Goal: Task Accomplishment & Management: Complete application form

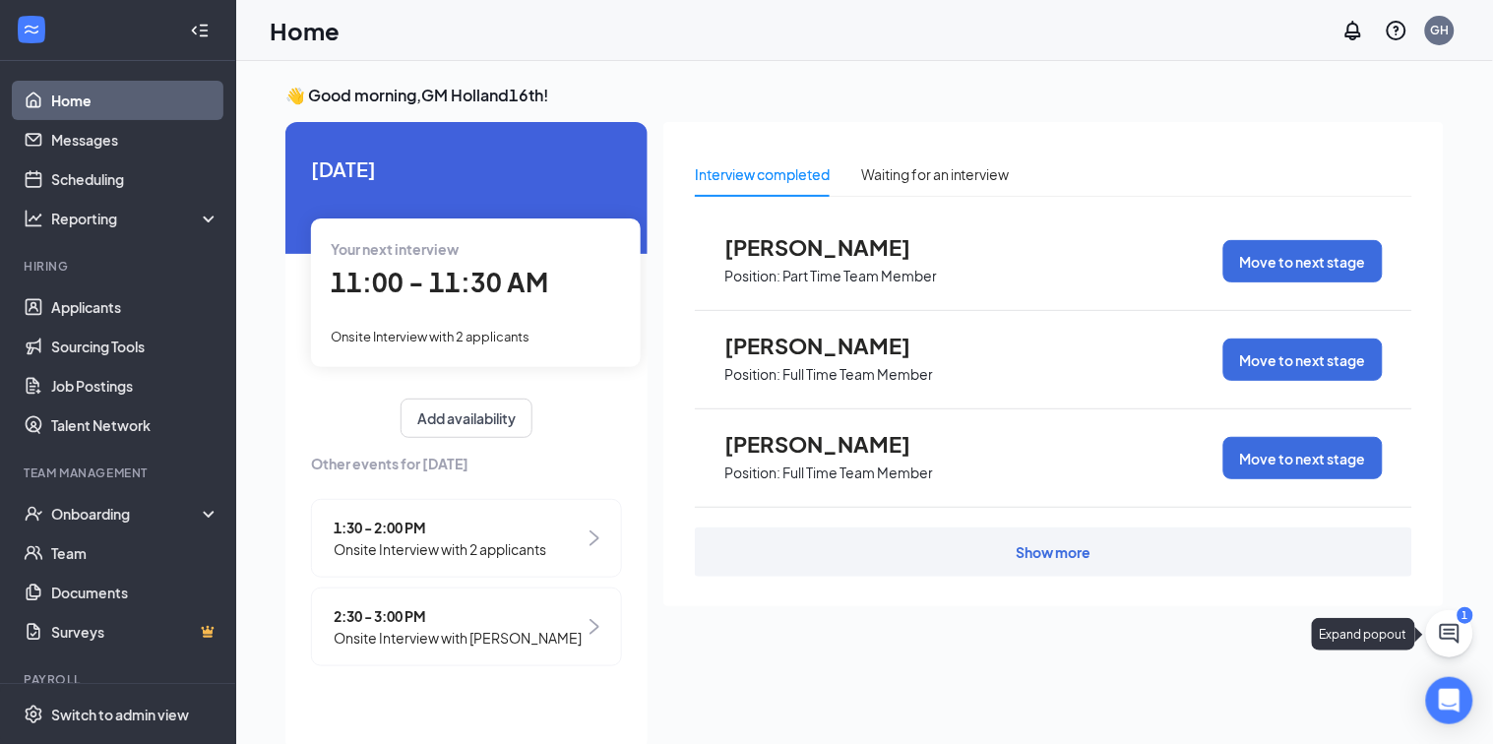
click at [1450, 639] on icon "ChatActive" at bounding box center [1450, 634] width 20 height 20
click at [1181, 722] on div "SMS Messages 1" at bounding box center [1141, 720] width 148 height 24
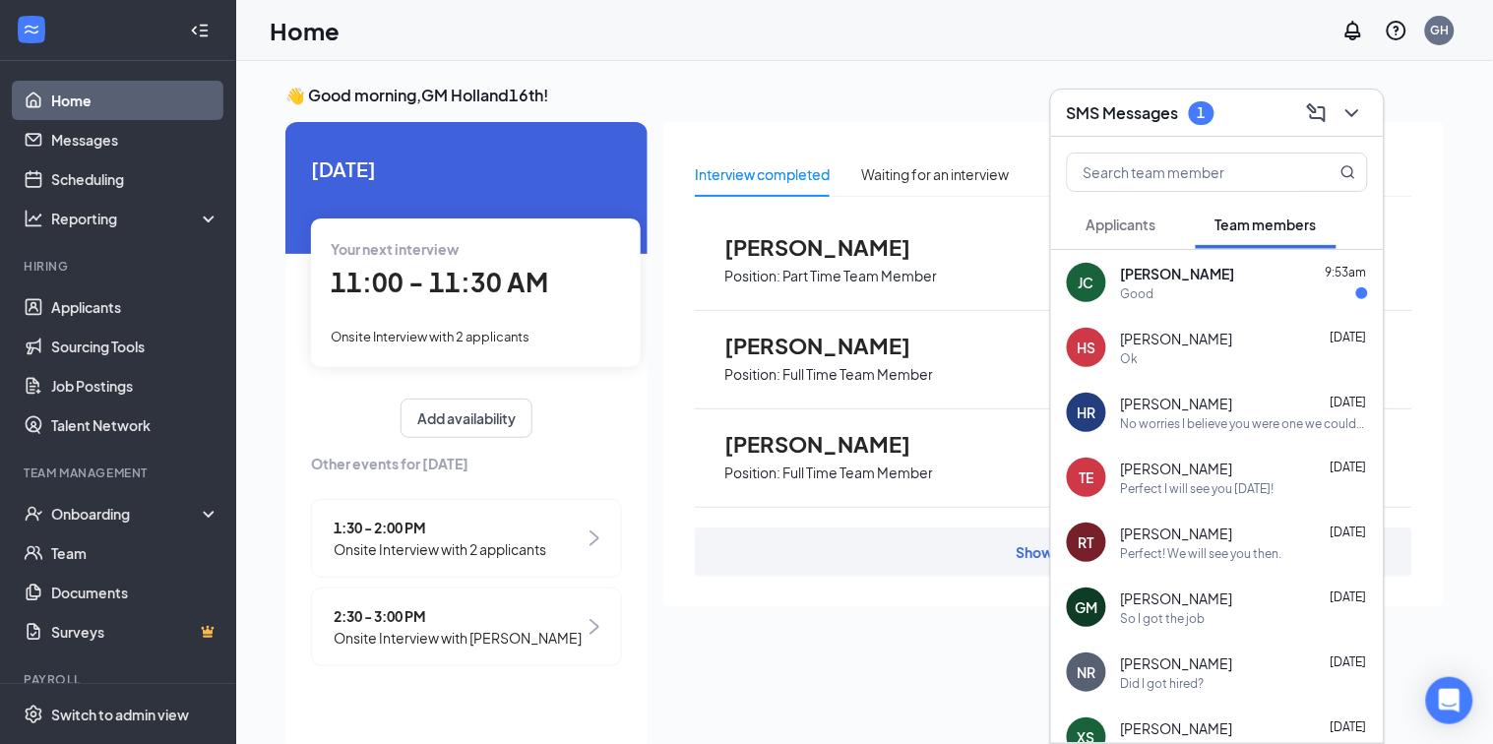
click at [1299, 282] on div "[PERSON_NAME] 9:53am Good" at bounding box center [1244, 283] width 247 height 38
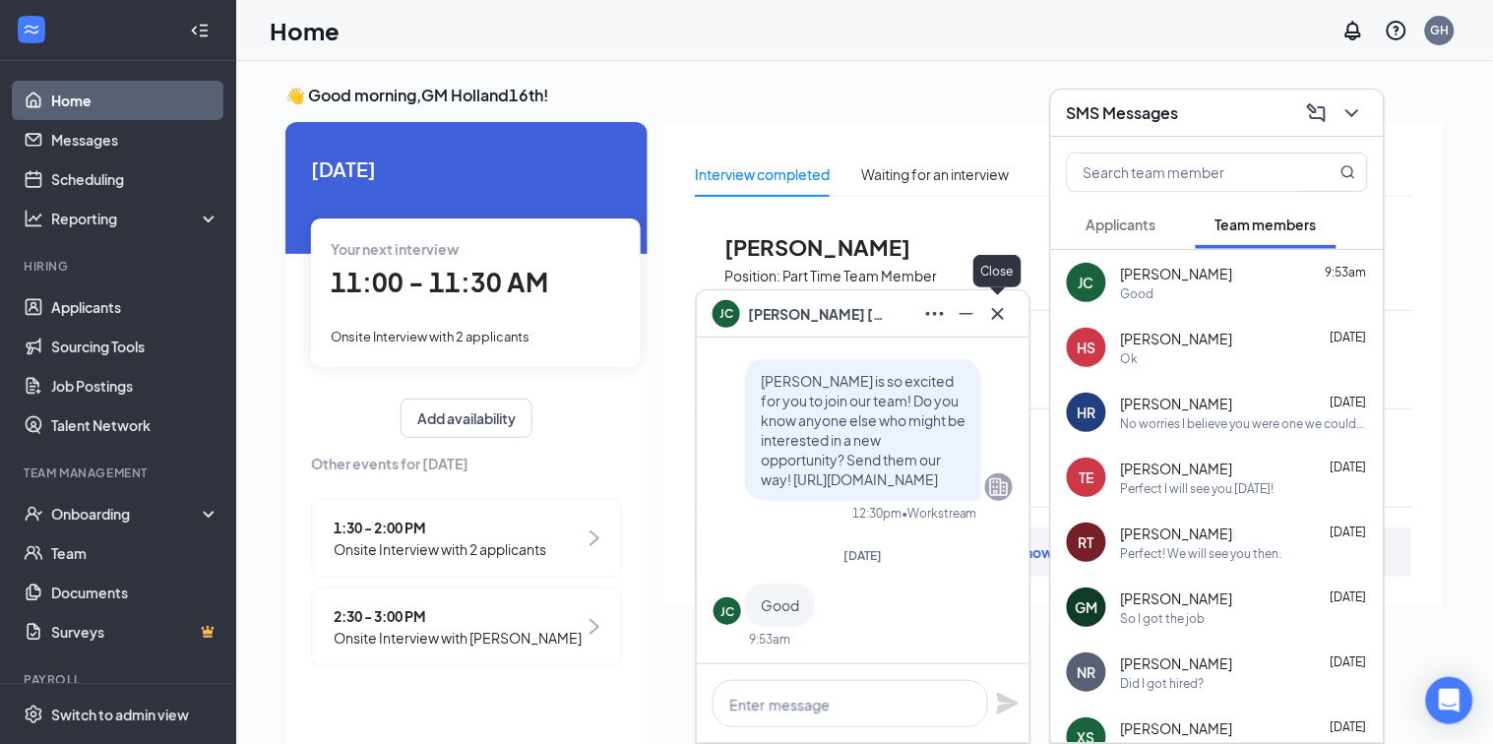
click at [992, 317] on icon "Cross" at bounding box center [998, 314] width 24 height 24
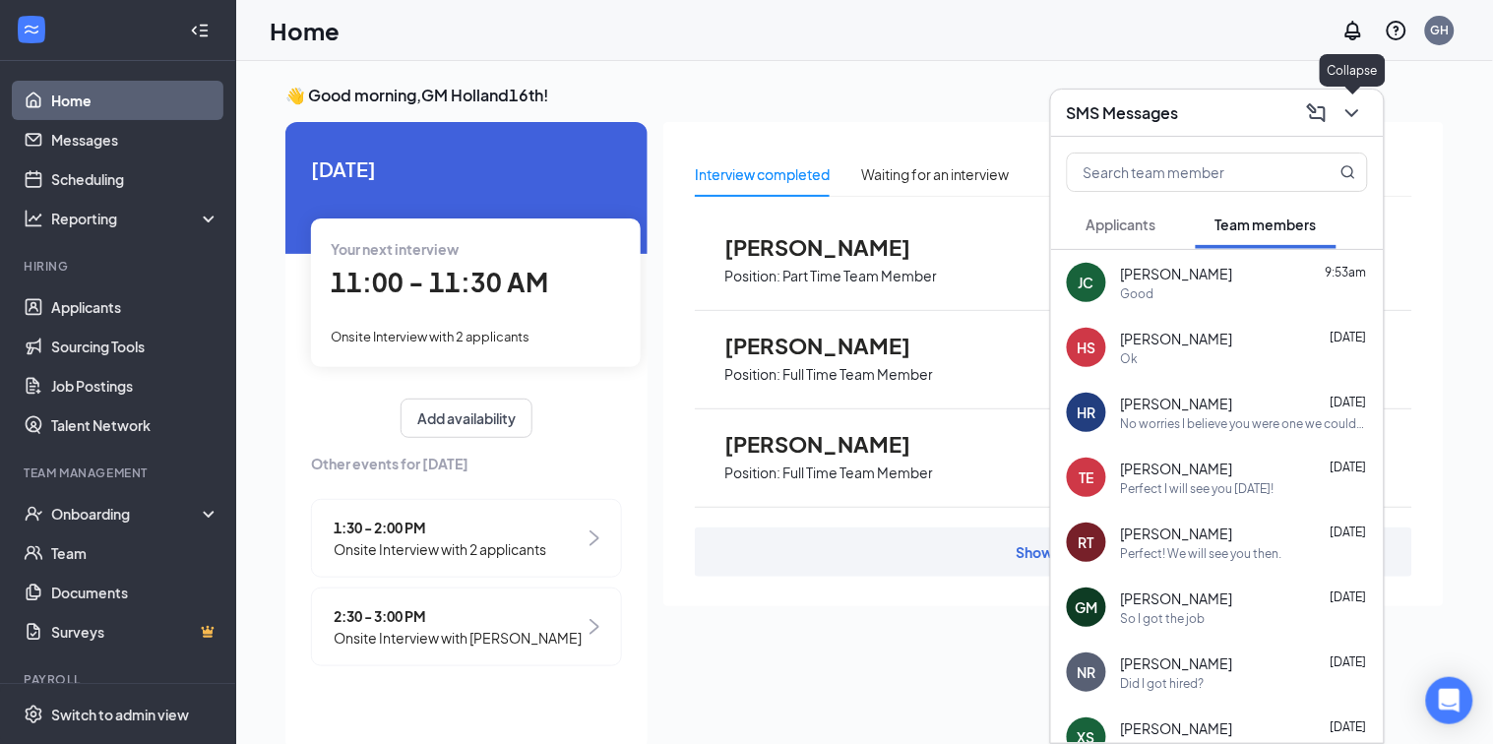
click at [1346, 111] on icon "ChevronDown" at bounding box center [1352, 113] width 24 height 24
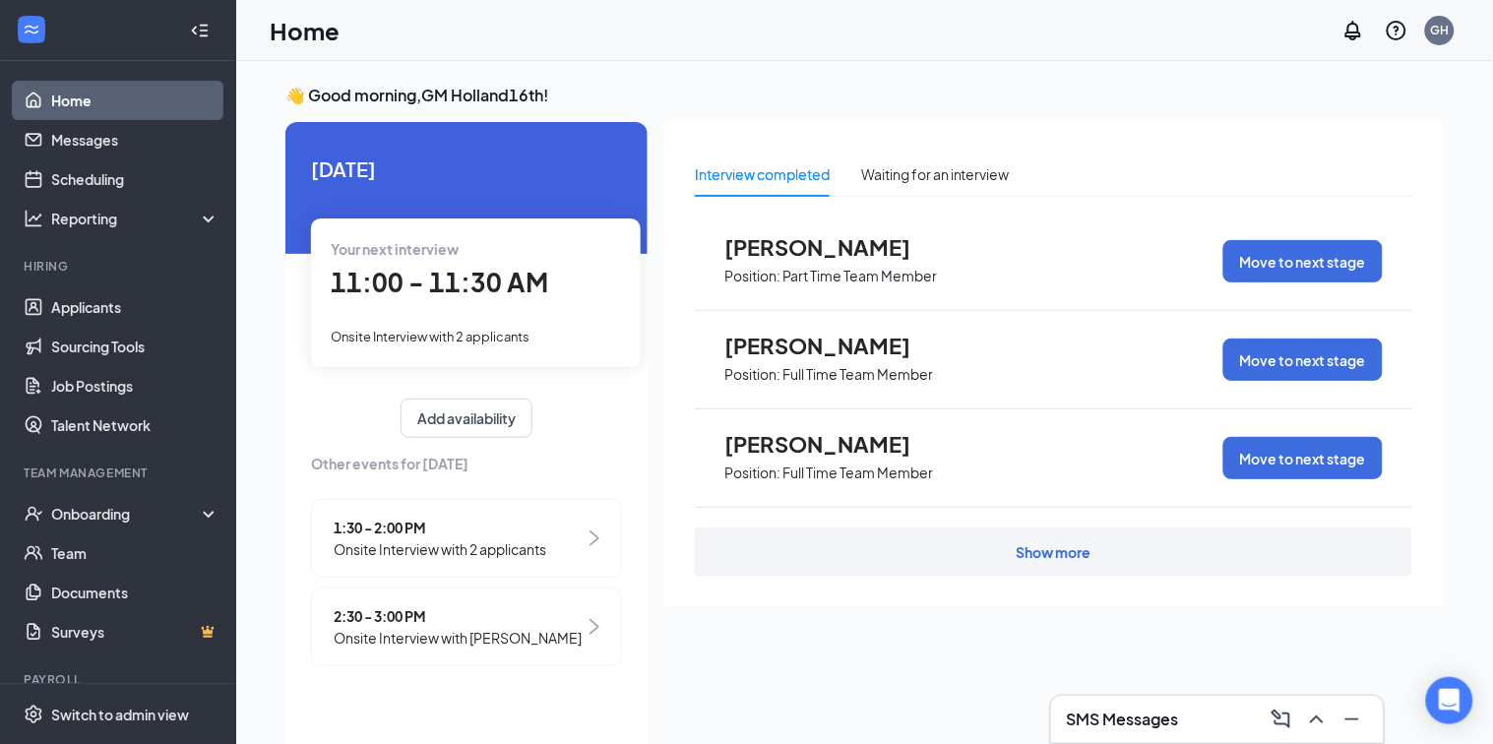
click at [842, 270] on p "Part Time Team Member" at bounding box center [859, 276] width 155 height 19
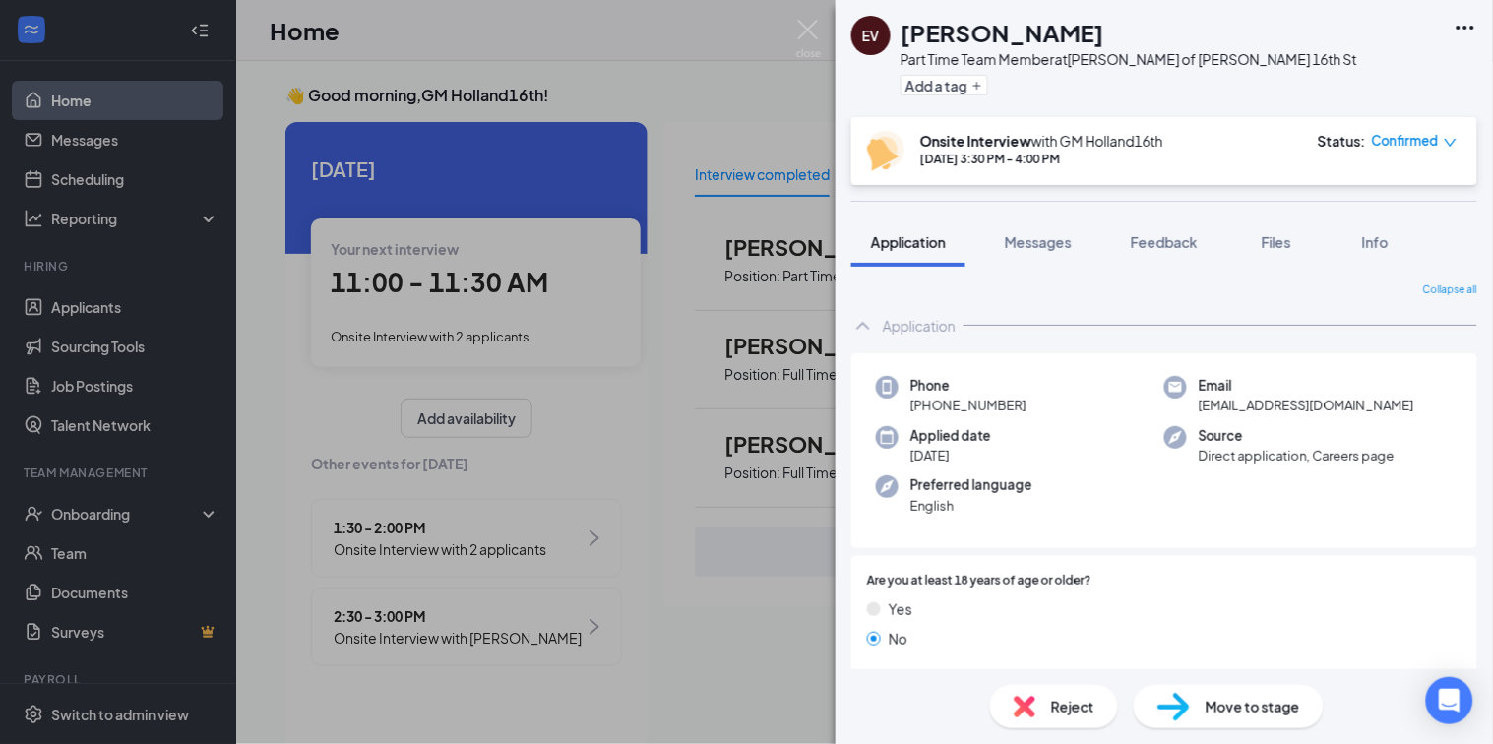
click at [716, 100] on div "[PERSON_NAME] [PERSON_NAME] Part Time Team Member at [PERSON_NAME] of [PERSON_N…" at bounding box center [746, 372] width 1493 height 744
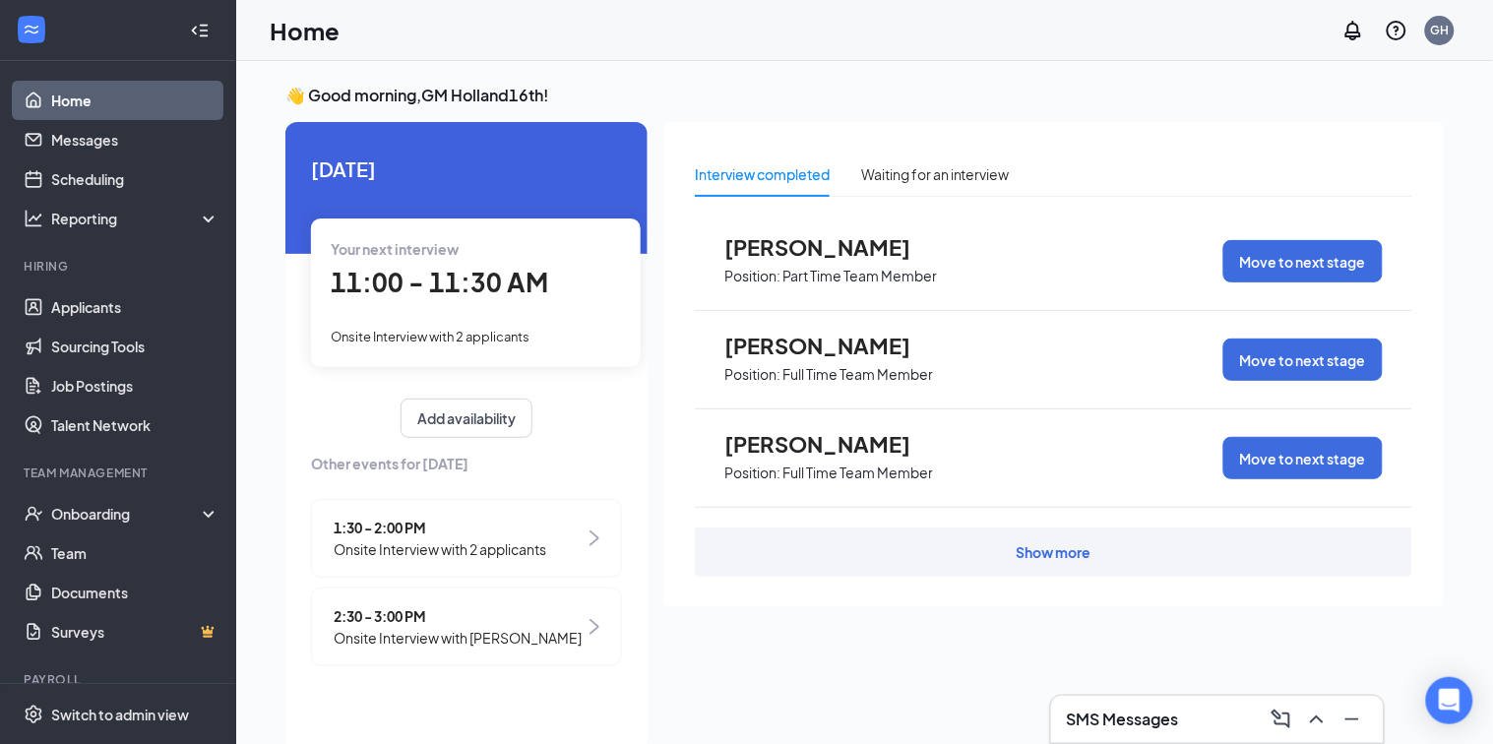
click at [1076, 562] on div "Show more" at bounding box center [1053, 551] width 717 height 49
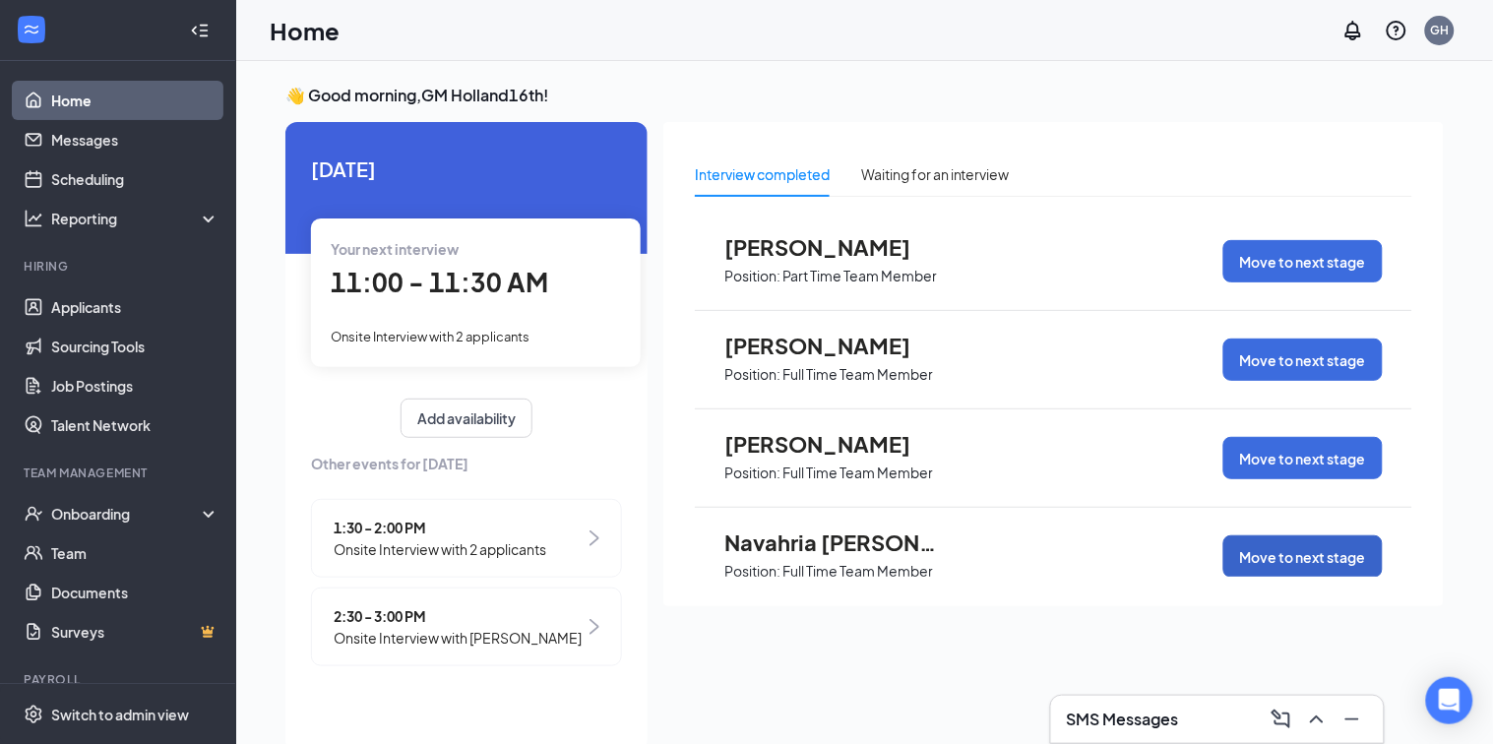
click at [1276, 552] on button "Move to next stage" at bounding box center [1302, 556] width 159 height 42
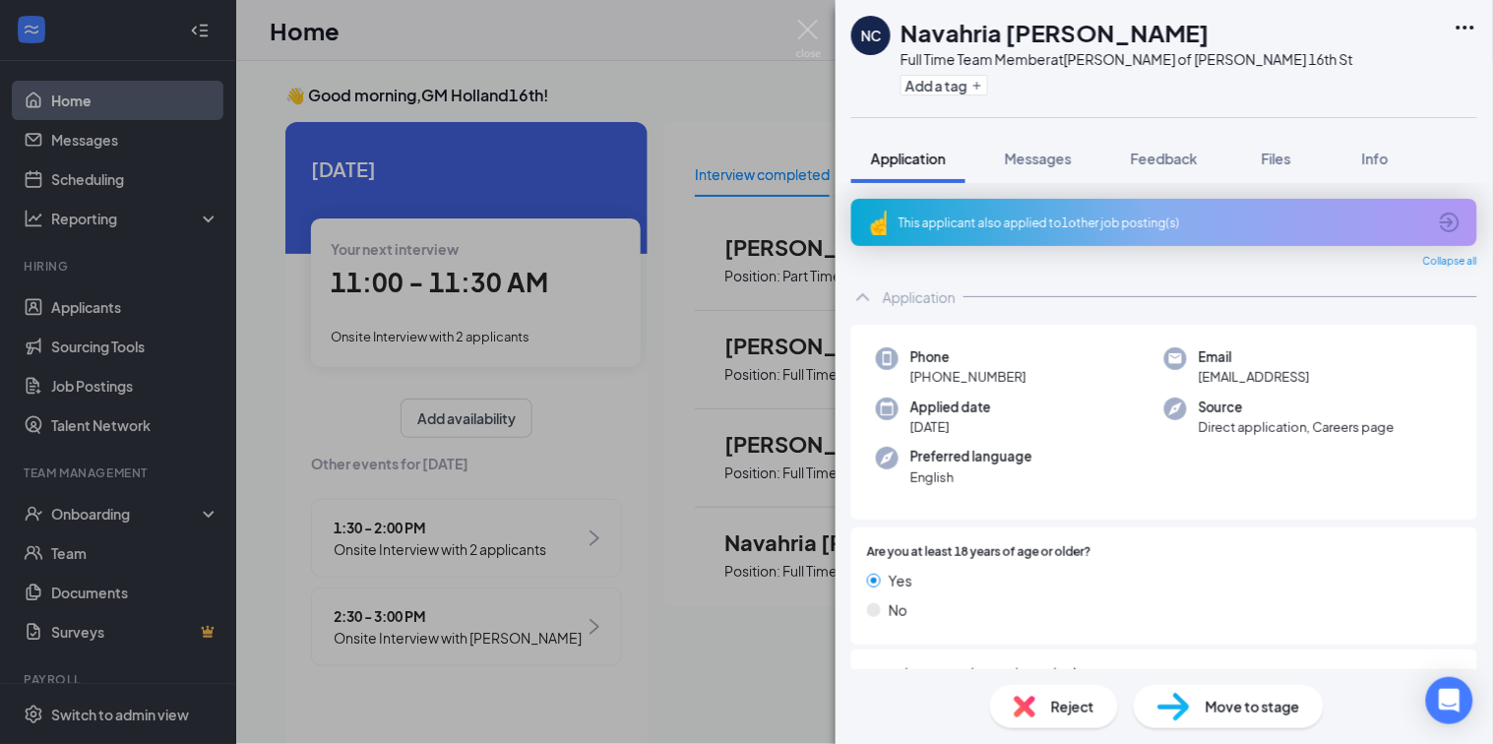
click at [1264, 556] on div at bounding box center [1276, 552] width 370 height 19
click at [1206, 703] on span "Move to stage" at bounding box center [1253, 707] width 94 height 22
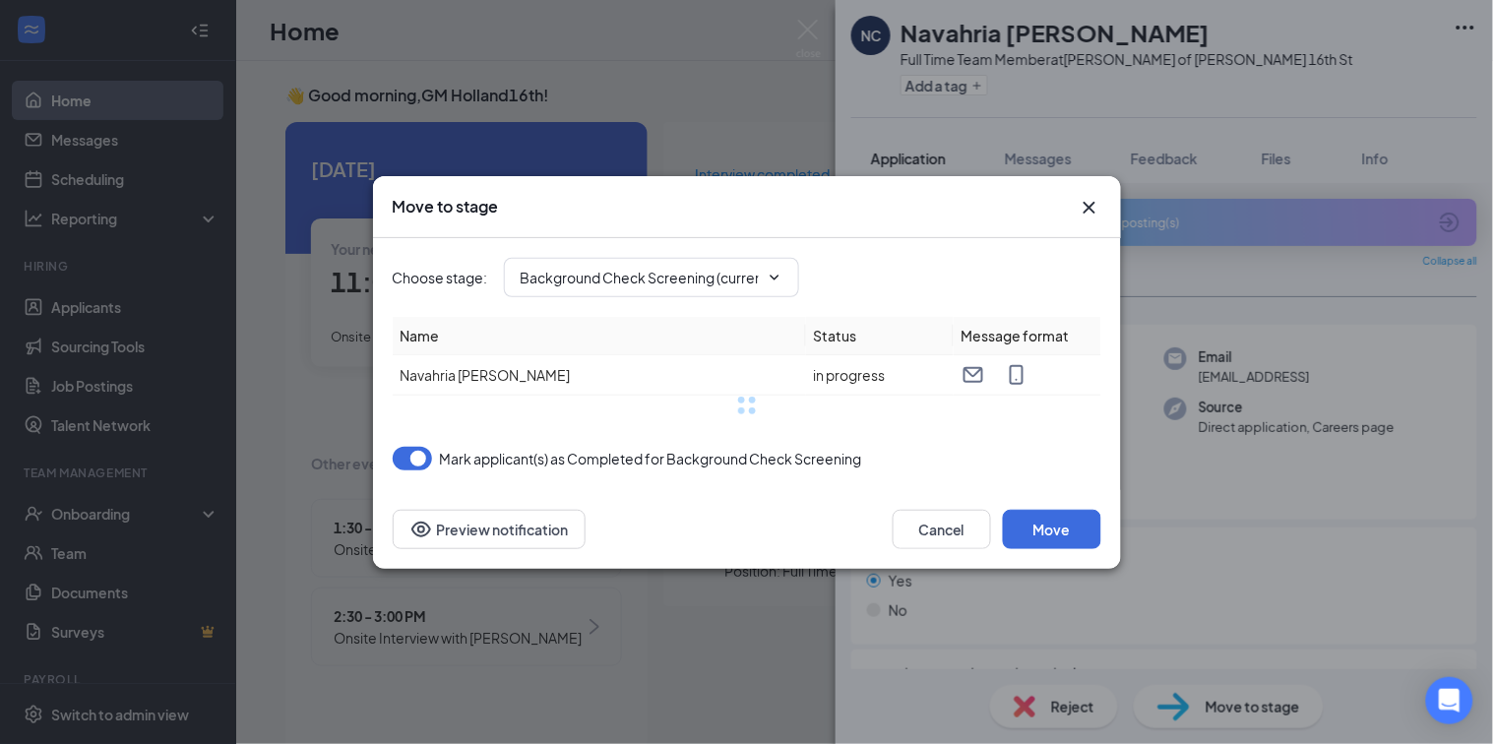
type input "Background Check (next stage)"
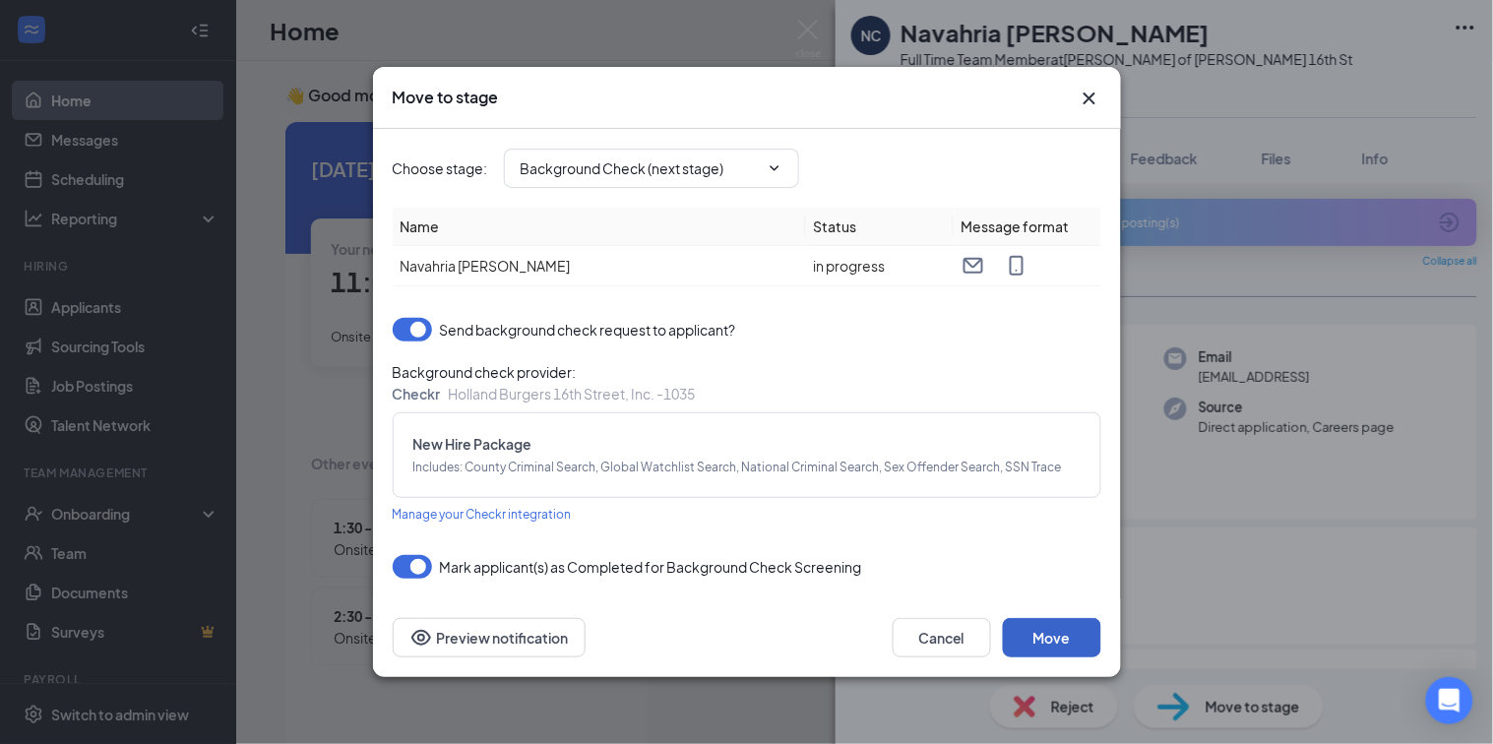
click at [1072, 645] on button "Move" at bounding box center [1052, 637] width 98 height 39
click at [1089, 97] on icon "Cross" at bounding box center [1088, 99] width 12 height 12
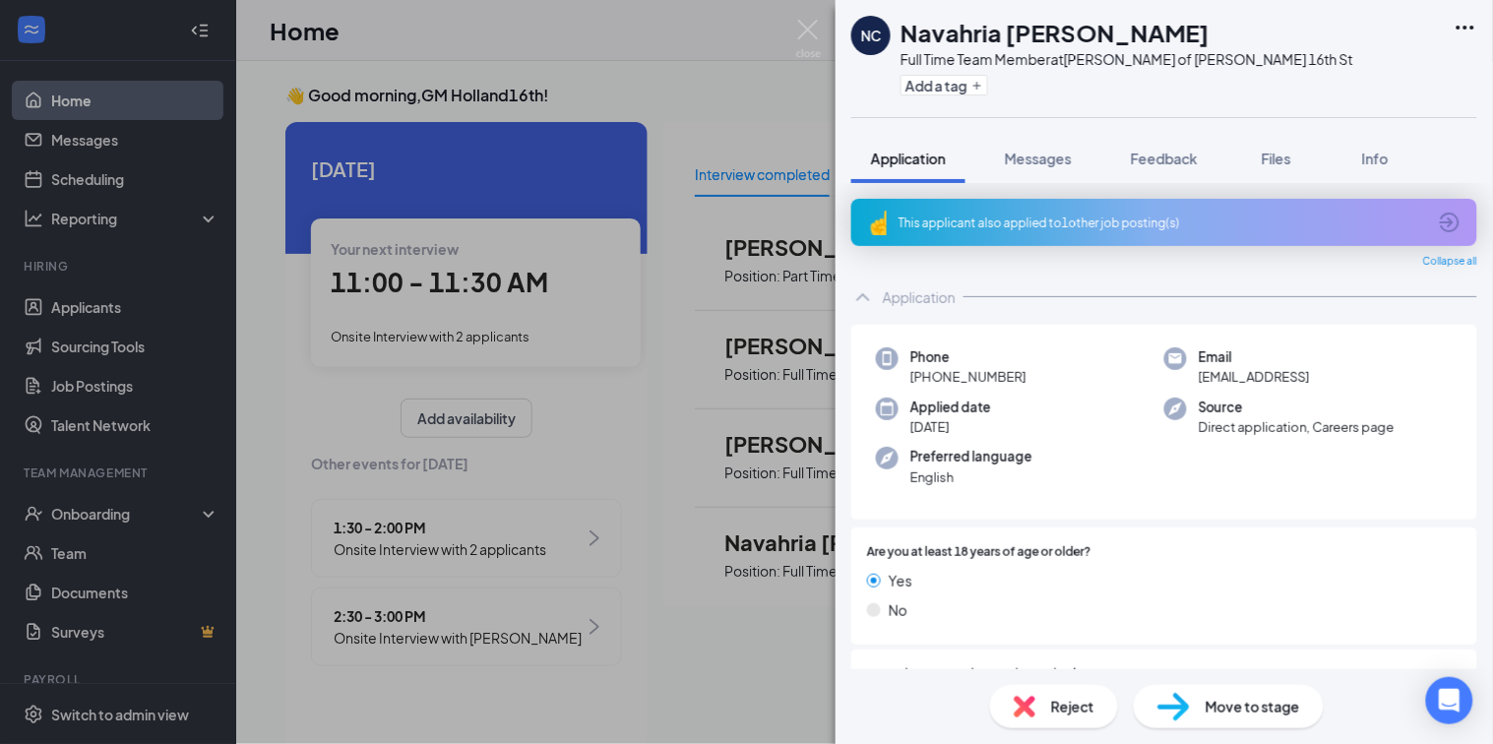
click at [1333, 151] on div "Application Messages Feedback Files Info" at bounding box center [1164, 158] width 626 height 49
click at [812, 33] on img at bounding box center [808, 39] width 25 height 38
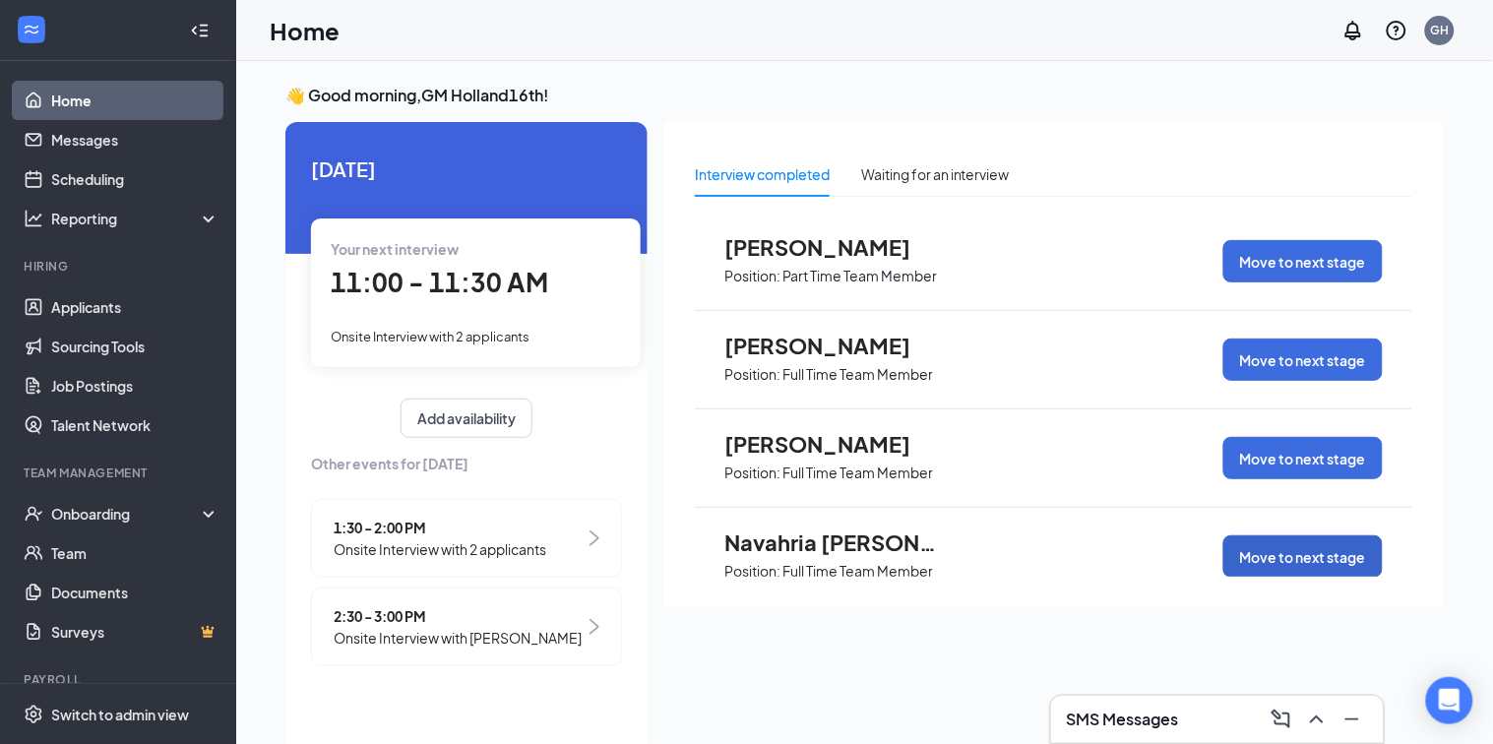
scroll to position [1, 0]
click at [921, 178] on div "Waiting for an interview" at bounding box center [935, 174] width 149 height 22
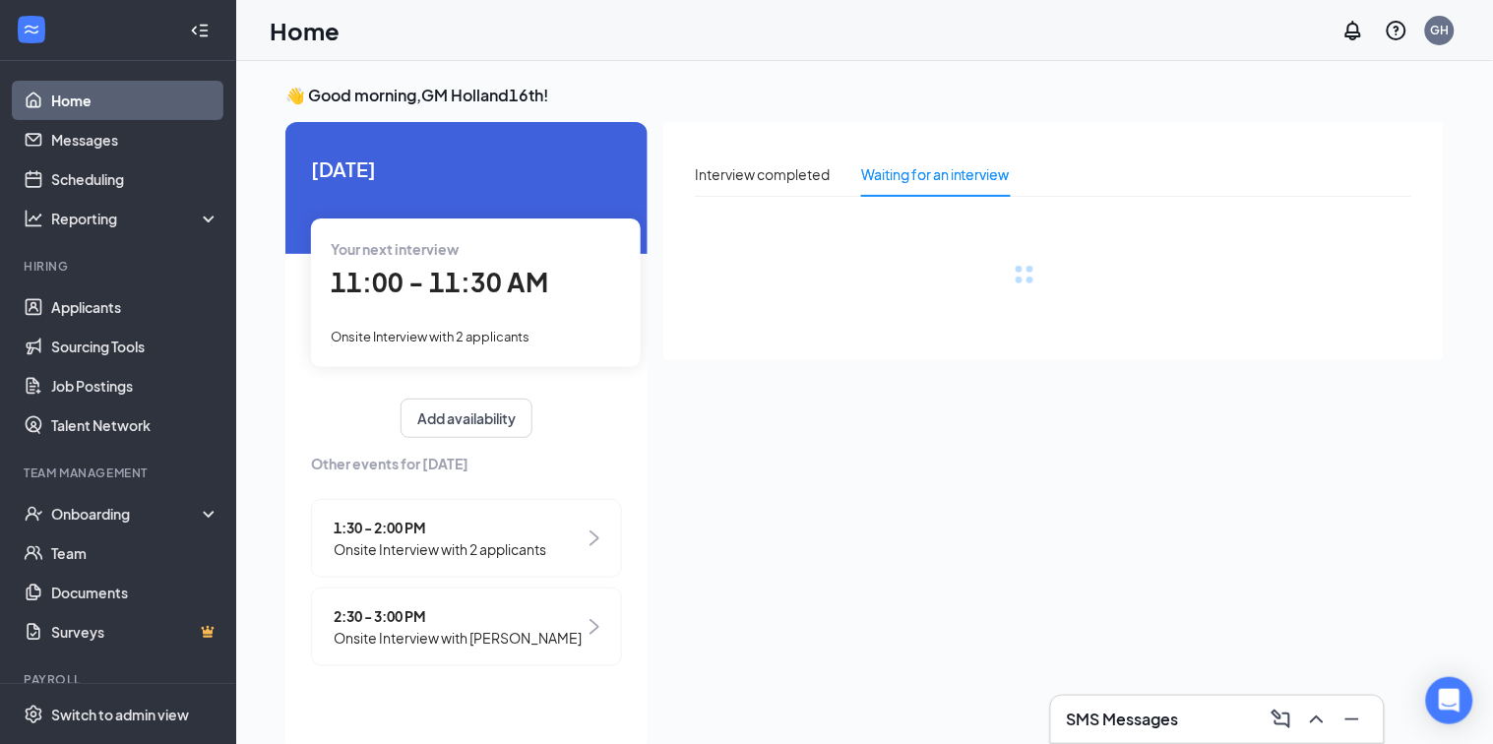
scroll to position [0, 0]
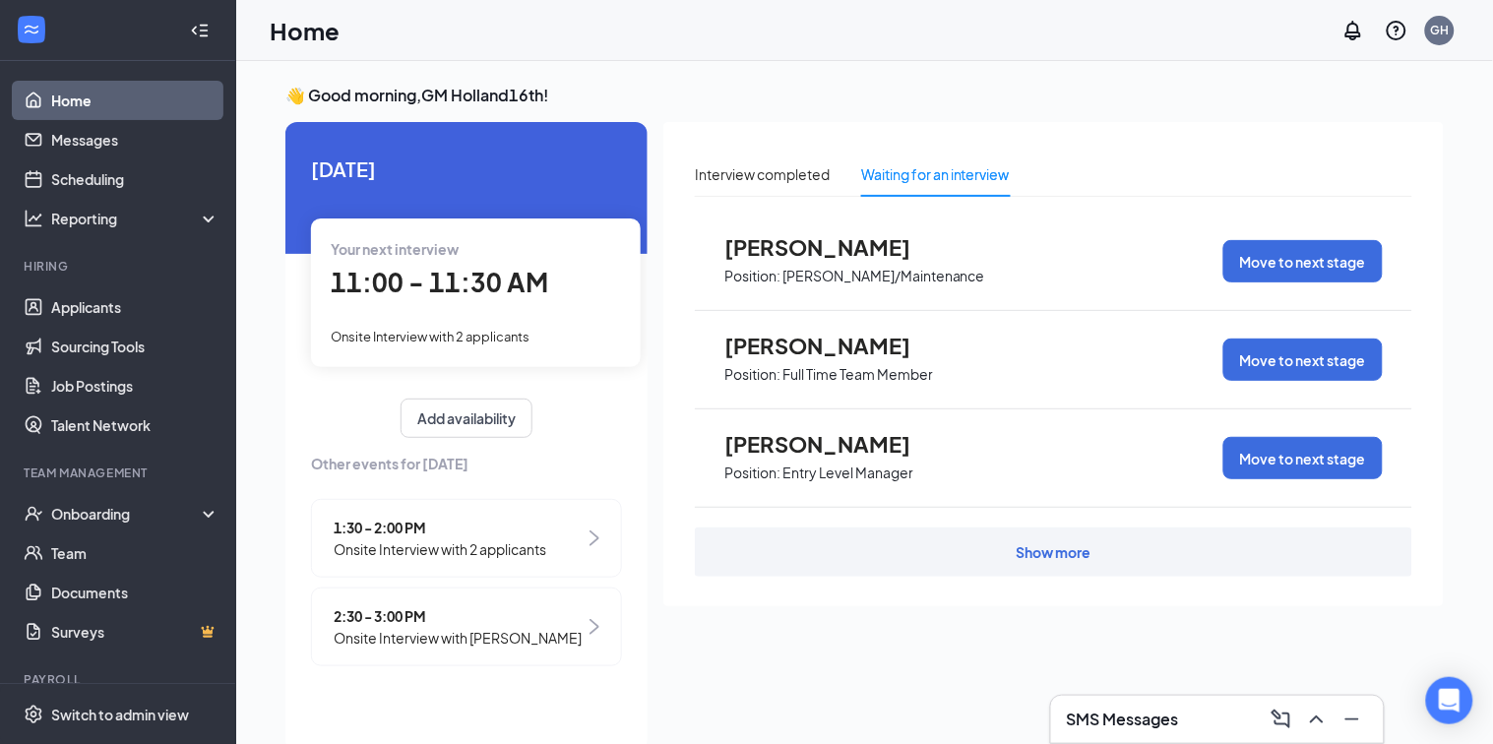
click at [1062, 561] on div "Show more" at bounding box center [1054, 552] width 75 height 20
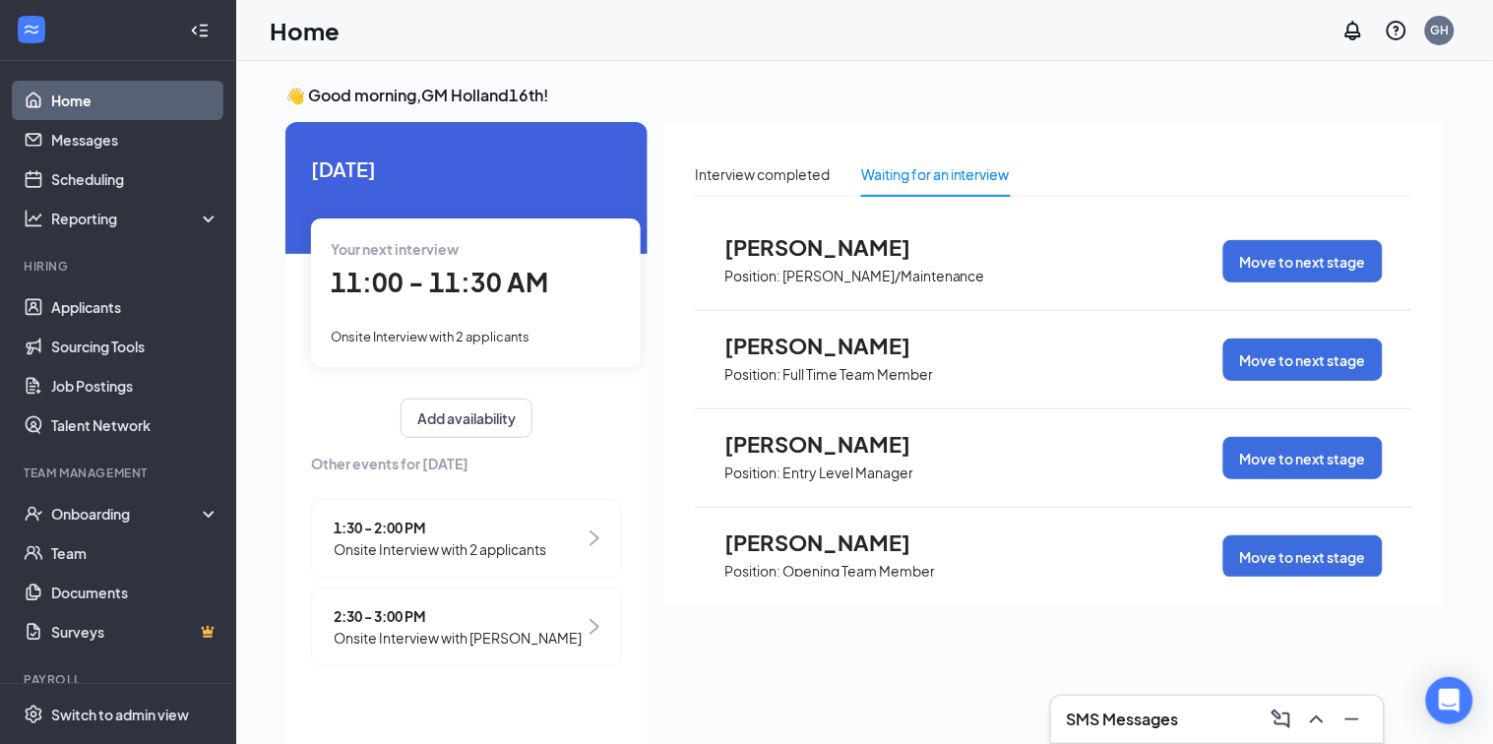
click at [851, 350] on span "[PERSON_NAME]" at bounding box center [832, 346] width 216 height 26
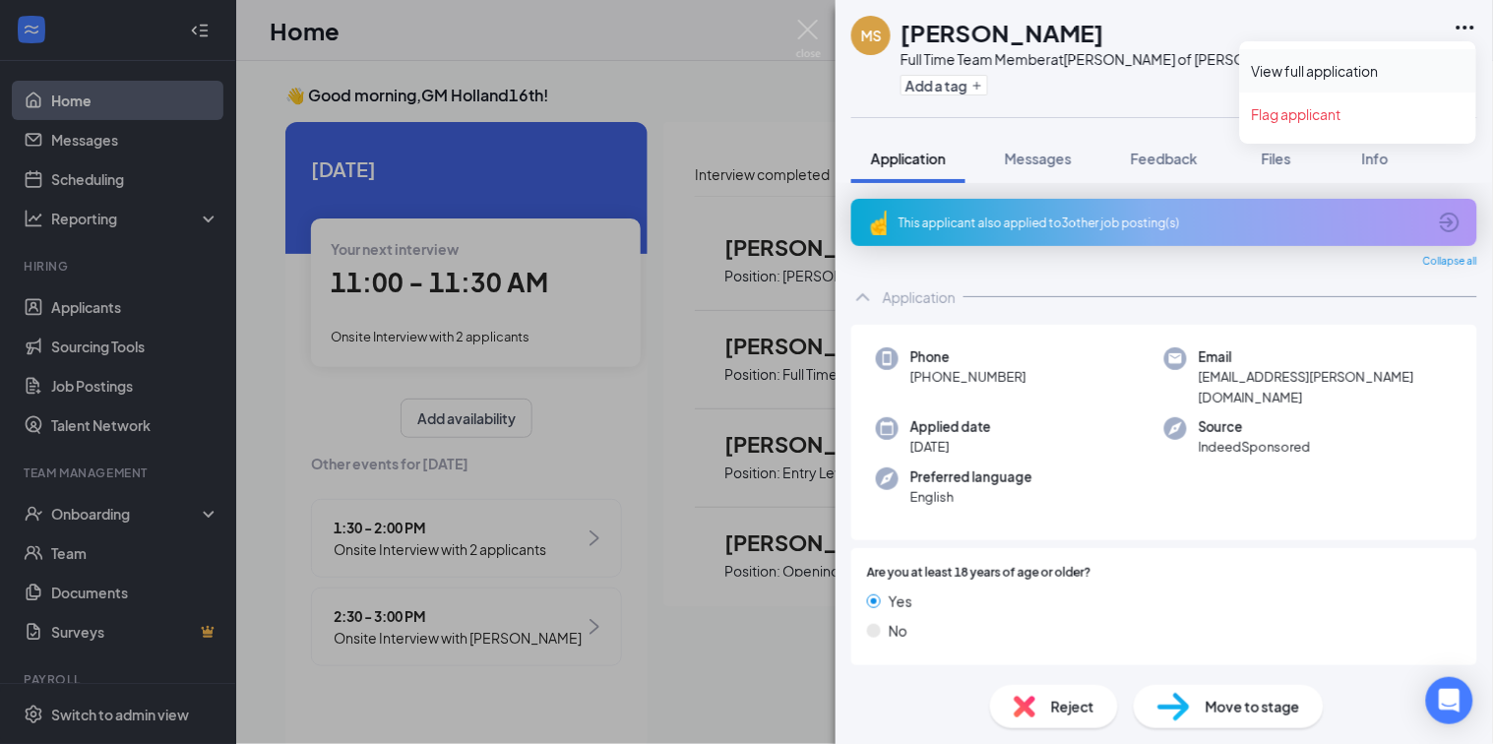
click at [1358, 68] on link "View full application" at bounding box center [1358, 71] width 213 height 20
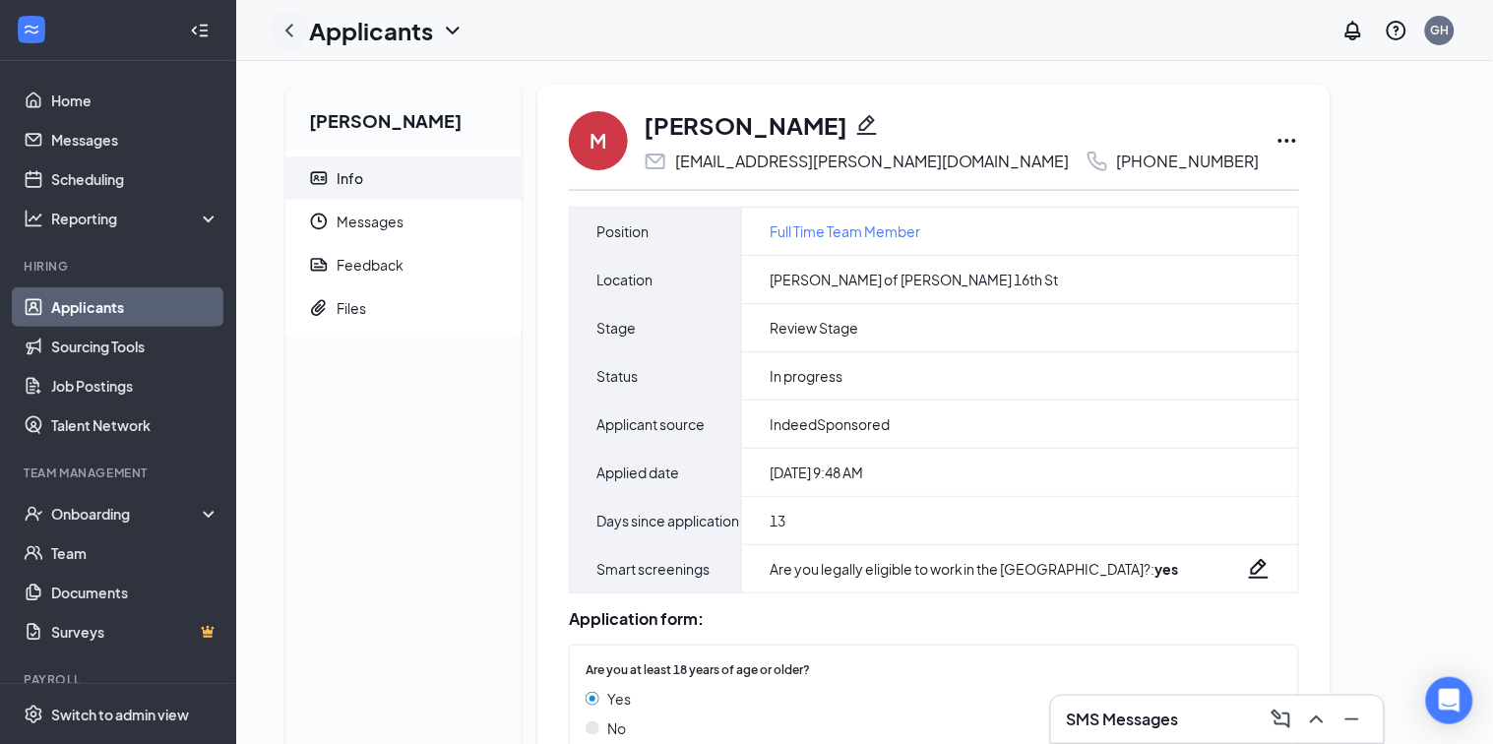
click at [284, 33] on icon "ChevronLeft" at bounding box center [290, 31] width 24 height 24
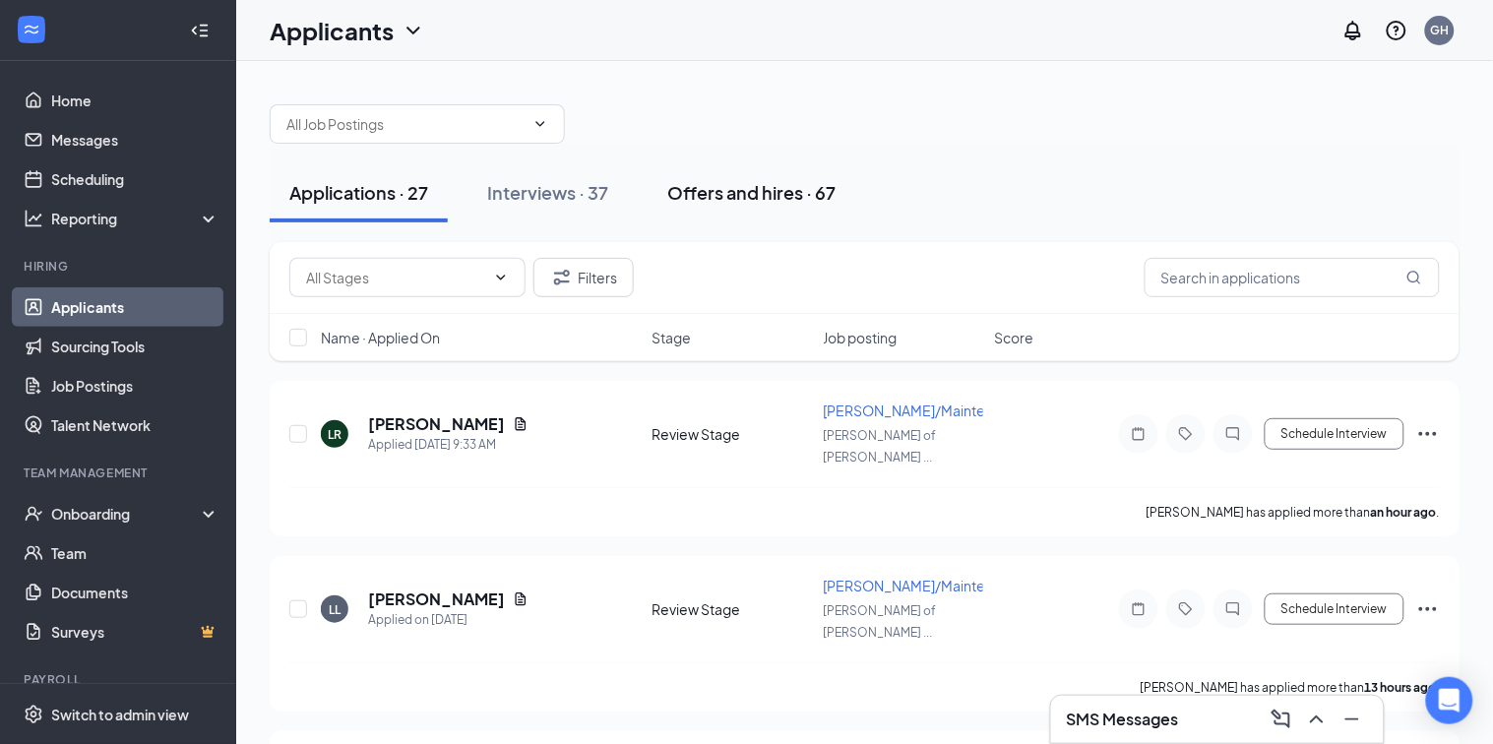
click at [769, 192] on div "Offers and hires · 67" at bounding box center [751, 192] width 168 height 25
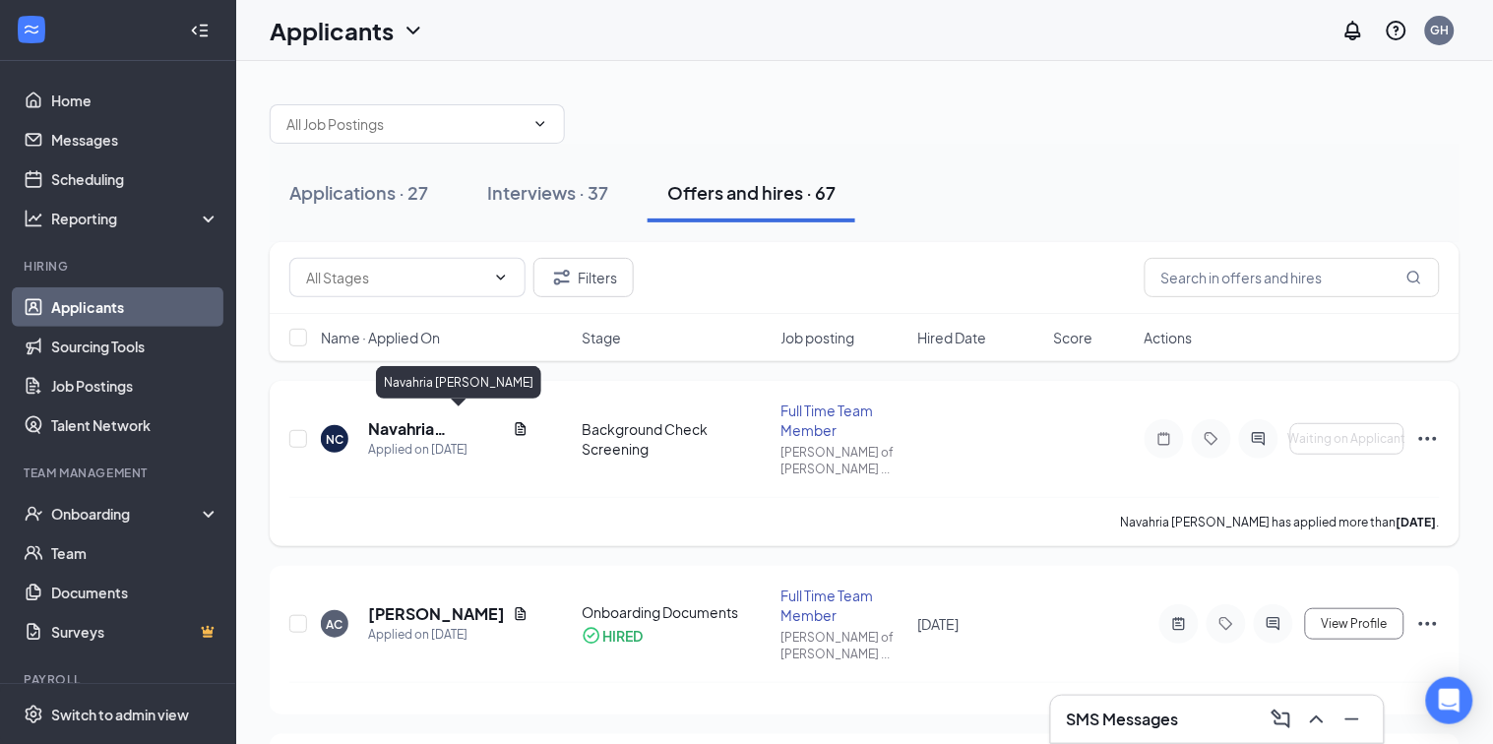
click at [385, 427] on h5 "Navahria [PERSON_NAME]" at bounding box center [436, 429] width 137 height 22
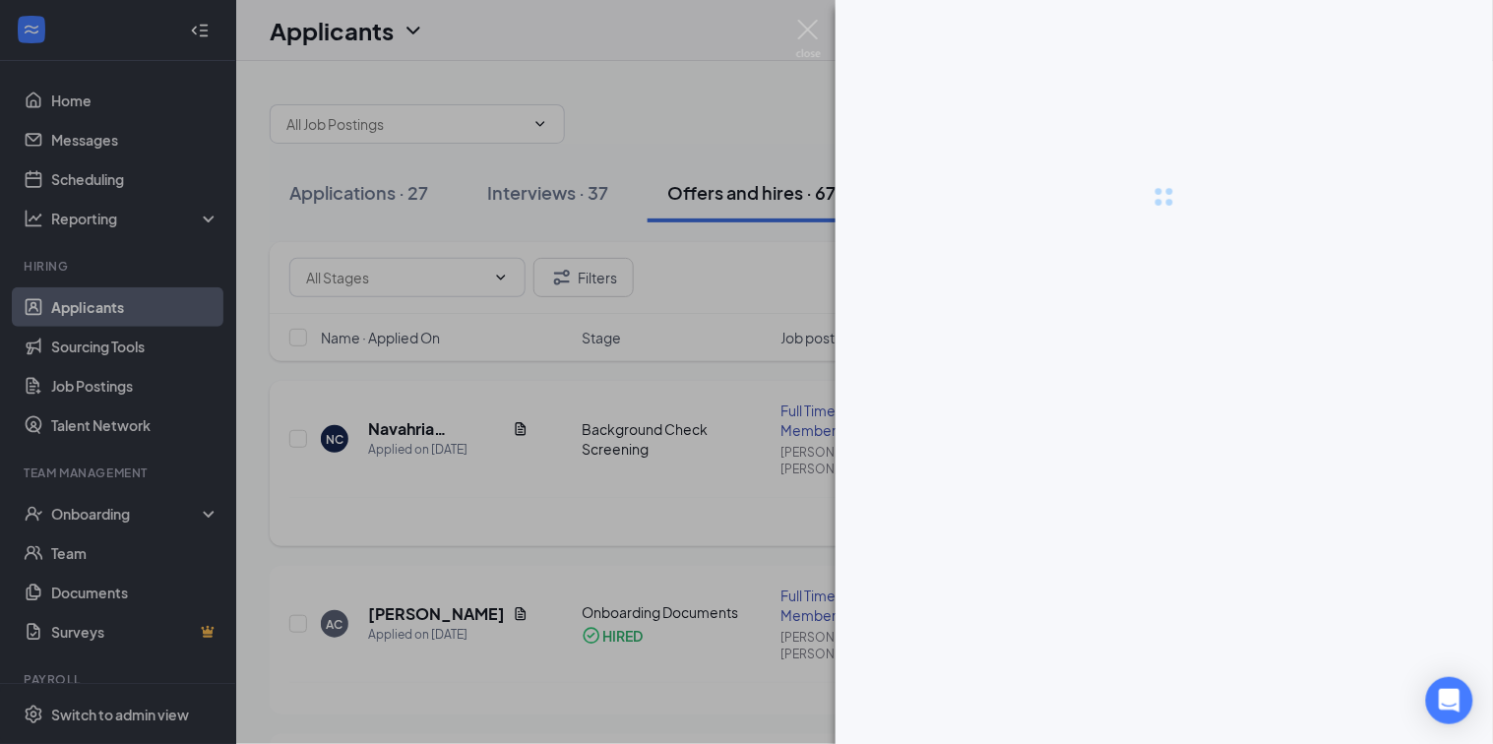
click at [385, 427] on div at bounding box center [746, 372] width 1493 height 744
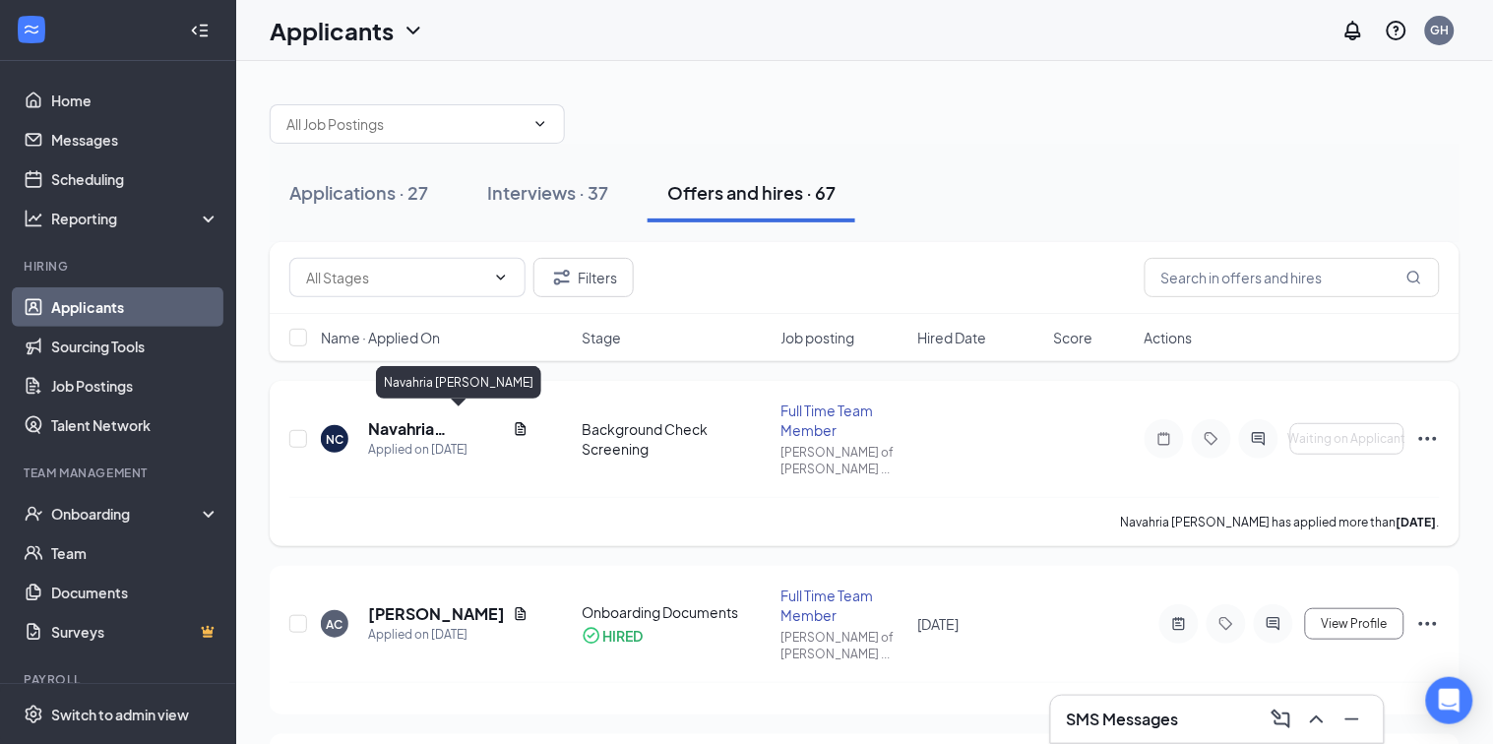
click at [385, 427] on h5 "Navahria [PERSON_NAME]" at bounding box center [436, 429] width 137 height 22
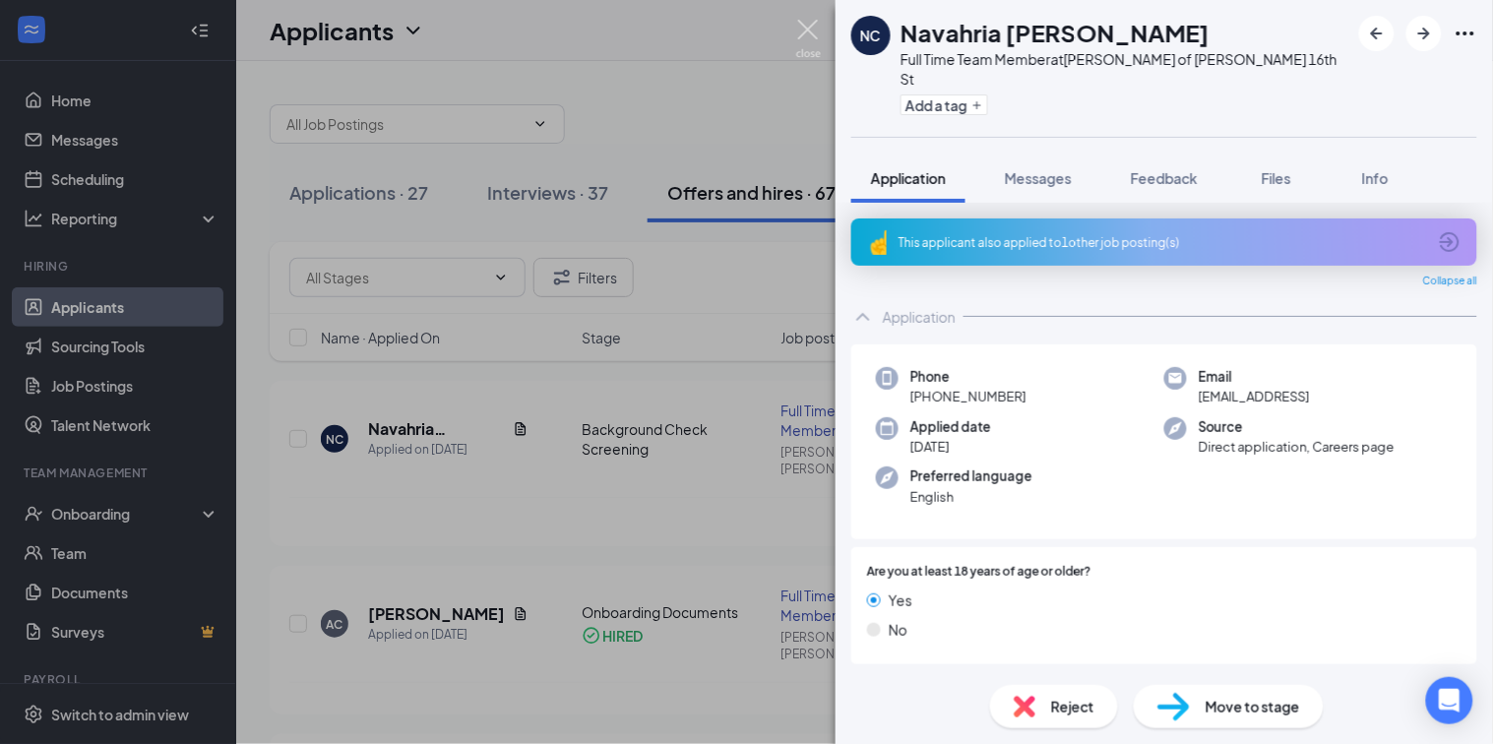
click at [807, 36] on img at bounding box center [808, 39] width 25 height 38
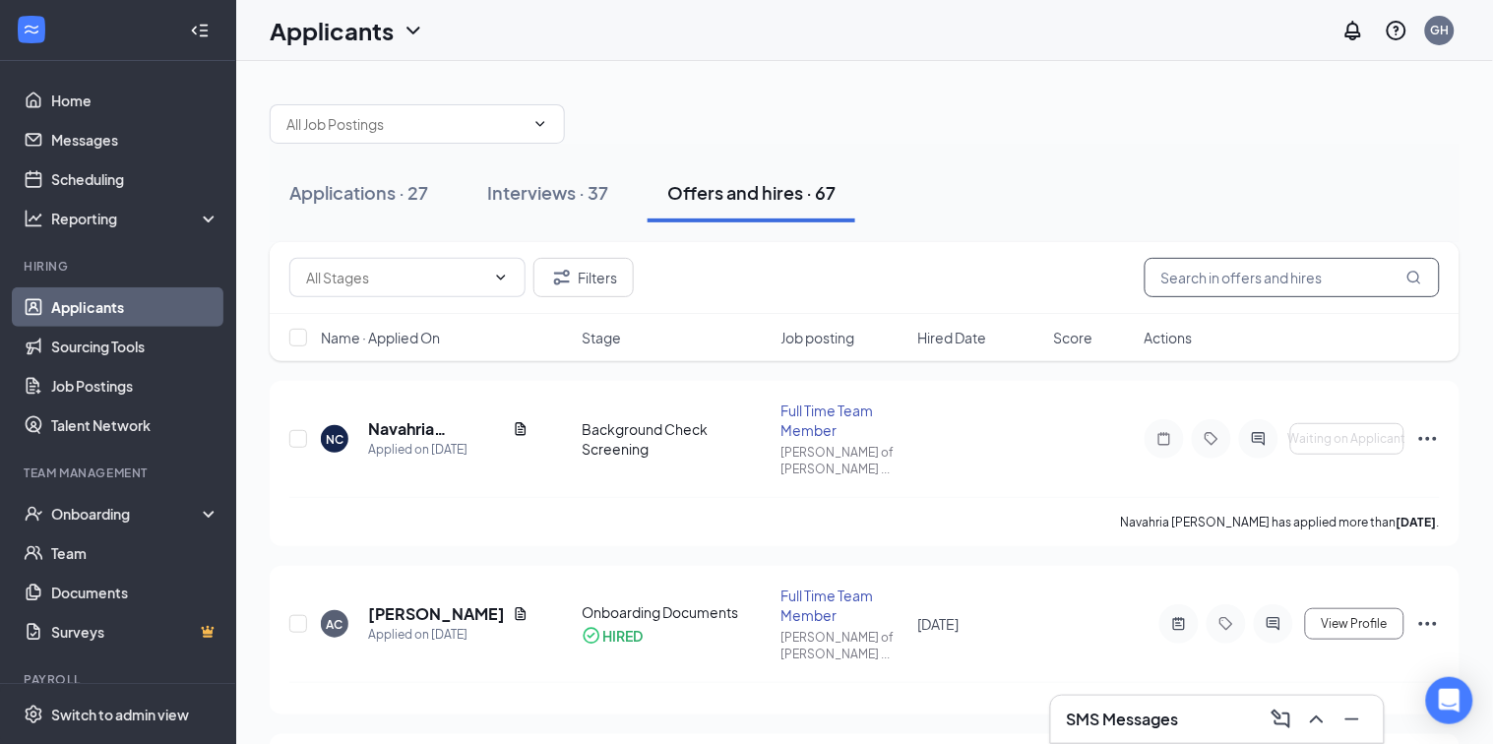
click at [1206, 277] on input "text" at bounding box center [1291, 277] width 295 height 39
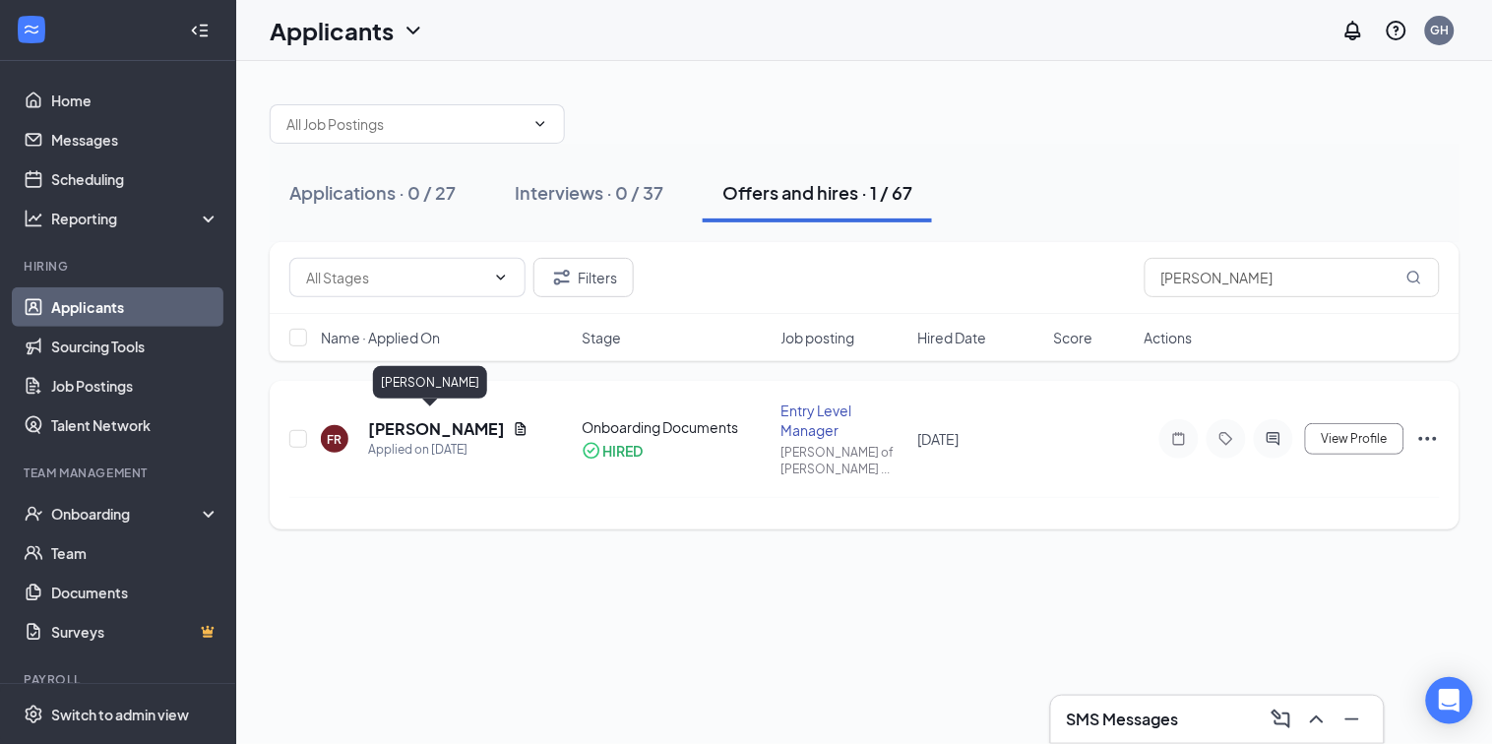
click at [450, 420] on h5 "[PERSON_NAME]" at bounding box center [436, 429] width 137 height 22
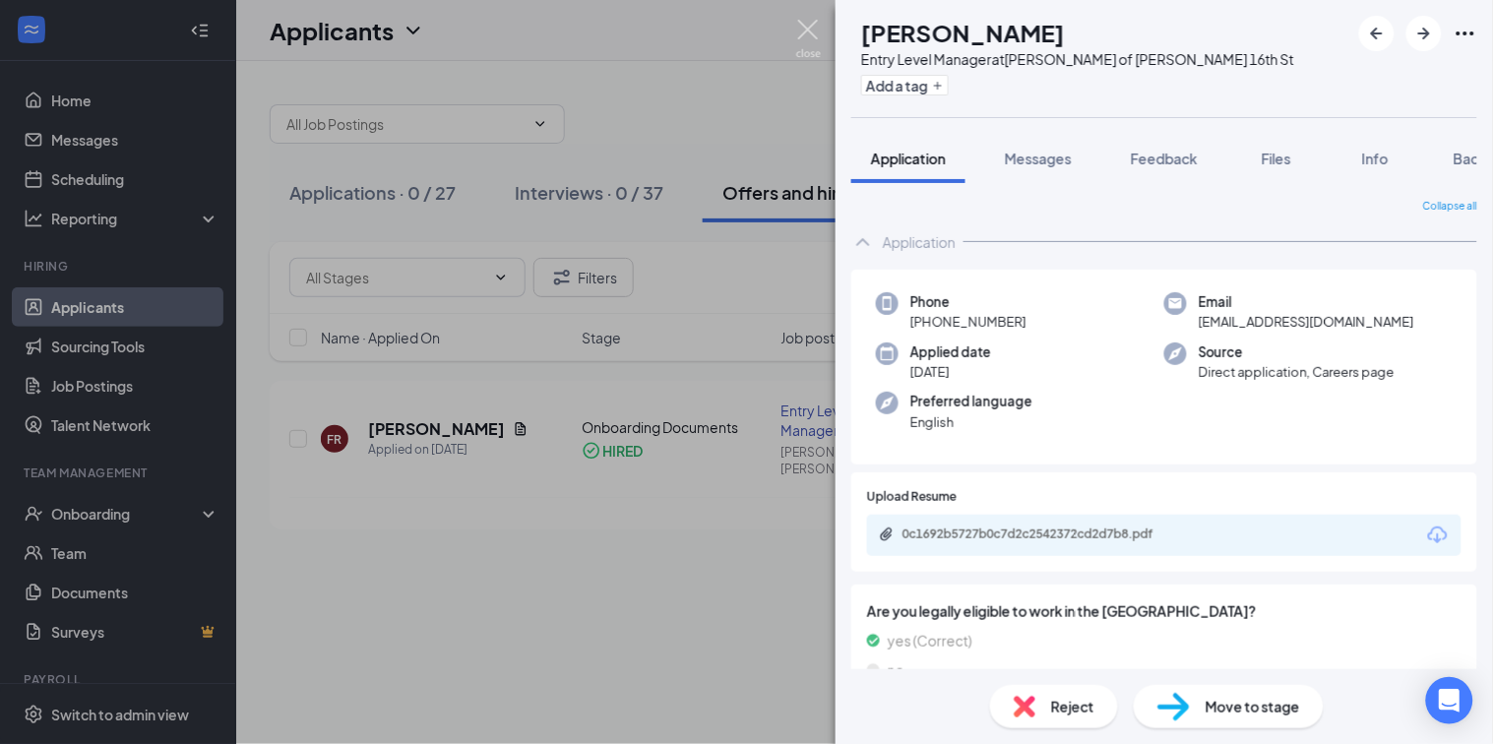
click at [808, 35] on img at bounding box center [808, 39] width 25 height 38
click at [808, 35] on div "Applicants GH" at bounding box center [864, 30] width 1257 height 61
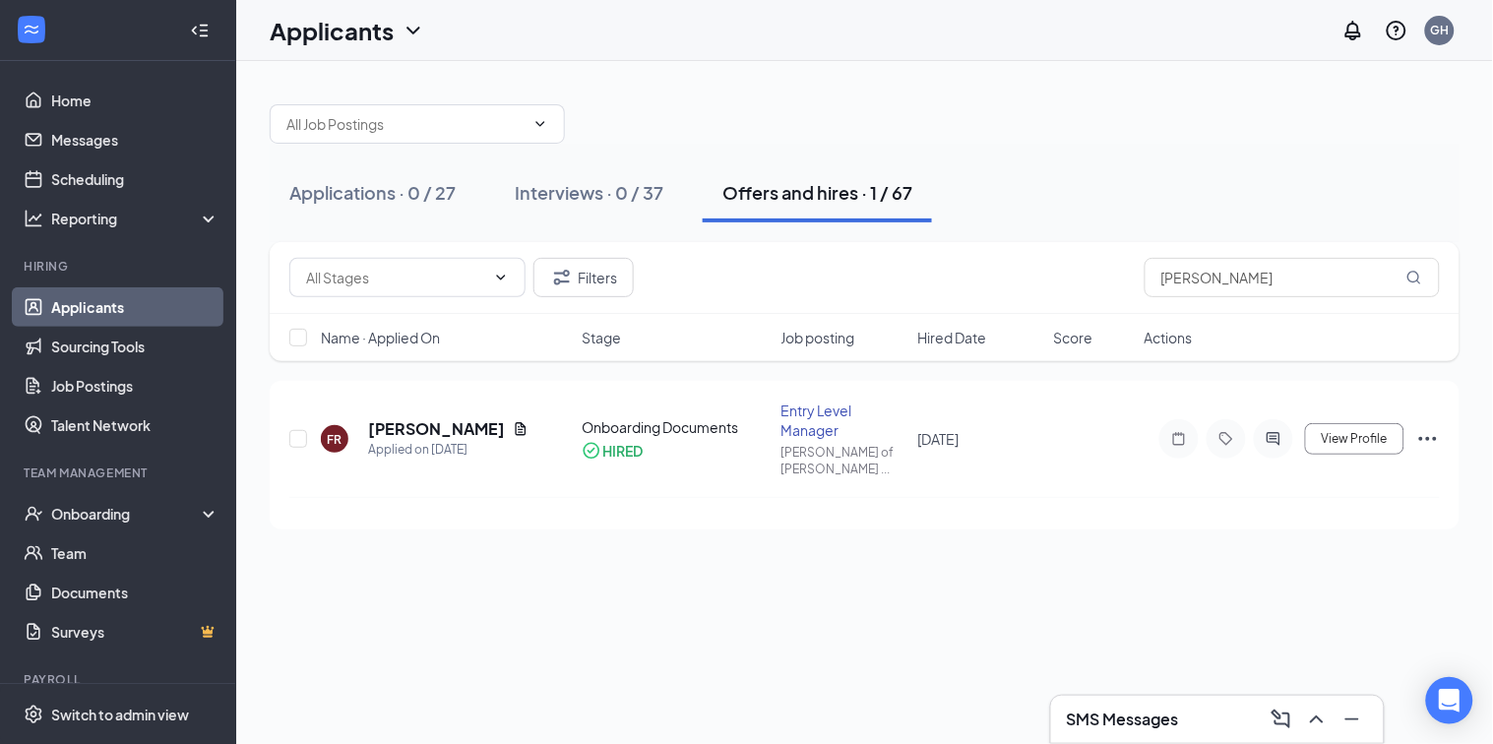
click at [797, 177] on button "Offers and hires · 1 / 67" at bounding box center [817, 192] width 229 height 59
click at [780, 198] on div "Offers and hires · 1 / 67" at bounding box center [817, 192] width 190 height 25
click at [1209, 278] on input "[PERSON_NAME]" at bounding box center [1291, 277] width 295 height 39
type input "f"
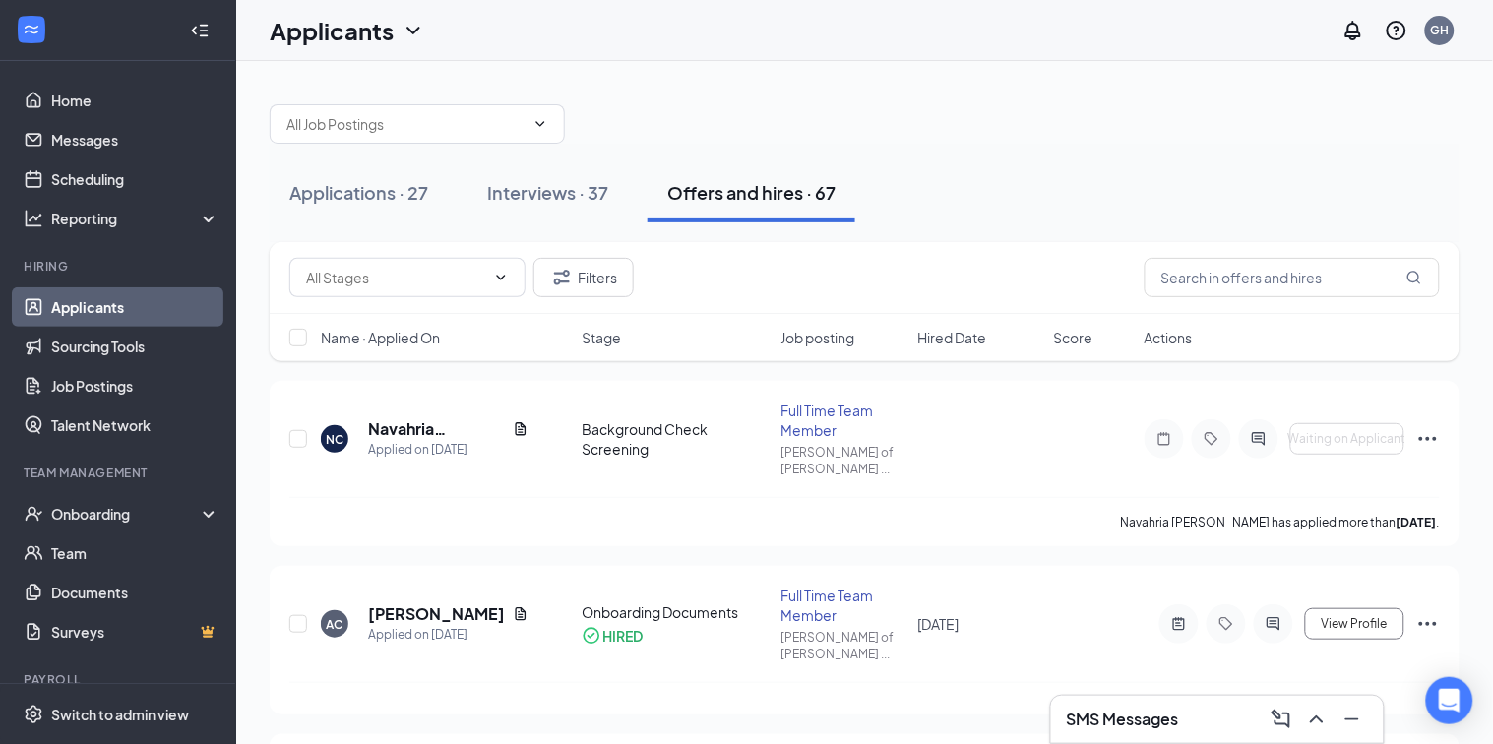
drag, startPoint x: 1480, startPoint y: 251, endPoint x: 1491, endPoint y: 287, distance: 38.0
click at [1491, 287] on html "Home Messages Scheduling Reporting Hiring Applicants Sourcing Tools Job Posting…" at bounding box center [746, 372] width 1493 height 744
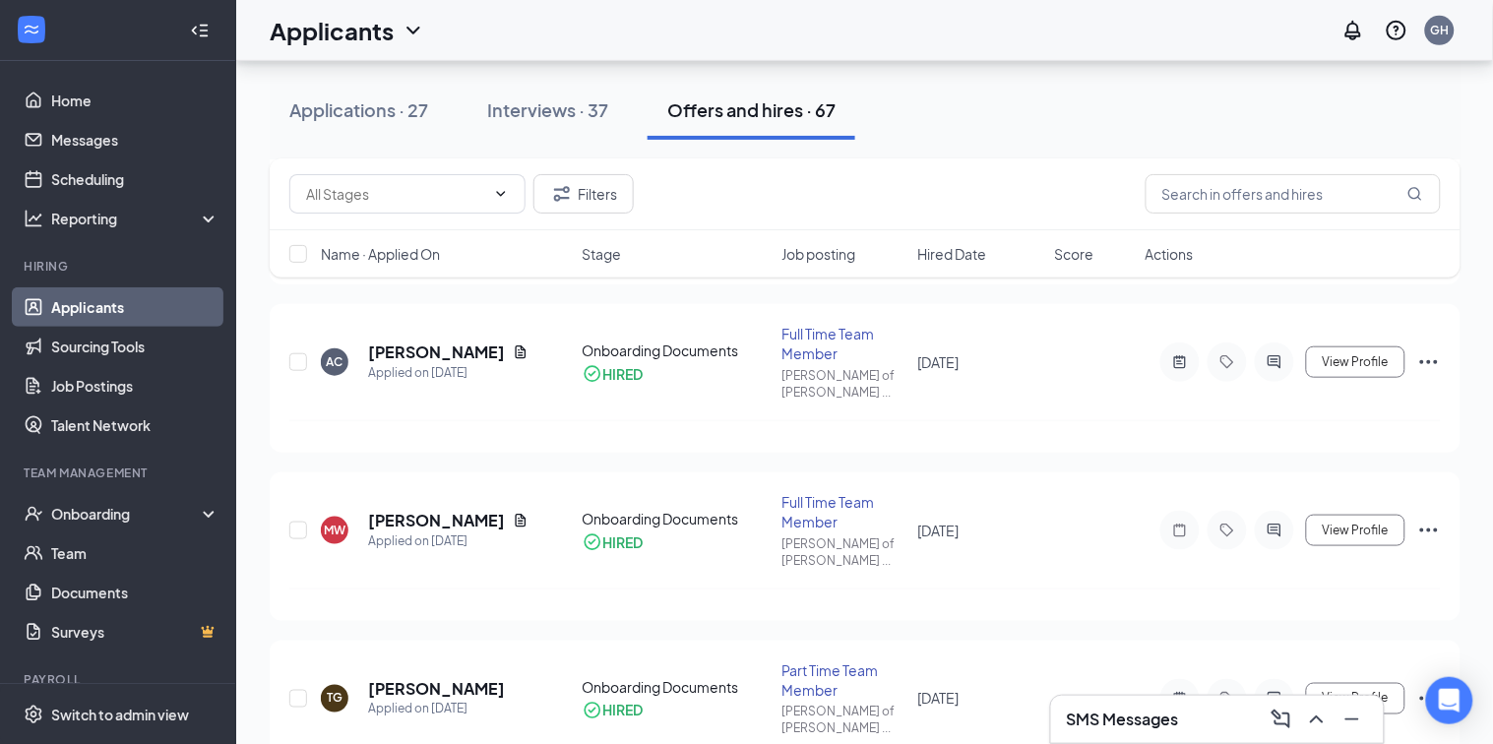
scroll to position [271, 0]
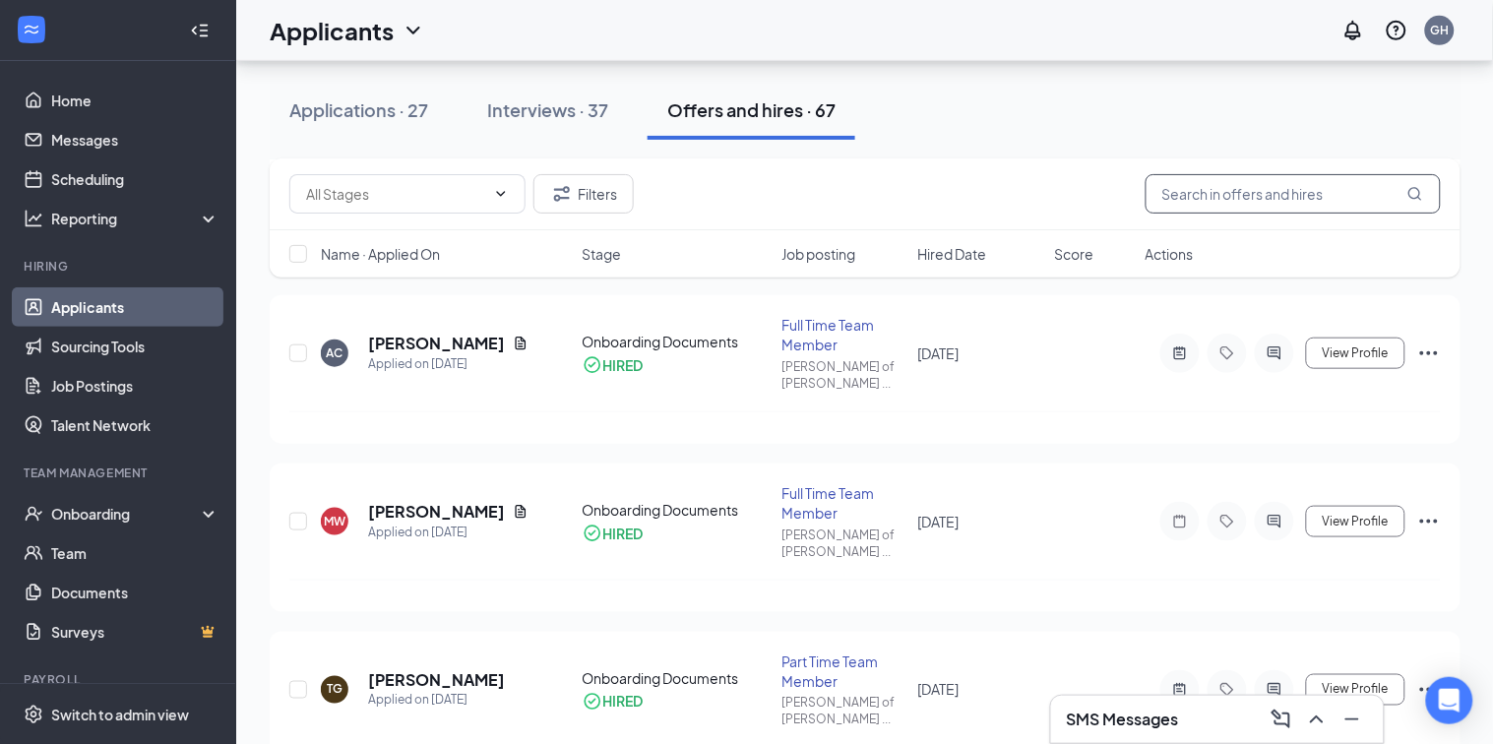
click at [1210, 193] on input "text" at bounding box center [1292, 193] width 295 height 39
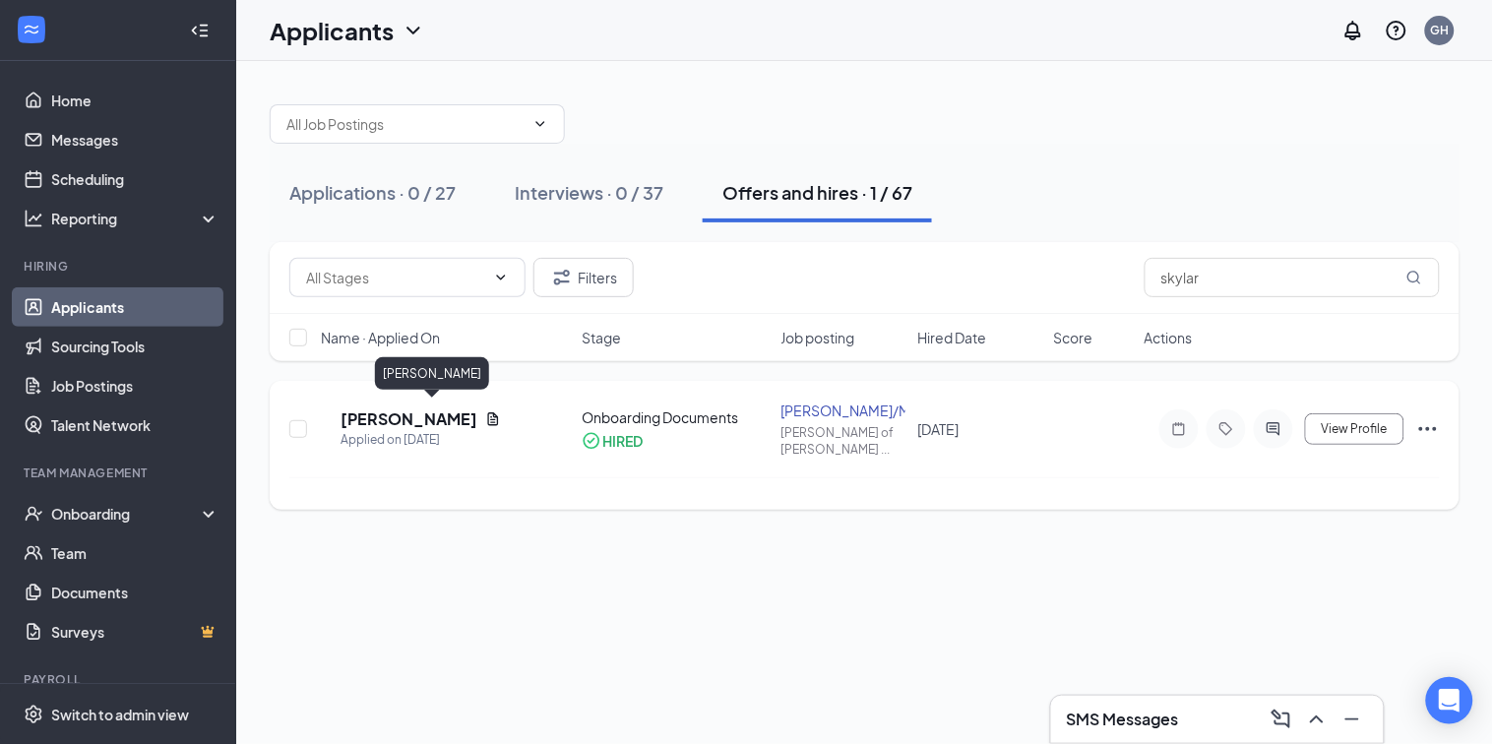
click at [400, 410] on h5 "[PERSON_NAME]" at bounding box center [408, 419] width 137 height 22
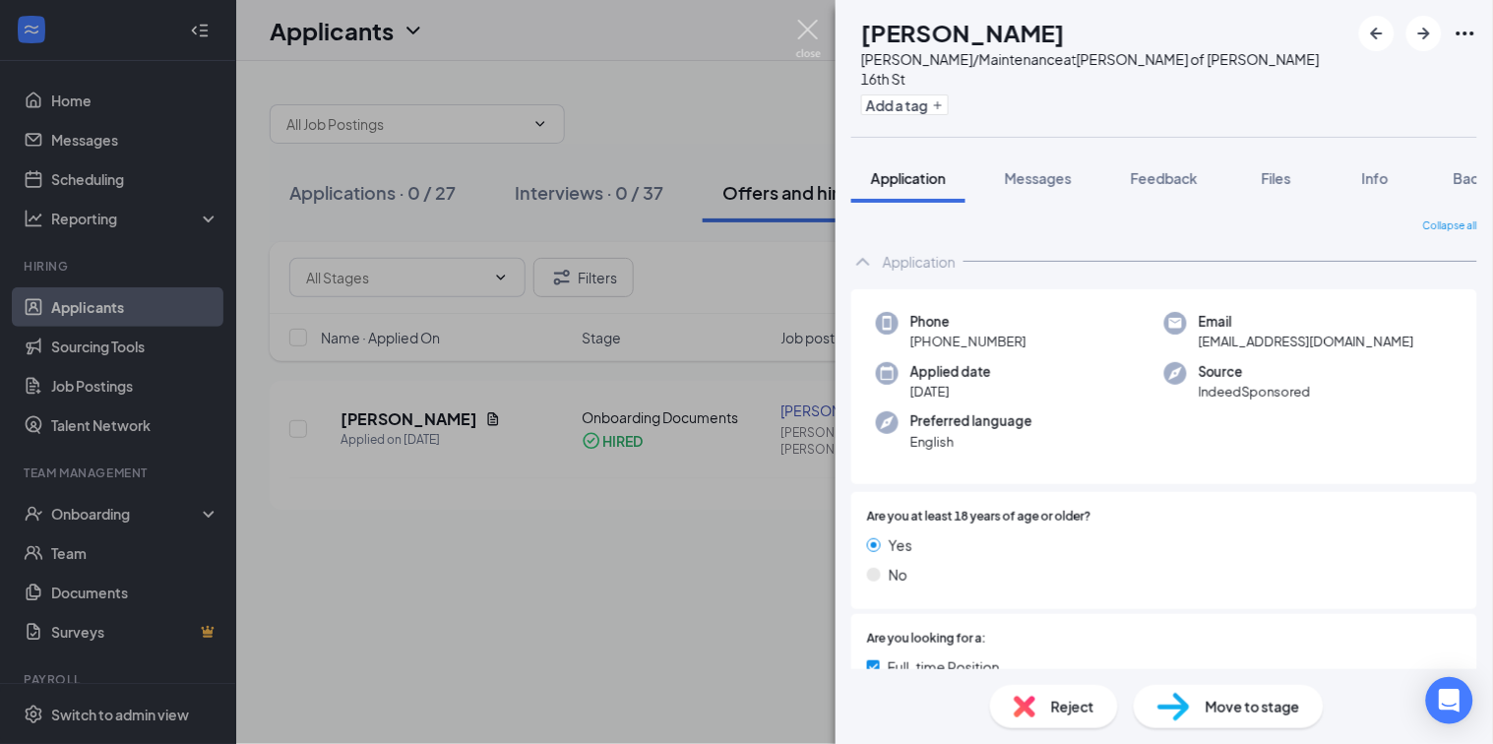
click at [802, 34] on img at bounding box center [808, 39] width 25 height 38
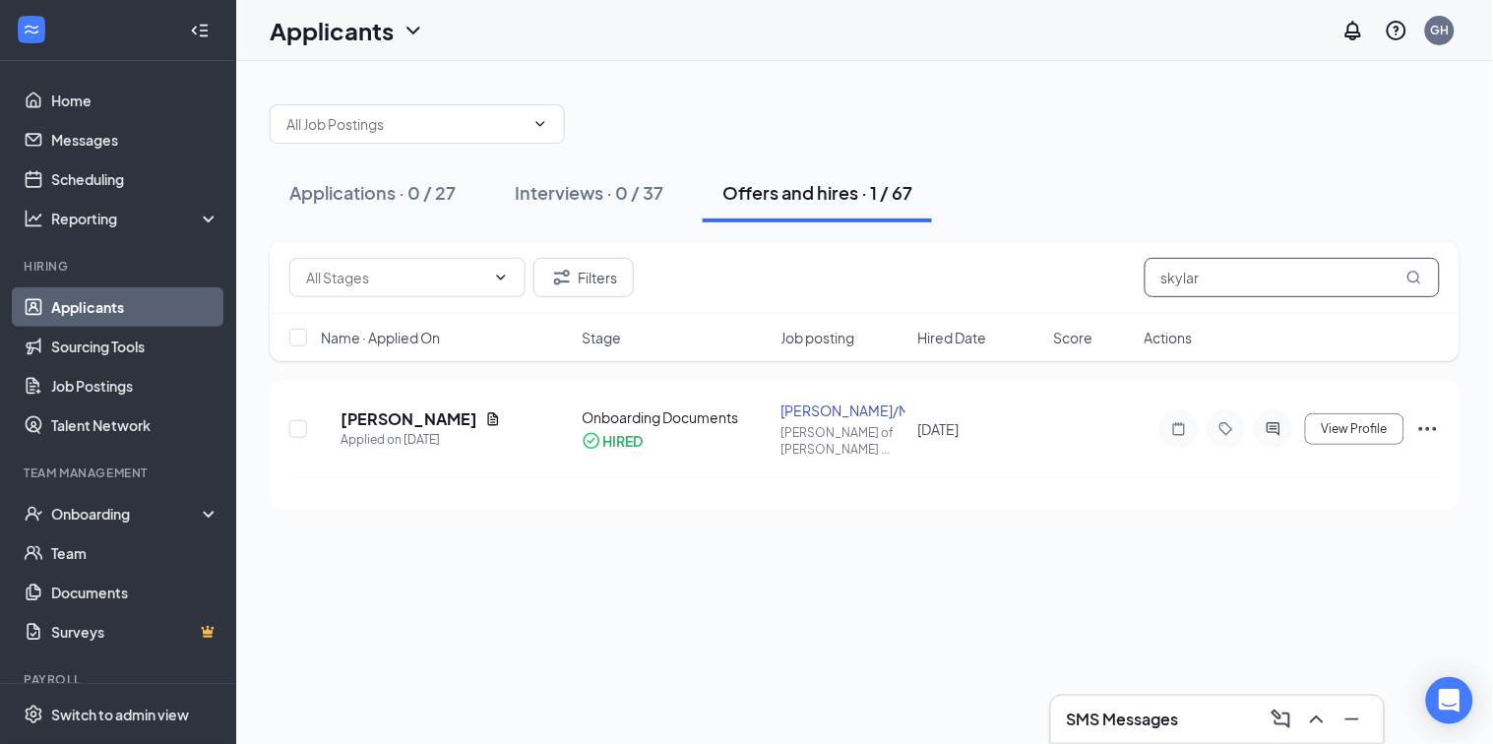
click at [1225, 275] on input "skylar" at bounding box center [1291, 277] width 295 height 39
type input "s"
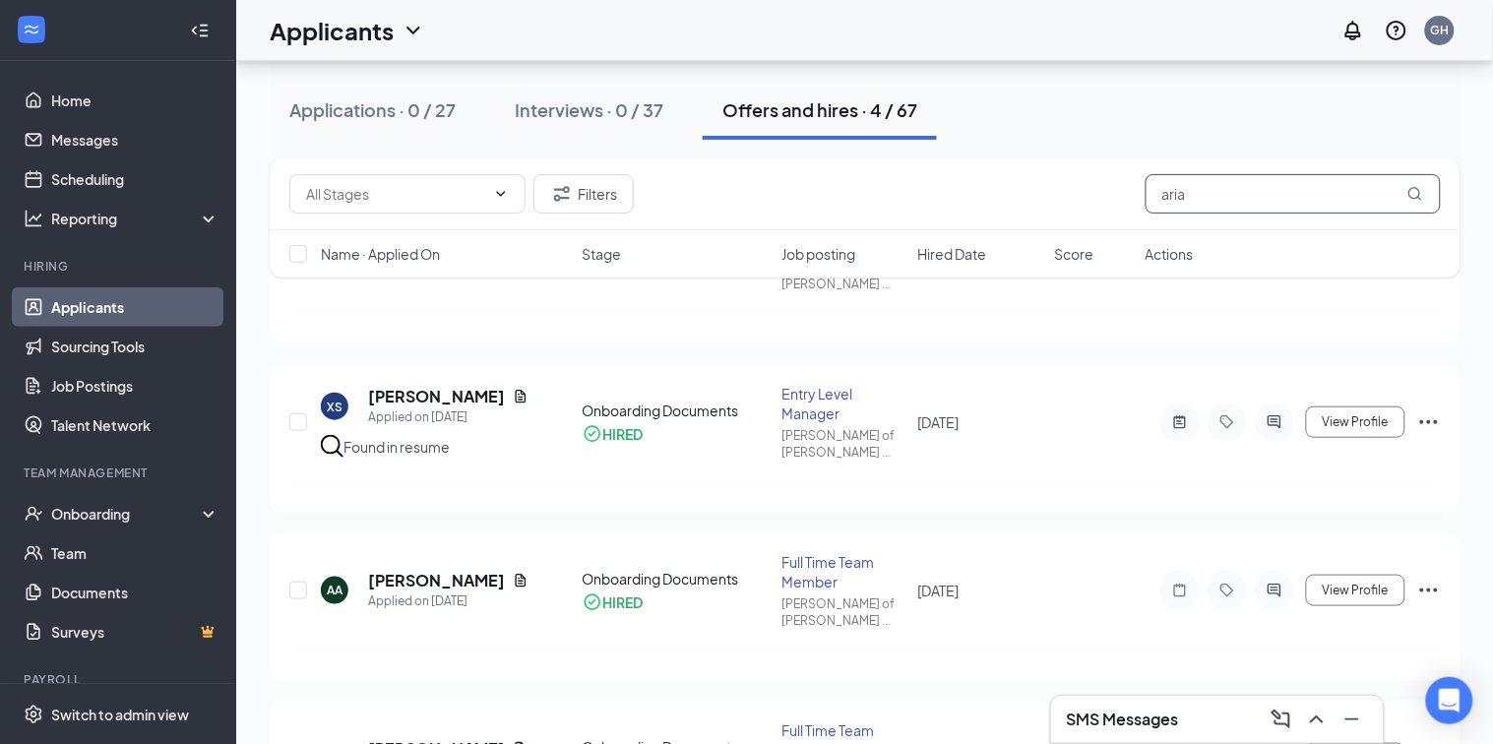
scroll to position [189, 0]
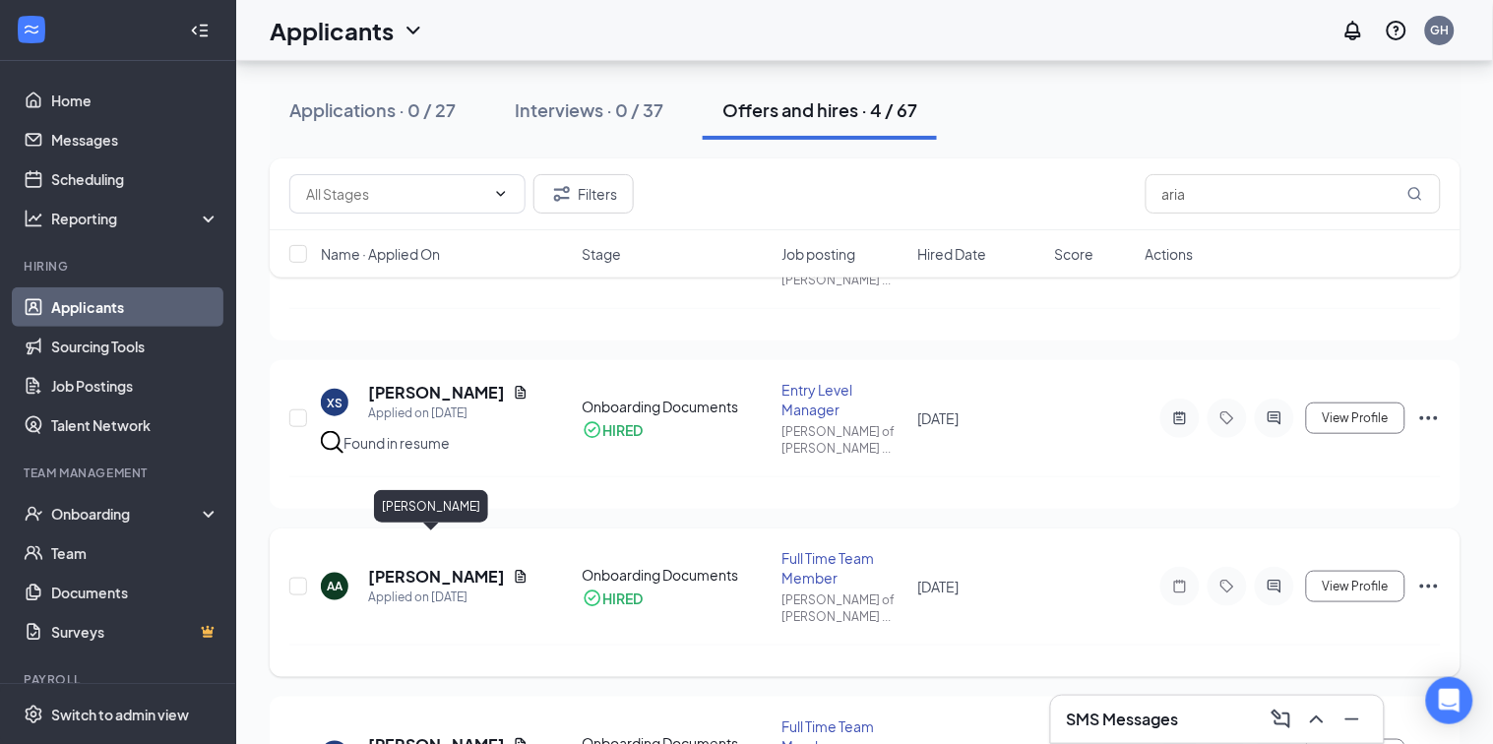
click at [428, 566] on h5 "[PERSON_NAME]" at bounding box center [436, 577] width 137 height 22
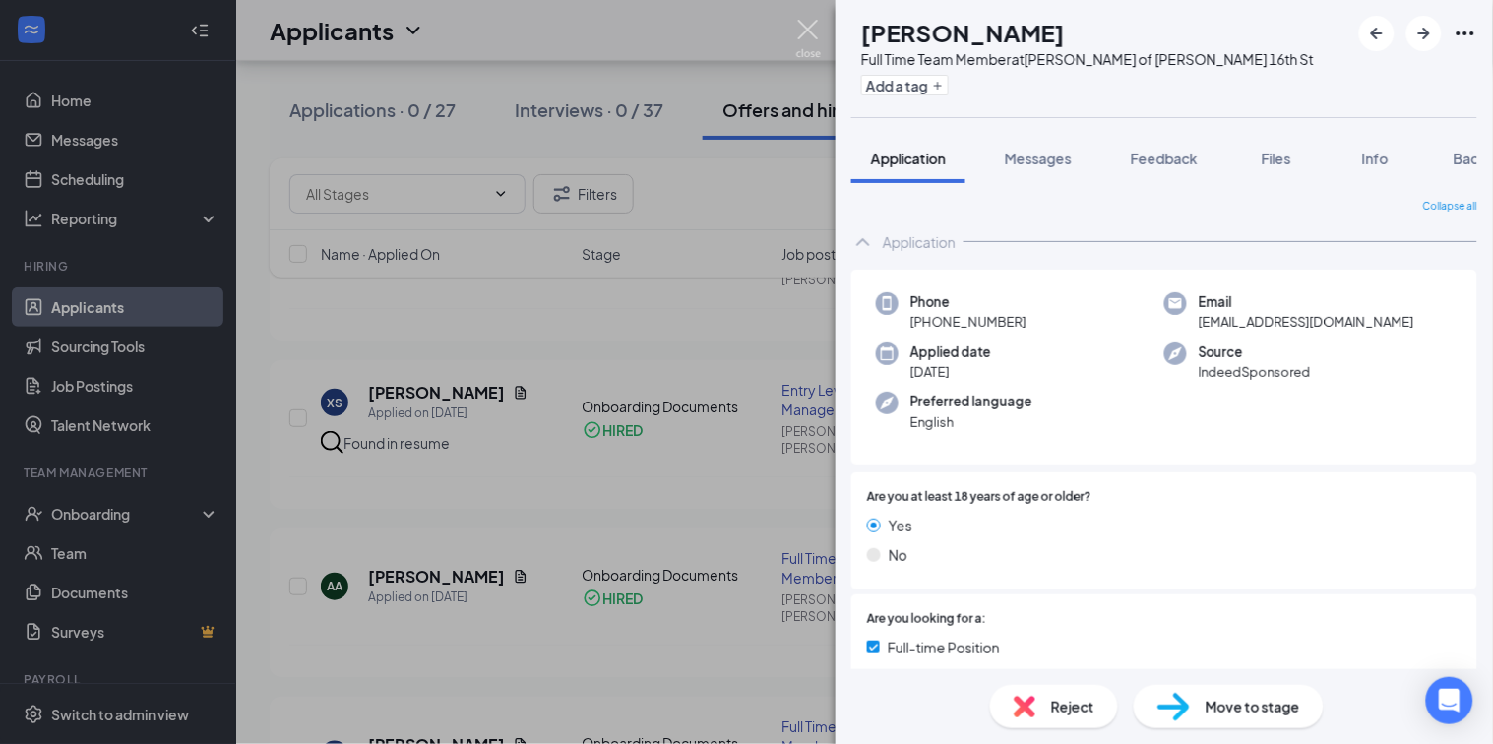
click at [803, 32] on img at bounding box center [808, 39] width 25 height 38
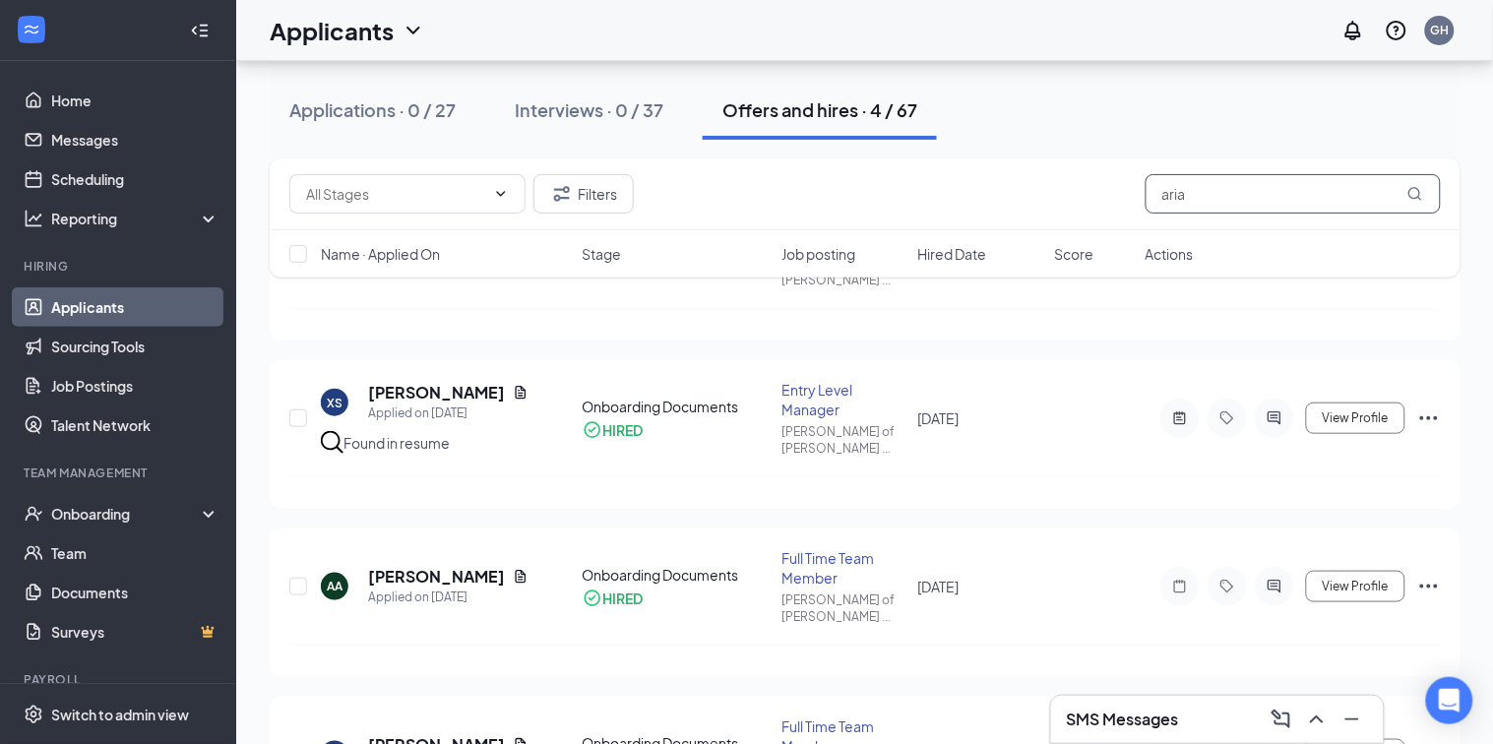
click at [1196, 201] on input "aria" at bounding box center [1292, 193] width 295 height 39
type input "a"
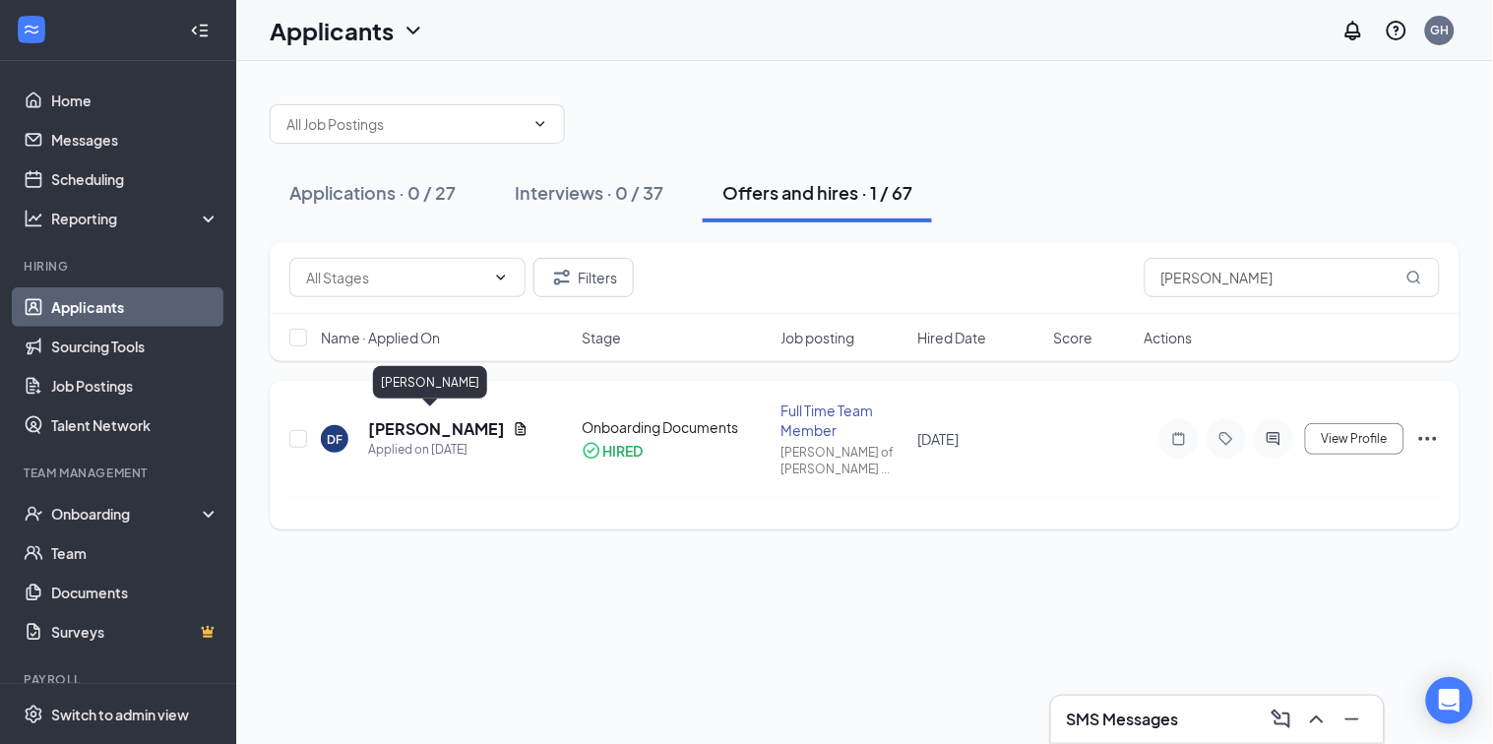
click at [445, 418] on h5 "[PERSON_NAME]" at bounding box center [436, 429] width 137 height 22
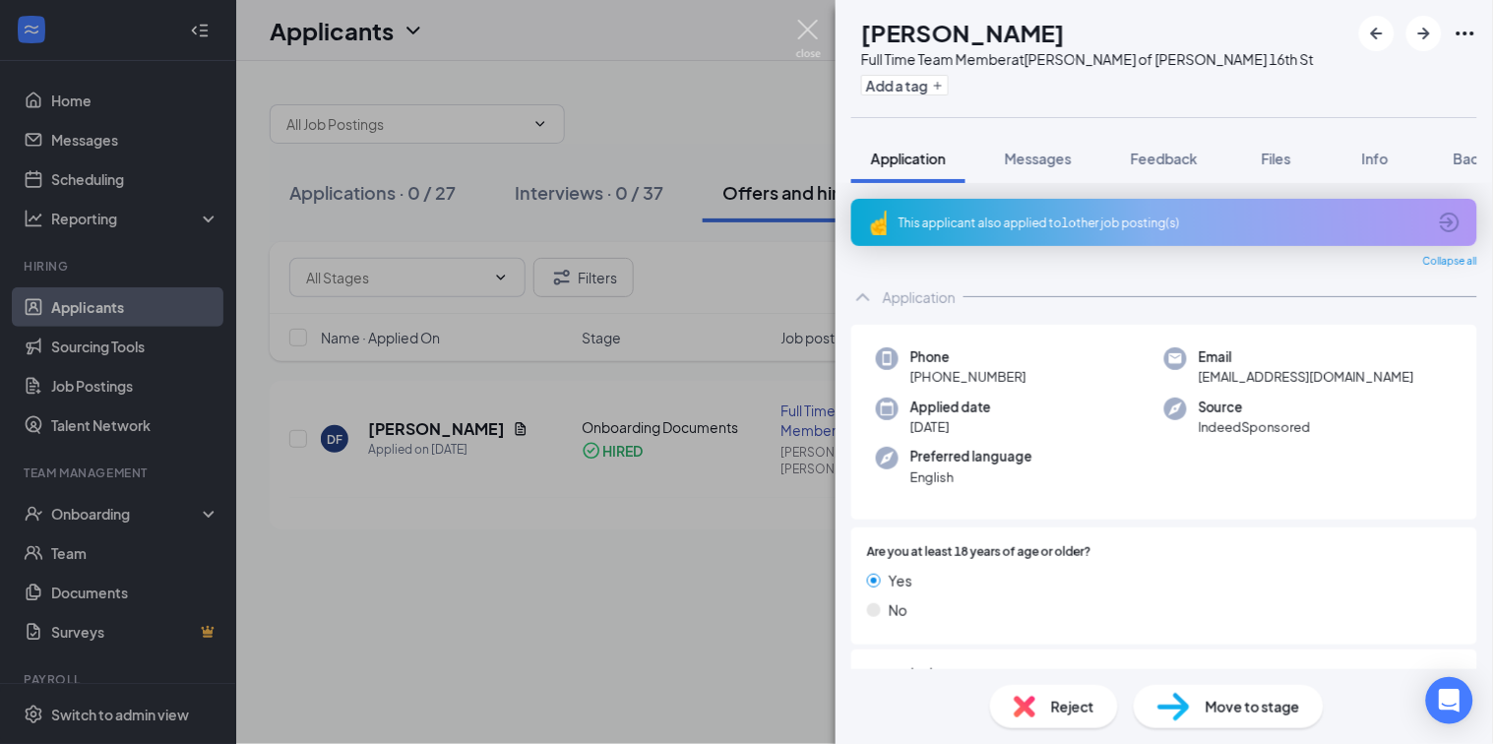
click at [803, 36] on img at bounding box center [808, 39] width 25 height 38
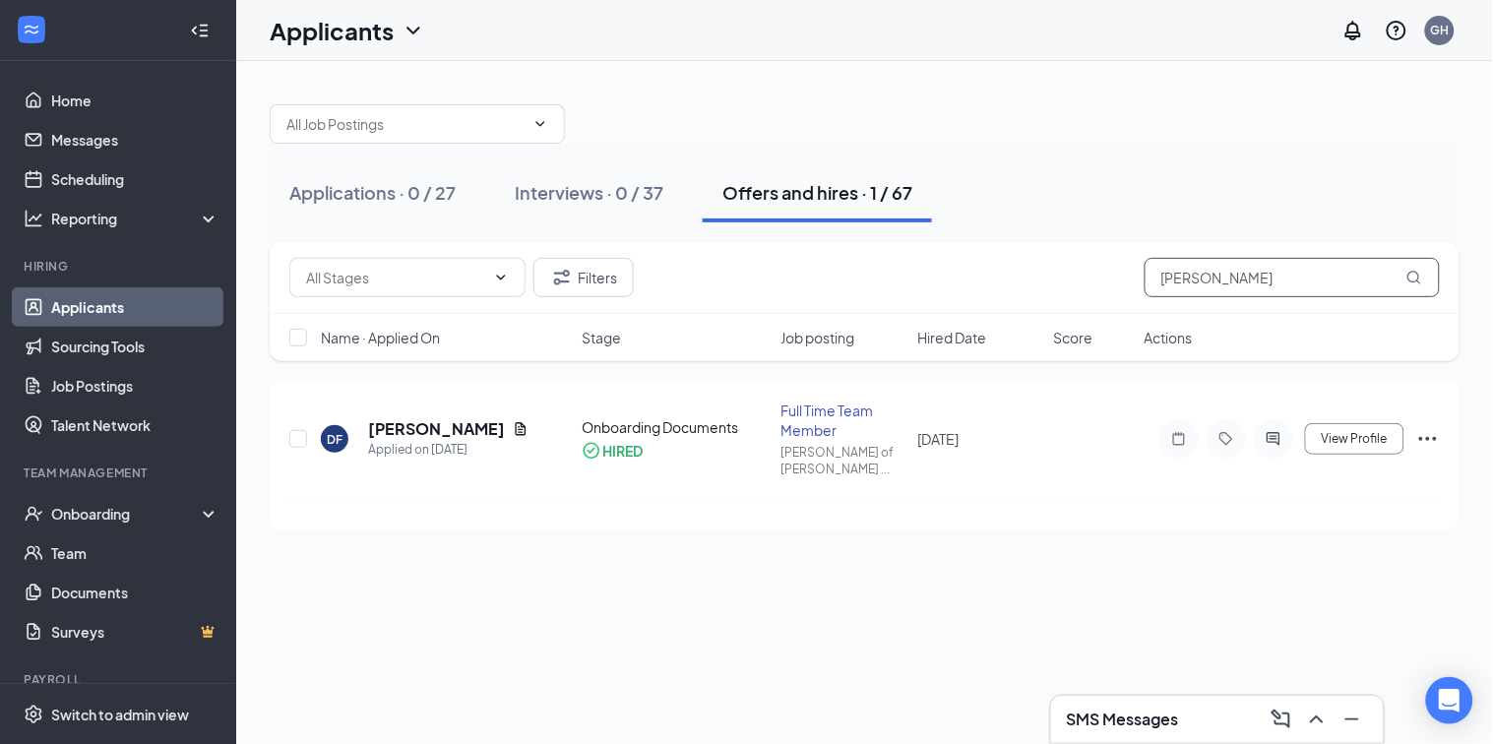
click at [1231, 278] on input "[PERSON_NAME]" at bounding box center [1291, 277] width 295 height 39
type input "d"
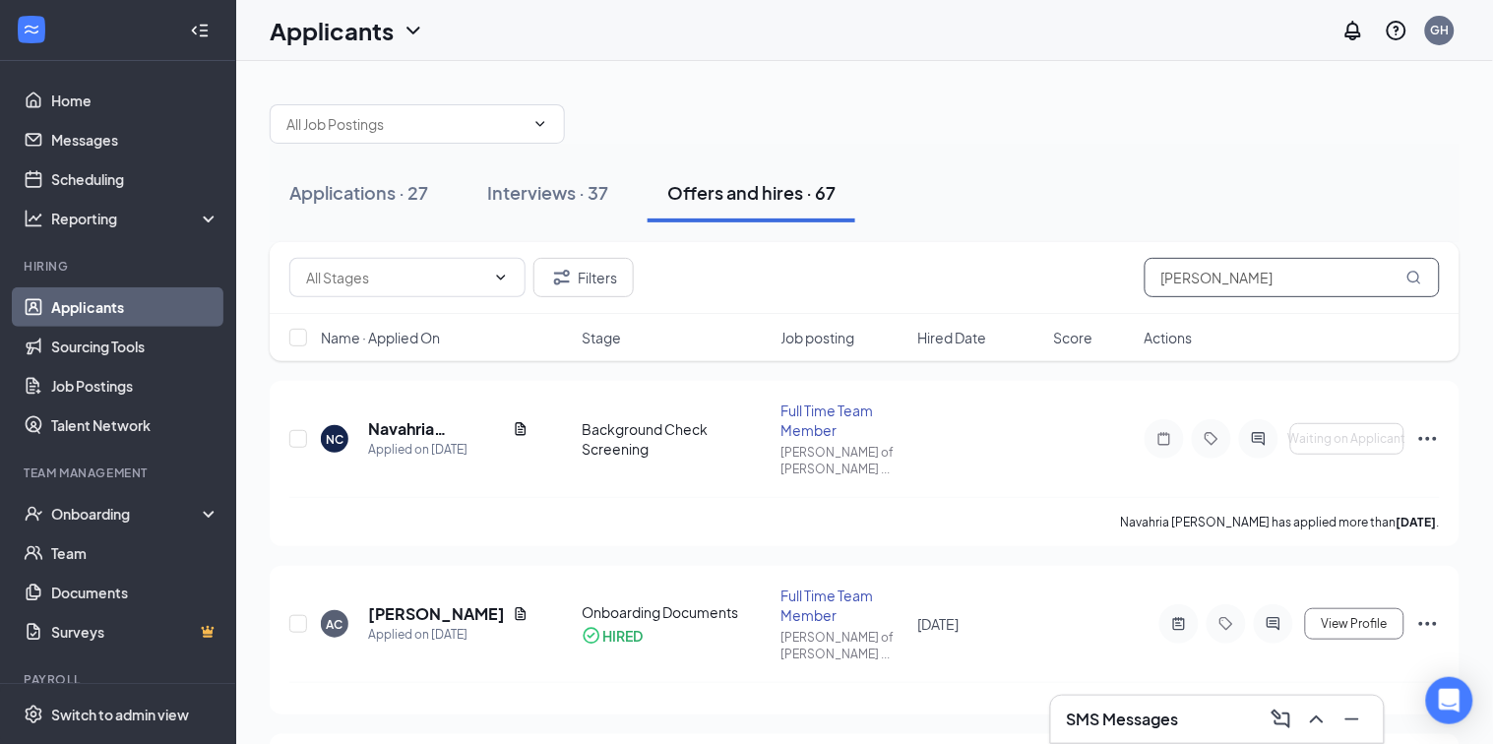
type input "[PERSON_NAME]"
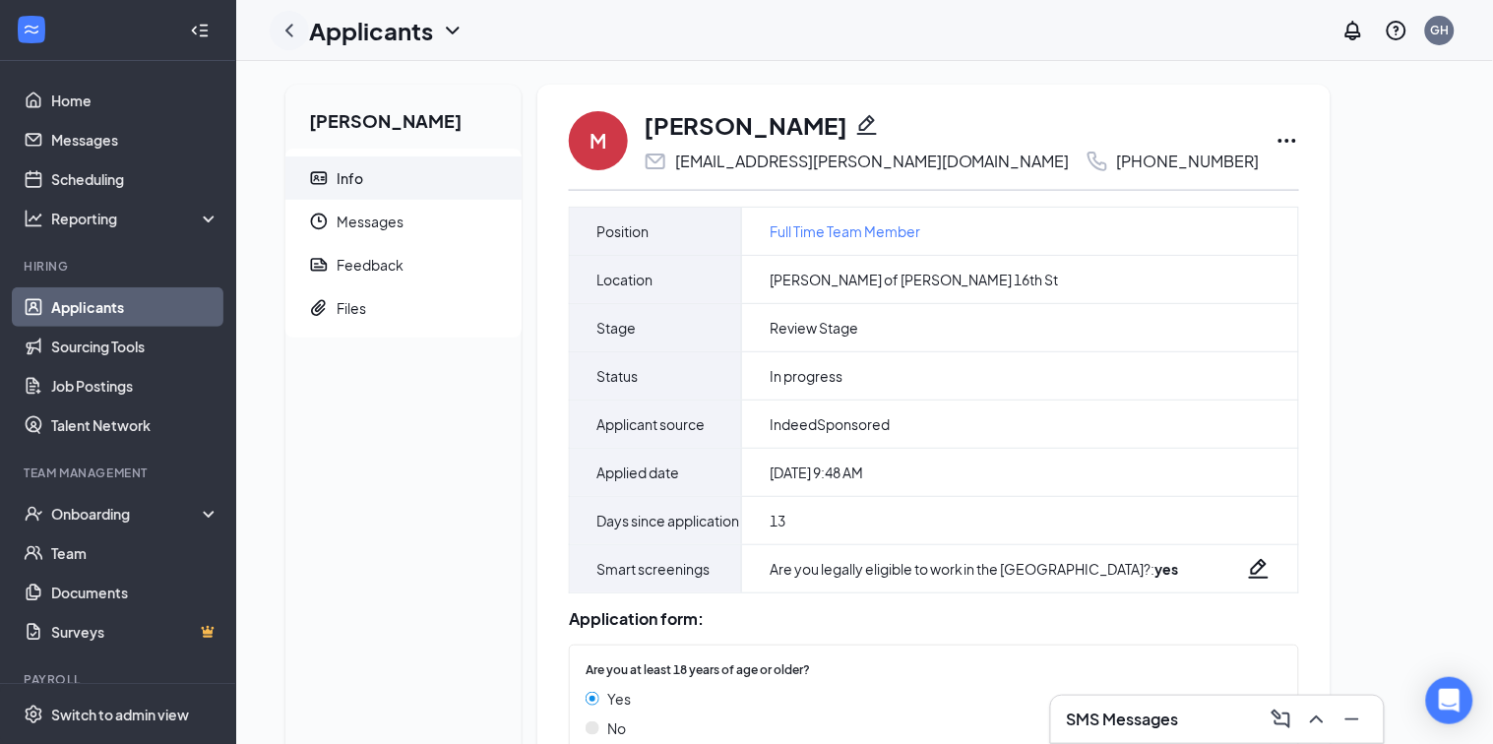
click at [287, 36] on icon "ChevronLeft" at bounding box center [290, 31] width 24 height 24
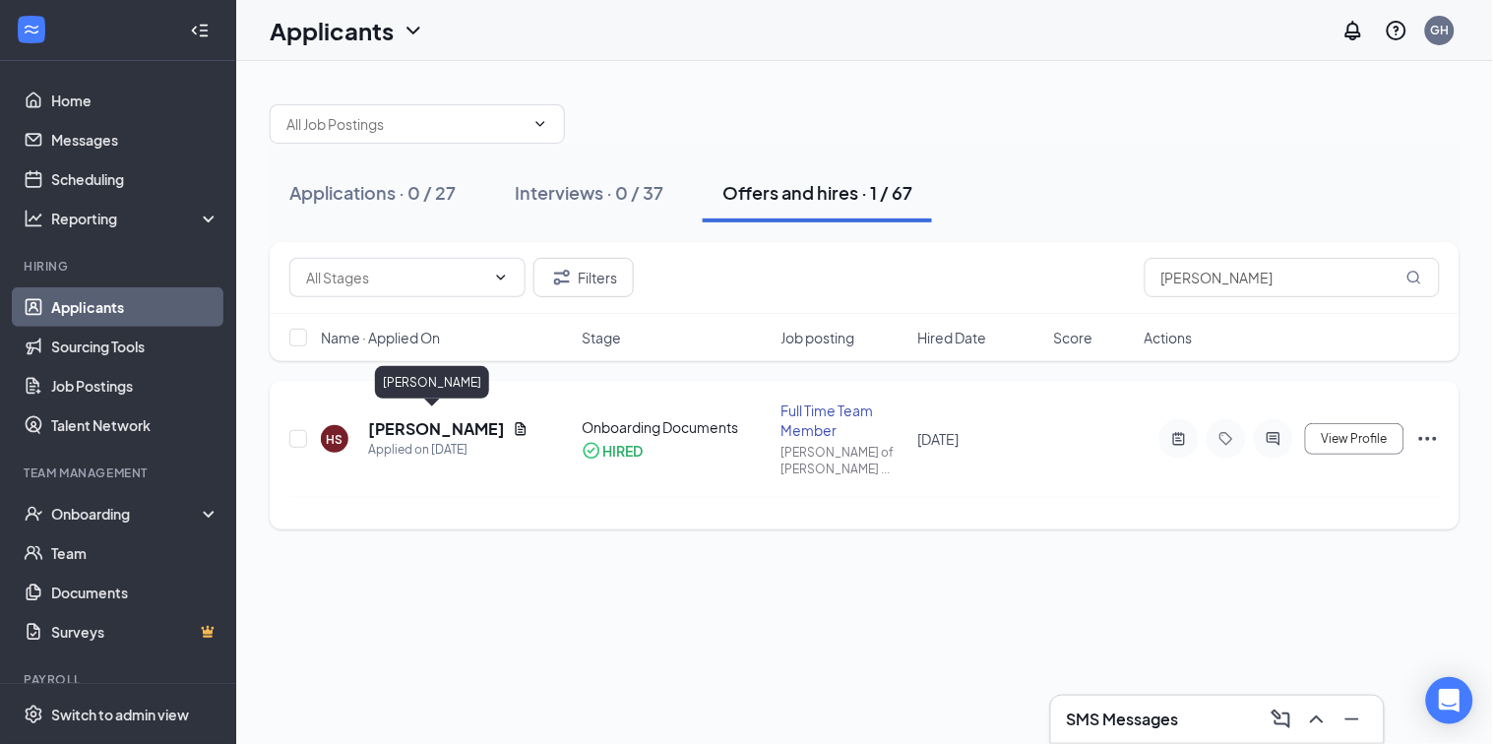
click at [439, 420] on h5 "[PERSON_NAME]" at bounding box center [436, 429] width 137 height 22
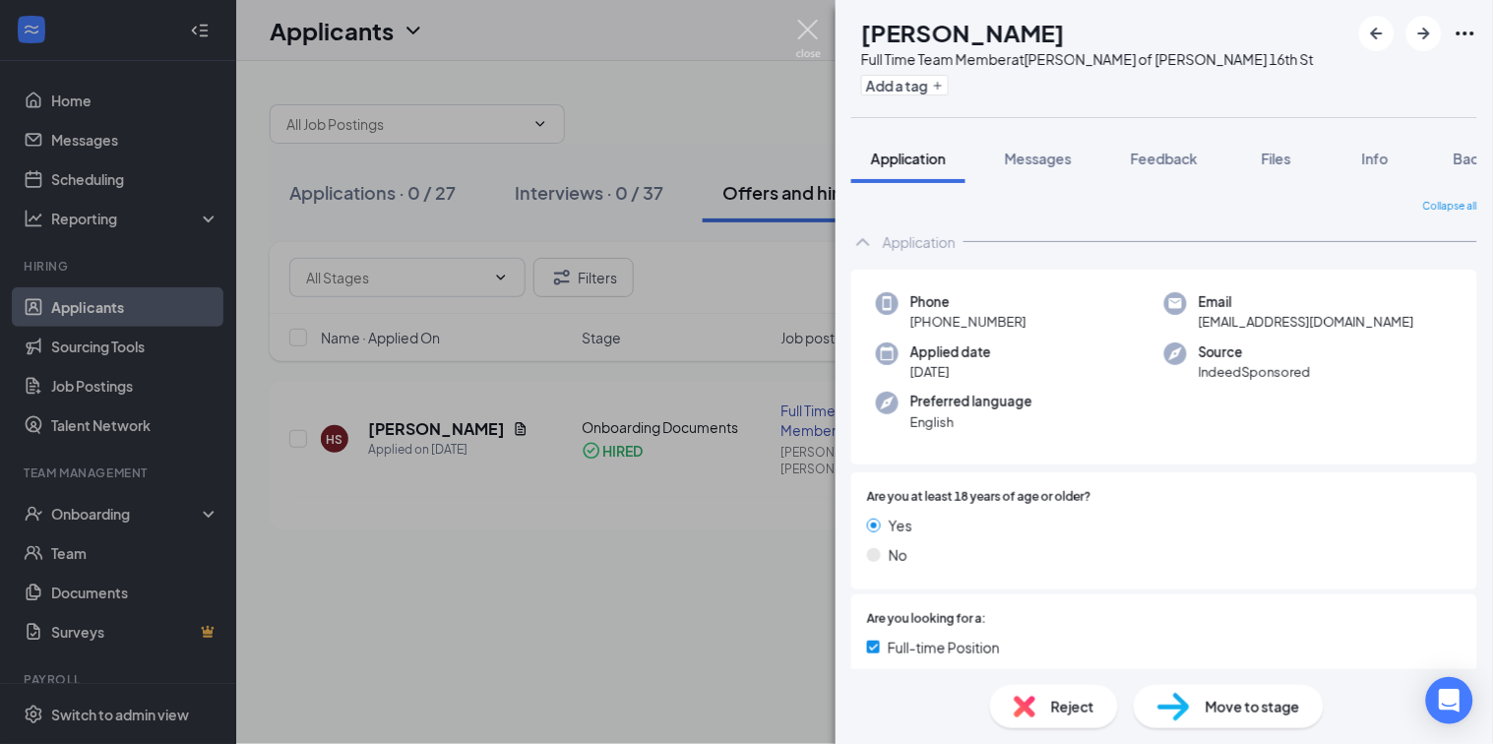
click at [812, 42] on img at bounding box center [808, 39] width 25 height 38
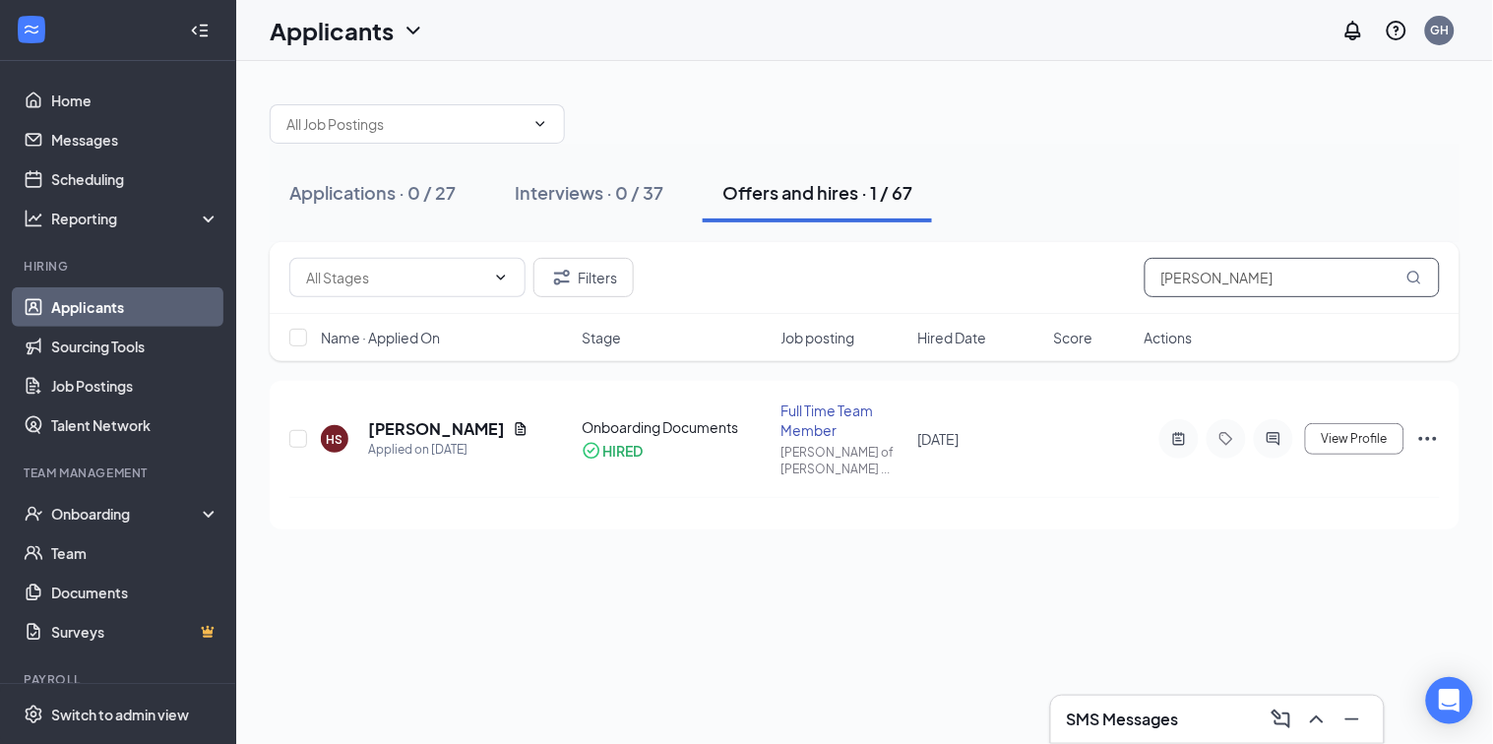
click at [1218, 278] on input "[PERSON_NAME]" at bounding box center [1291, 277] width 295 height 39
type input "h"
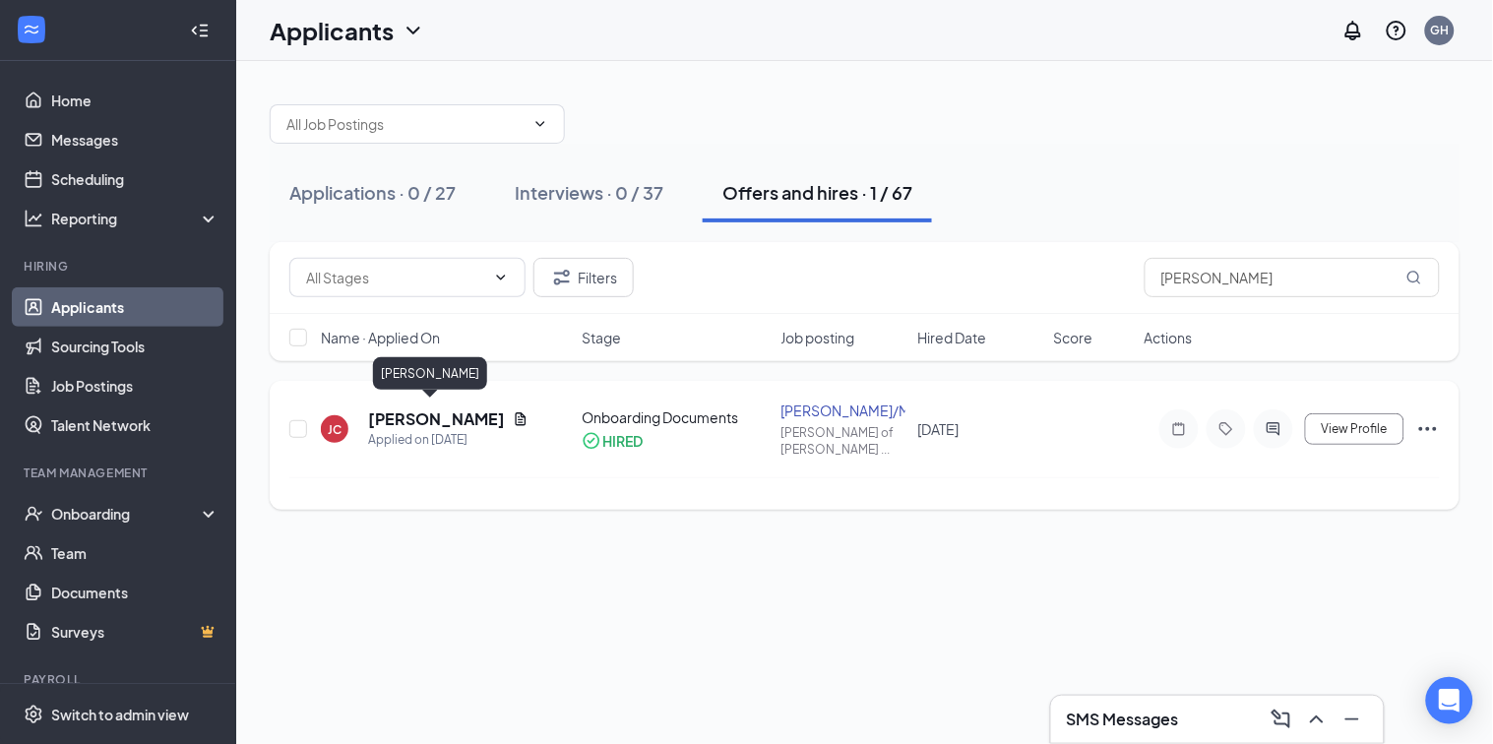
click at [446, 418] on h5 "[PERSON_NAME]" at bounding box center [436, 419] width 137 height 22
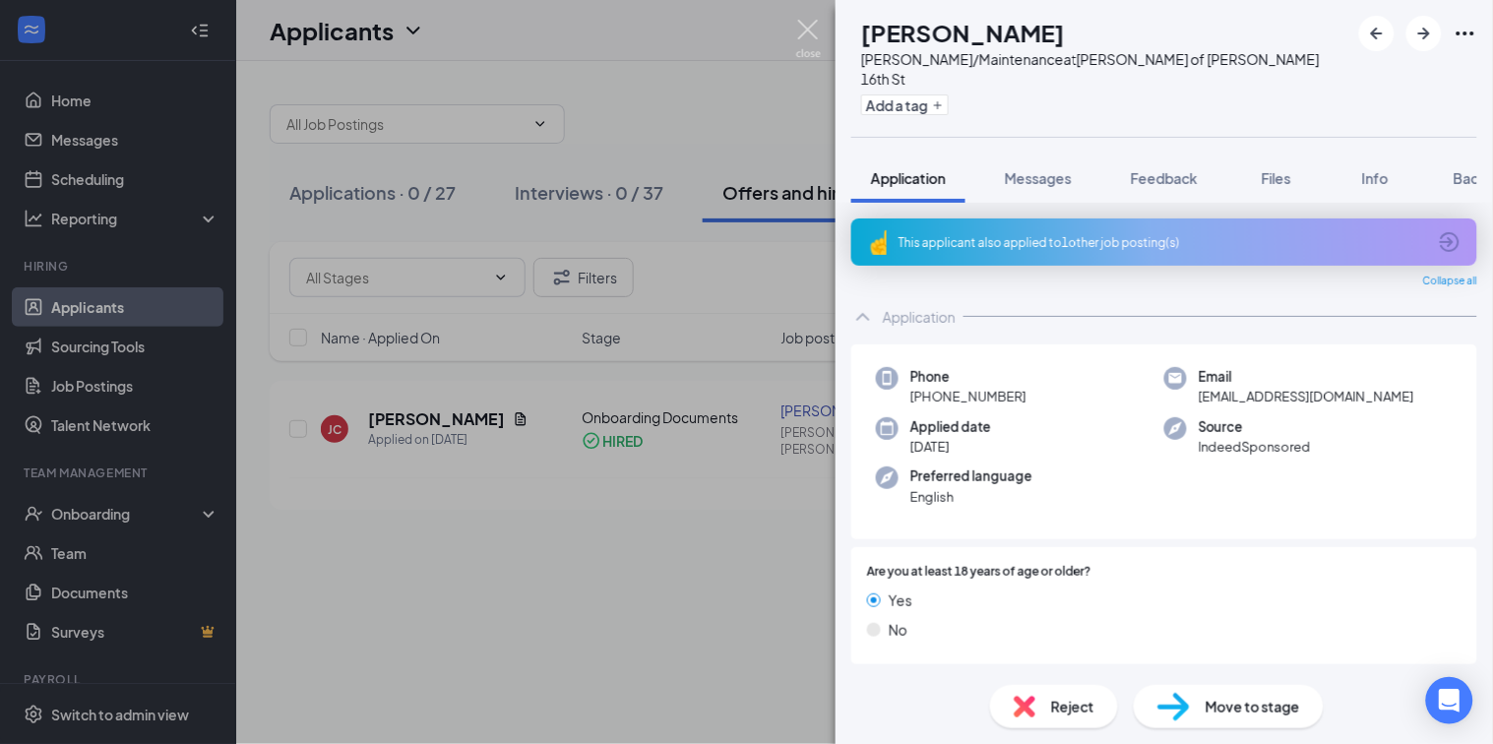
click at [807, 35] on img at bounding box center [808, 39] width 25 height 38
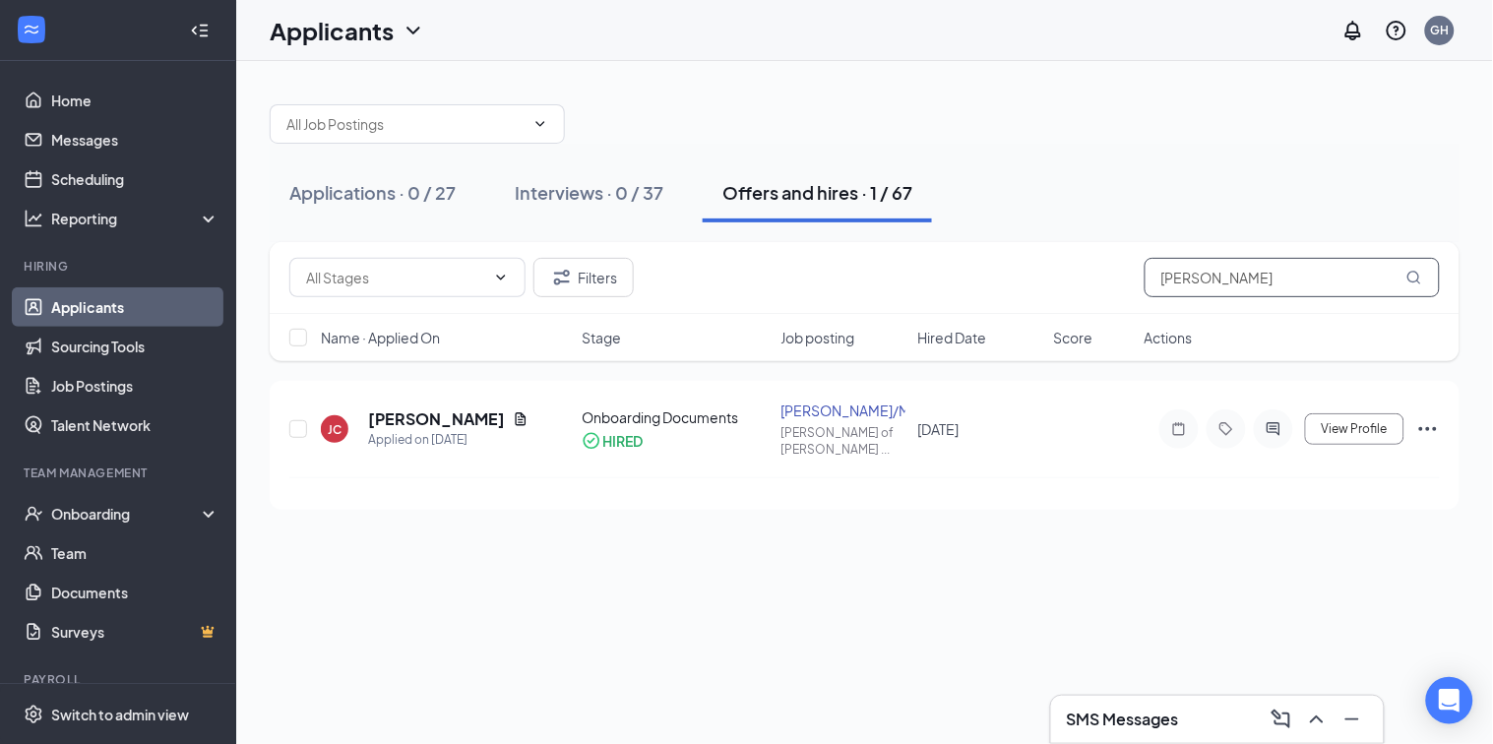
click at [1230, 278] on input "[PERSON_NAME]" at bounding box center [1291, 277] width 295 height 39
type input "j"
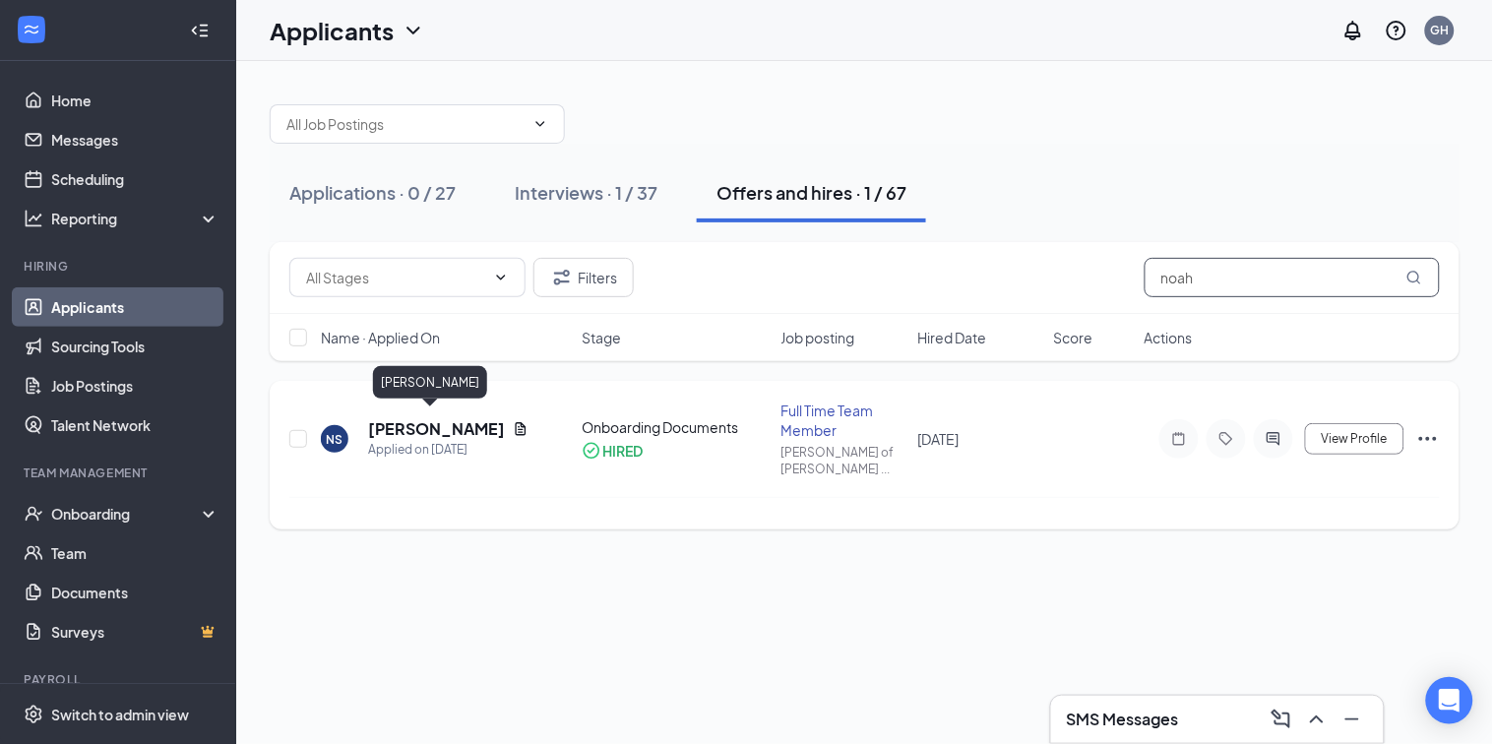
type input "noah"
click at [450, 419] on h5 "[PERSON_NAME]" at bounding box center [436, 429] width 137 height 22
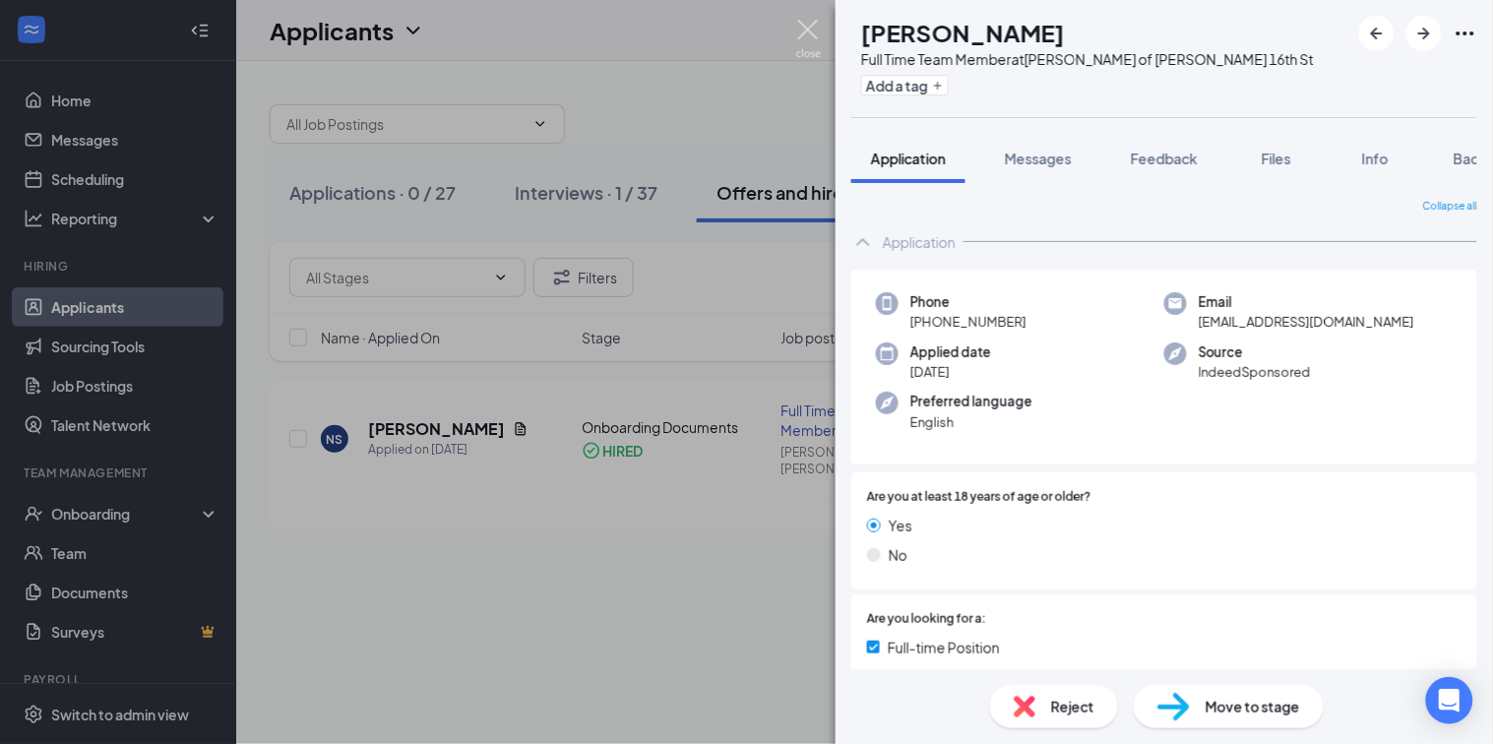
click at [807, 35] on img at bounding box center [808, 39] width 25 height 38
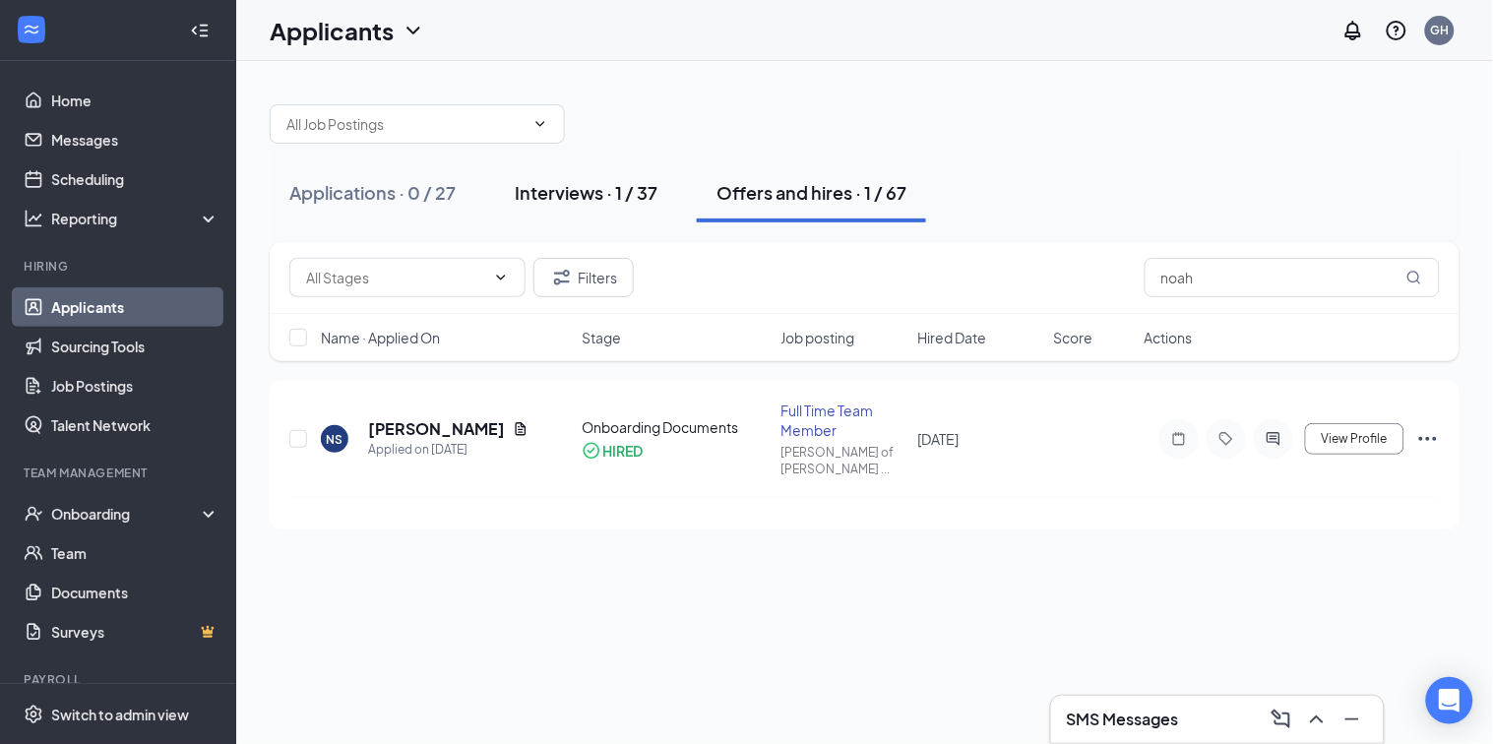
click at [585, 197] on div "Interviews · 1 / 37" at bounding box center [586, 192] width 143 height 25
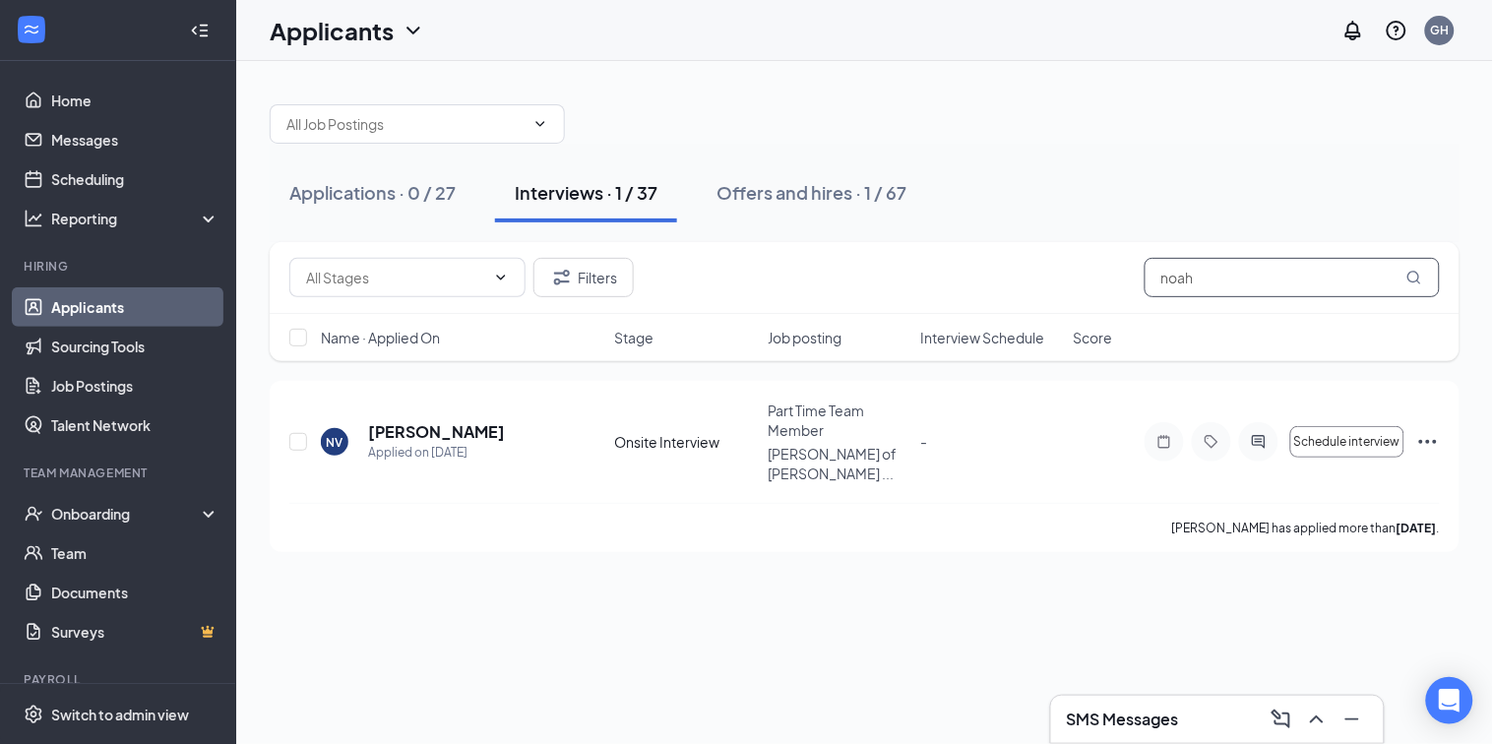
click at [1255, 272] on input "noah" at bounding box center [1291, 277] width 295 height 39
type input "n"
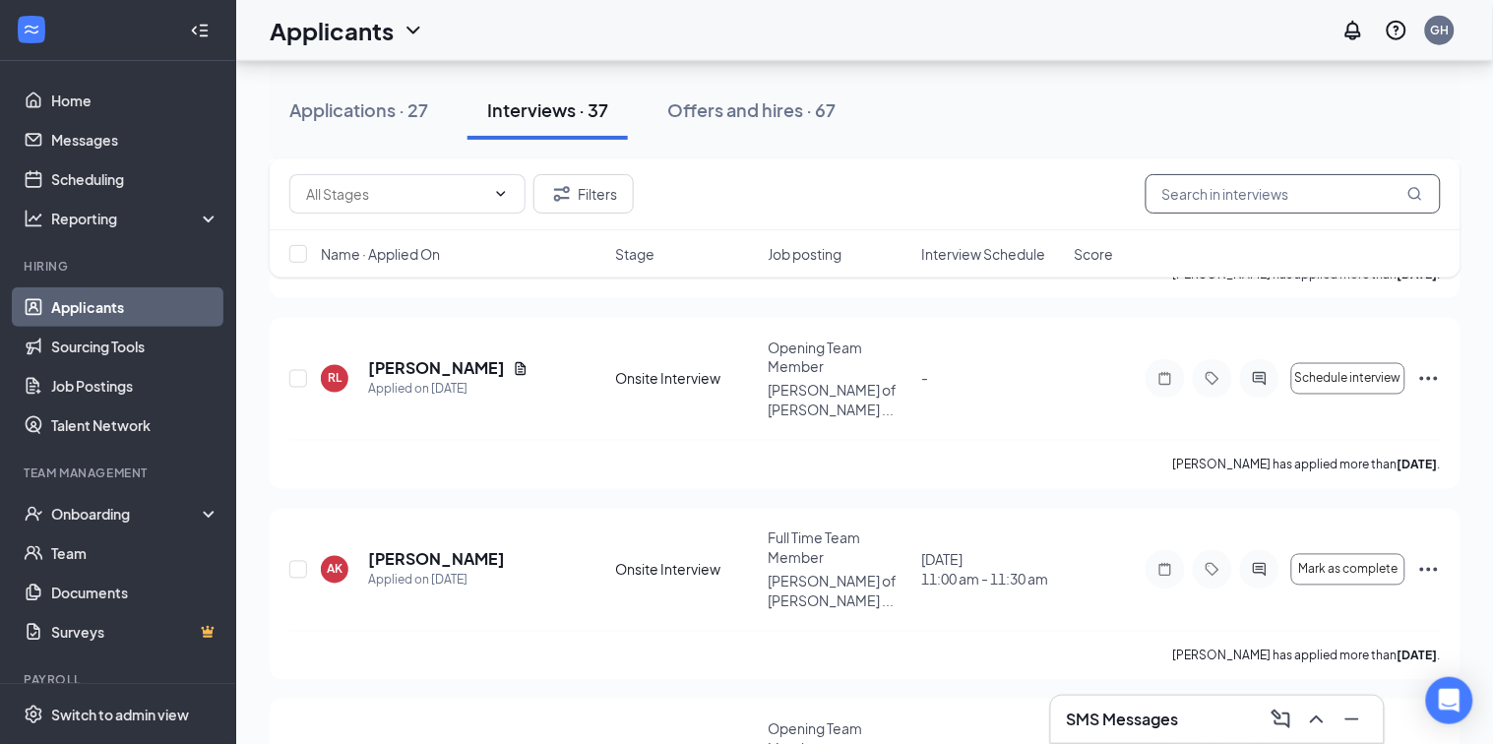
scroll to position [602, 0]
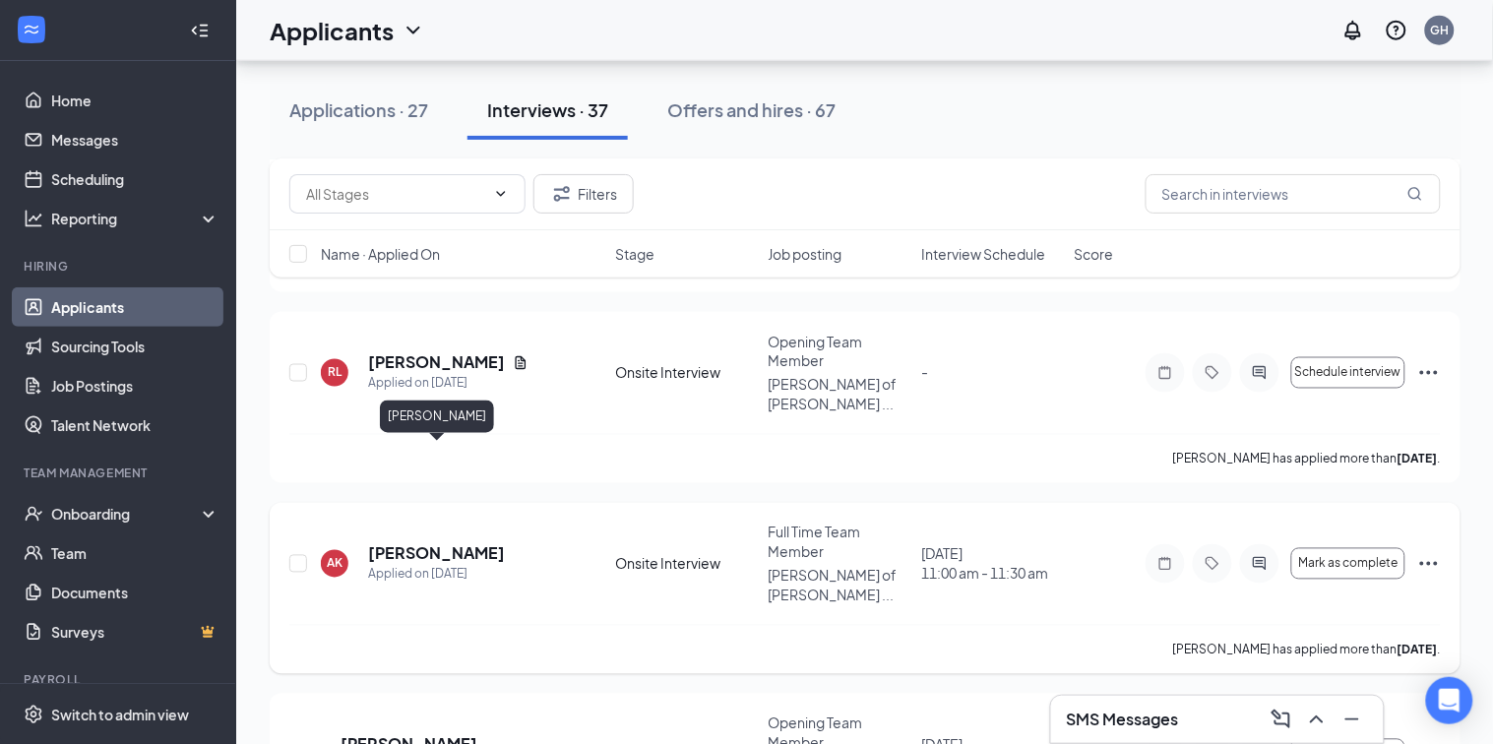
click at [443, 543] on h5 "[PERSON_NAME]" at bounding box center [436, 554] width 137 height 22
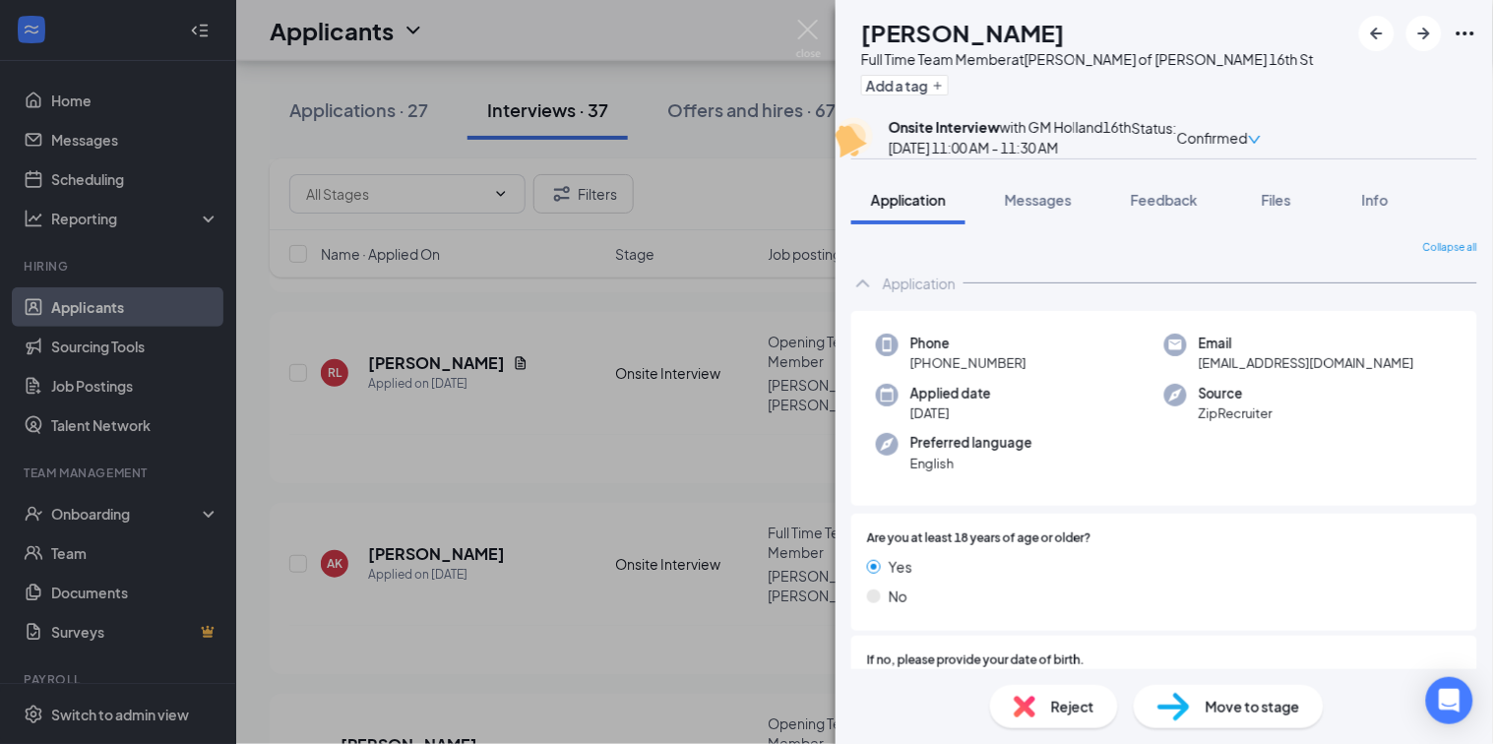
click at [1261, 144] on icon "down" at bounding box center [1255, 140] width 12 height 8
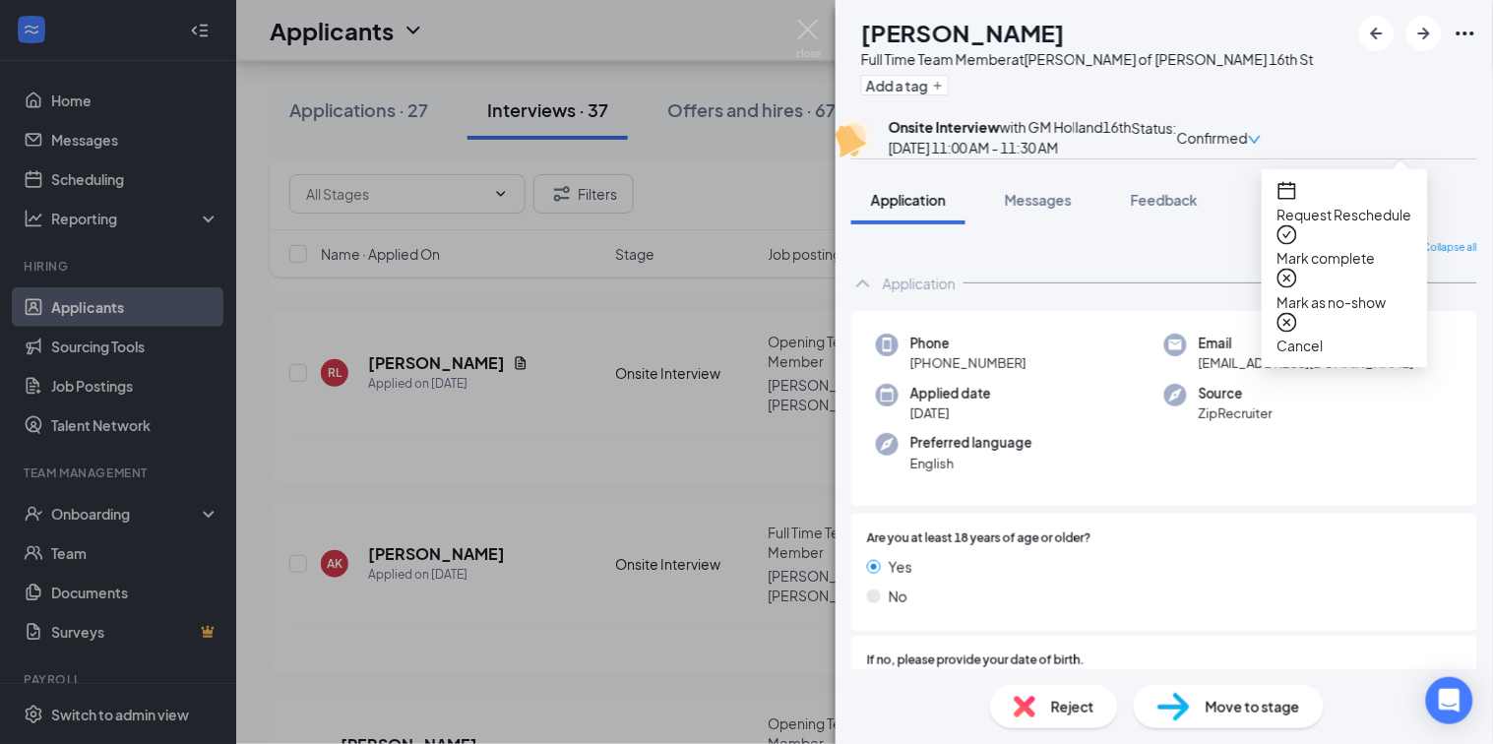
click at [1366, 247] on span "Mark complete" at bounding box center [1344, 258] width 135 height 22
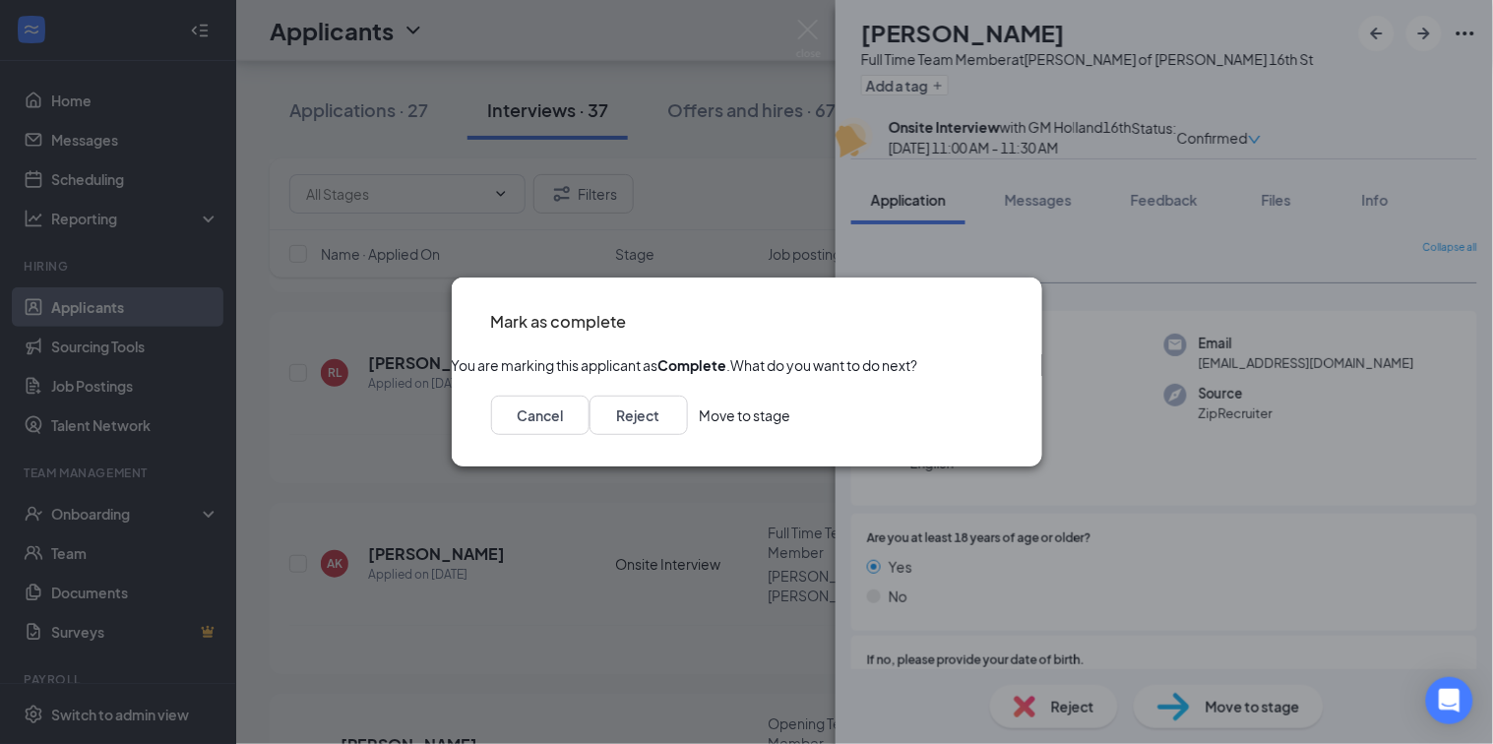
click at [1003, 309] on icon "Cross" at bounding box center [1003, 309] width 0 height 0
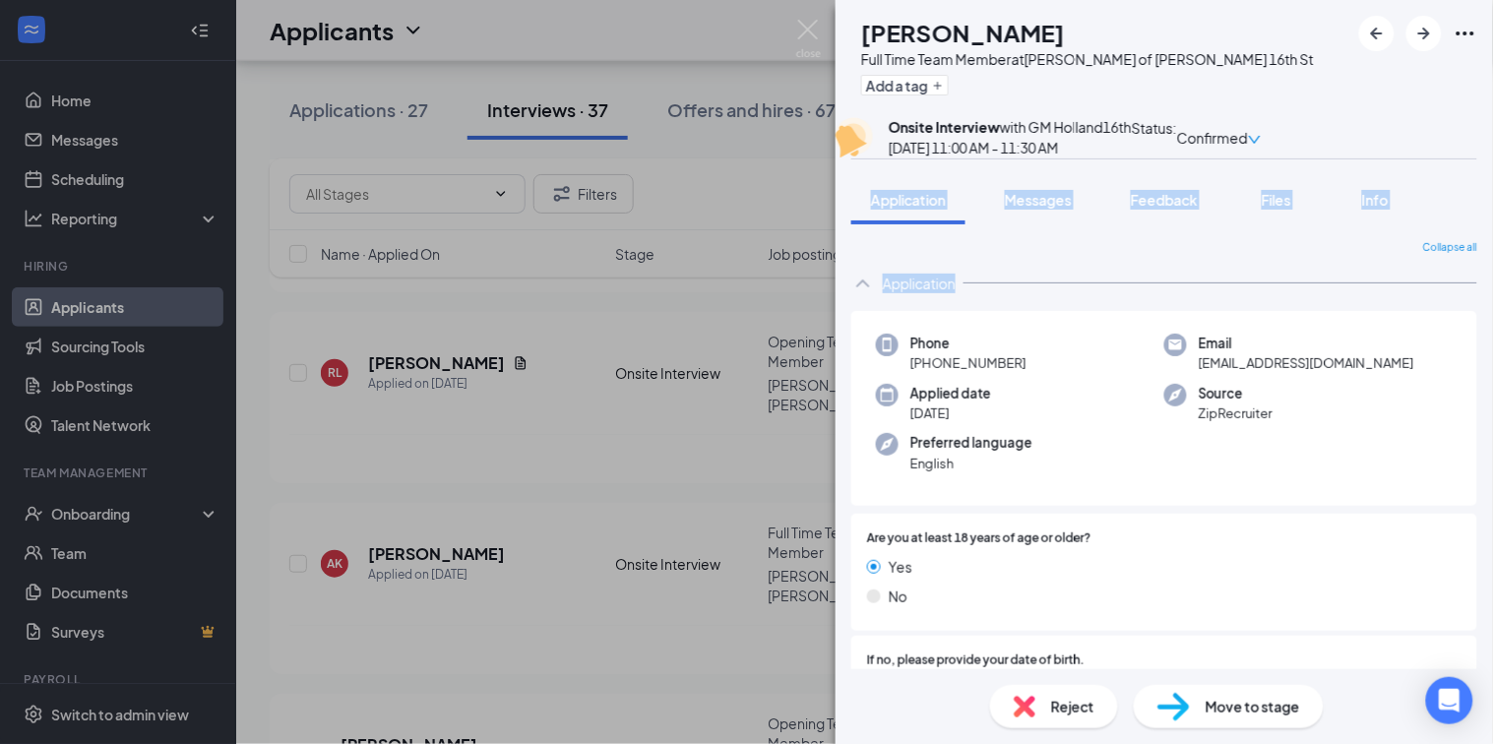
drag, startPoint x: 1492, startPoint y: 179, endPoint x: 1492, endPoint y: 317, distance: 137.8
click at [1492, 317] on div "AK [PERSON_NAME] Full Time Team Member at [PERSON_NAME] of [PERSON_NAME] 16th S…" at bounding box center [1163, 372] width 657 height 744
click at [1492, 189] on div "AK [PERSON_NAME] Full Time Team Member at [PERSON_NAME] of [PERSON_NAME] 16th S…" at bounding box center [1163, 372] width 657 height 744
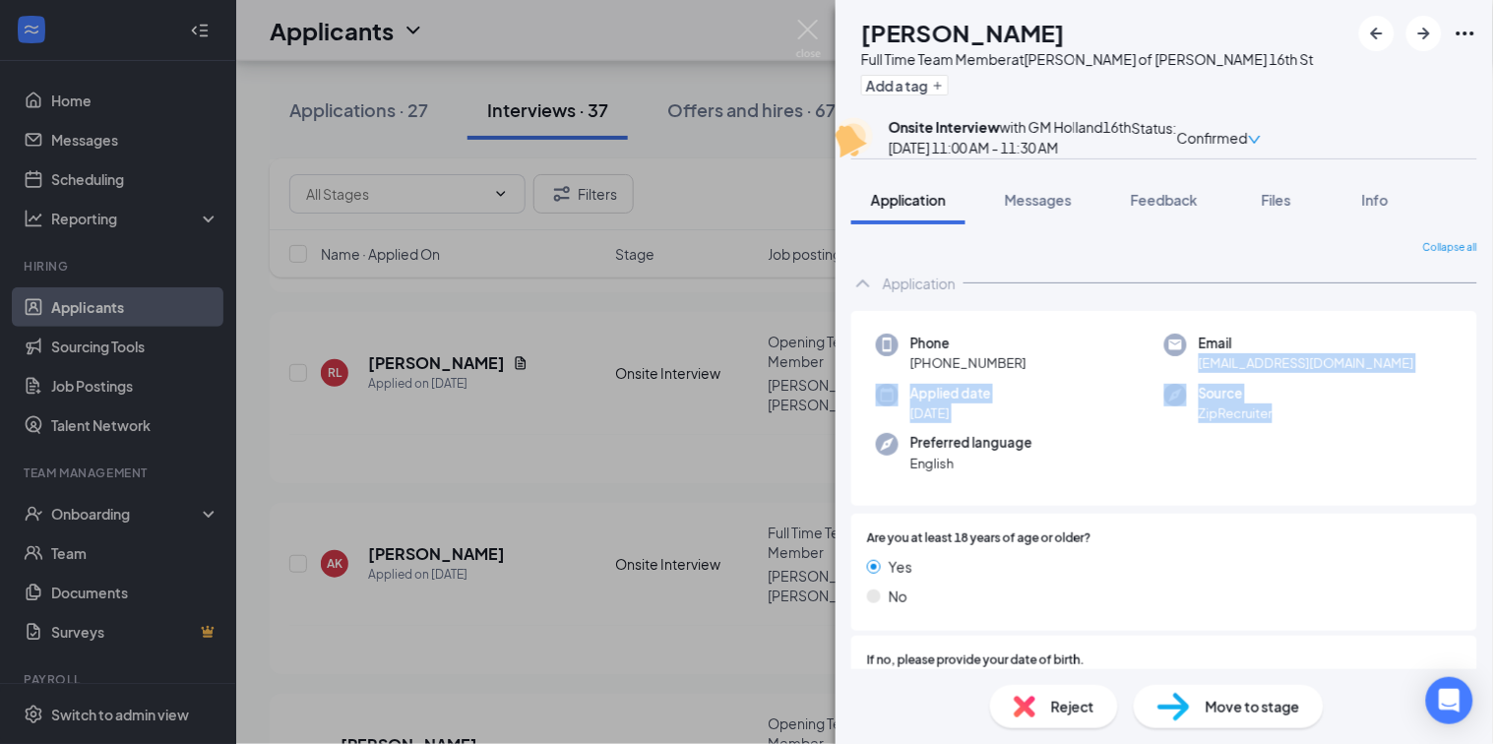
drag, startPoint x: 1471, startPoint y: 451, endPoint x: 1490, endPoint y: 372, distance: 80.9
click at [1490, 372] on div "Collapse all Application Phone [PHONE_NUMBER] Email [EMAIL_ADDRESS][DOMAIN_NAME…" at bounding box center [1163, 446] width 657 height 445
click at [1397, 303] on div "Application" at bounding box center [1164, 283] width 626 height 39
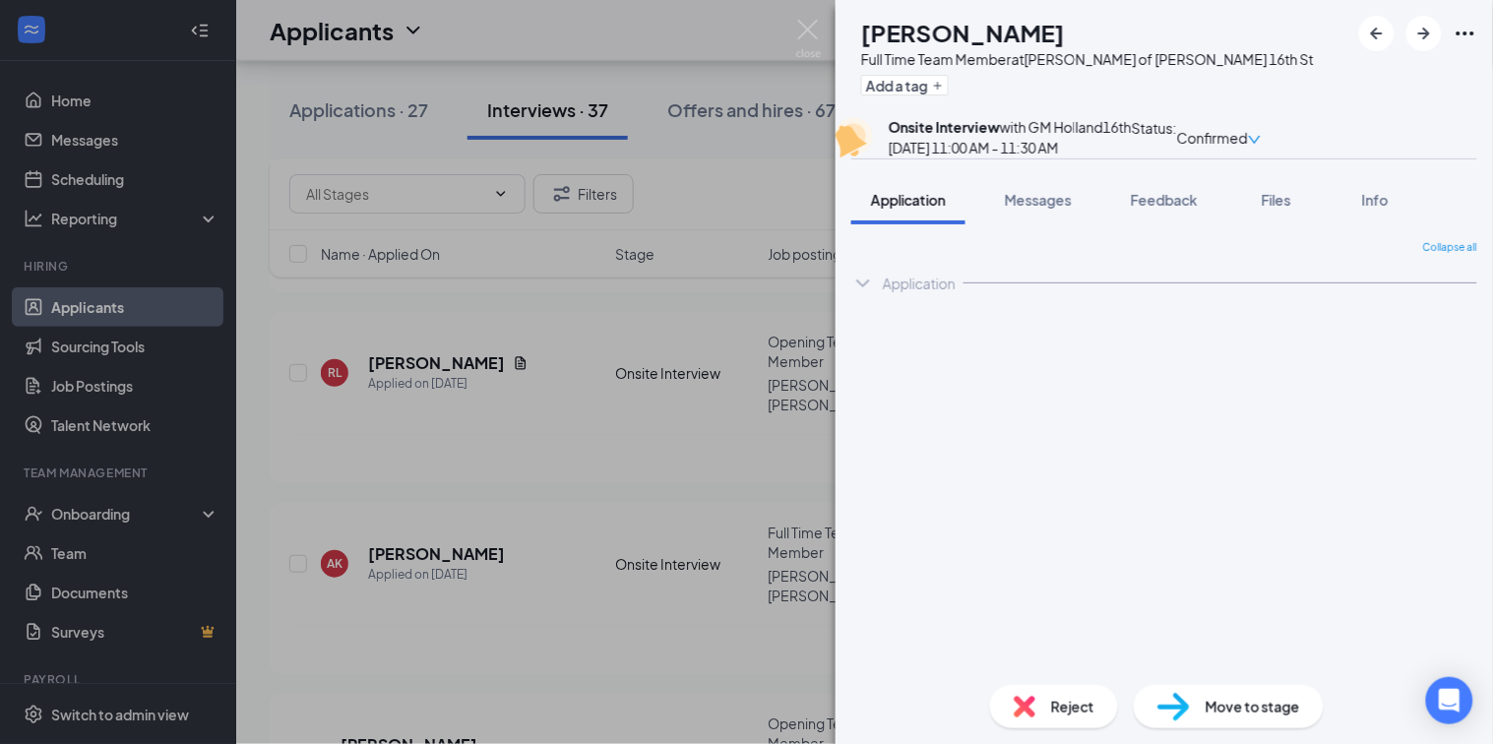
click at [861, 295] on icon "ChevronDown" at bounding box center [863, 284] width 24 height 24
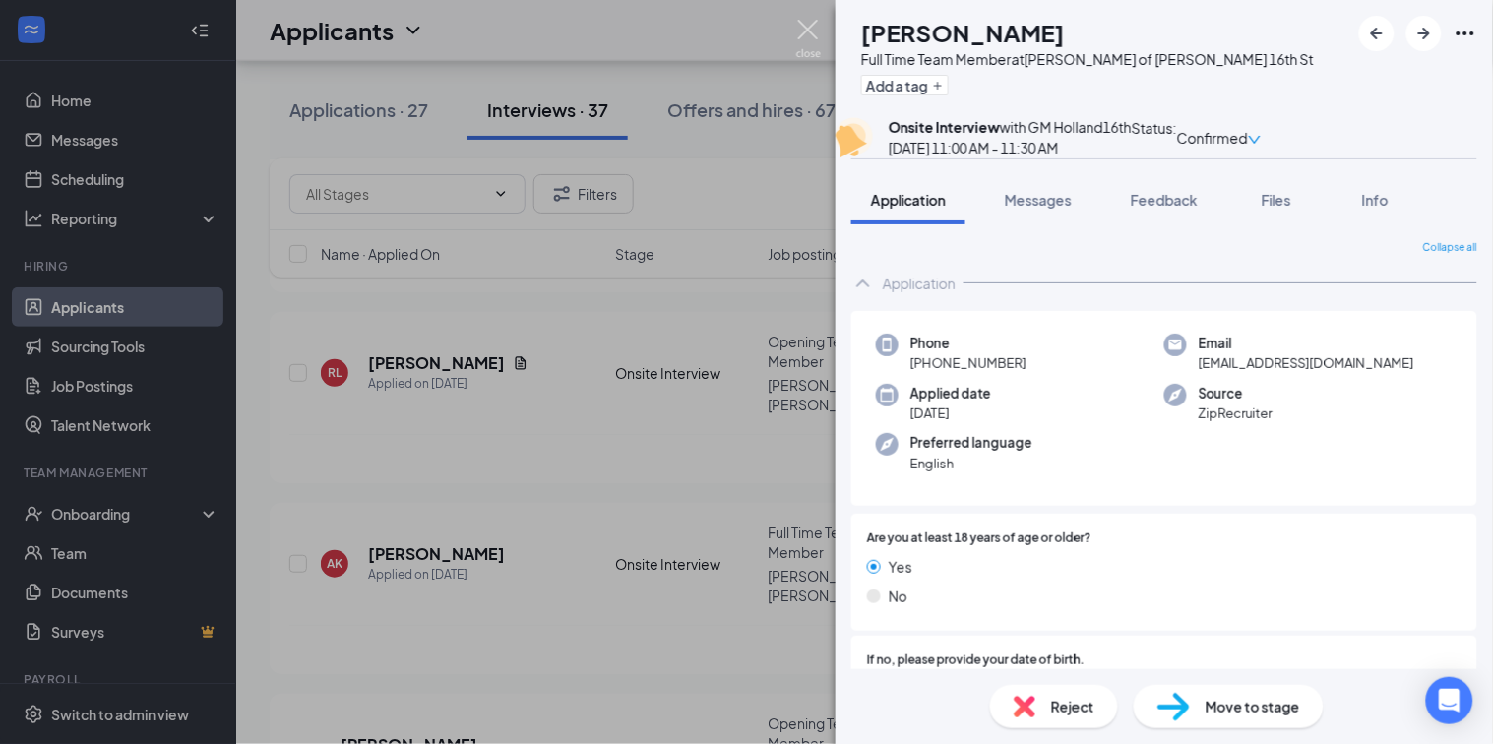
click at [811, 35] on img at bounding box center [808, 39] width 25 height 38
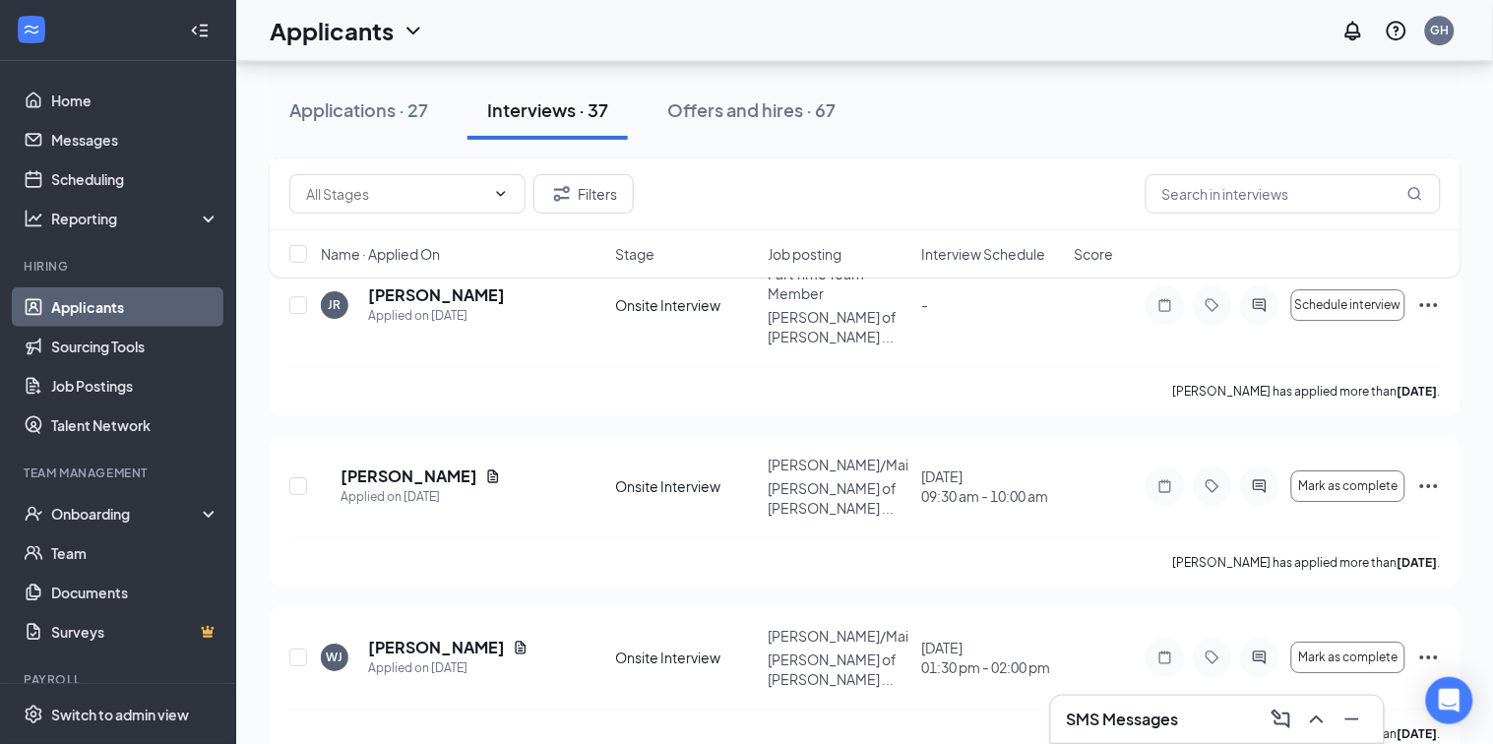
scroll to position [1441, 0]
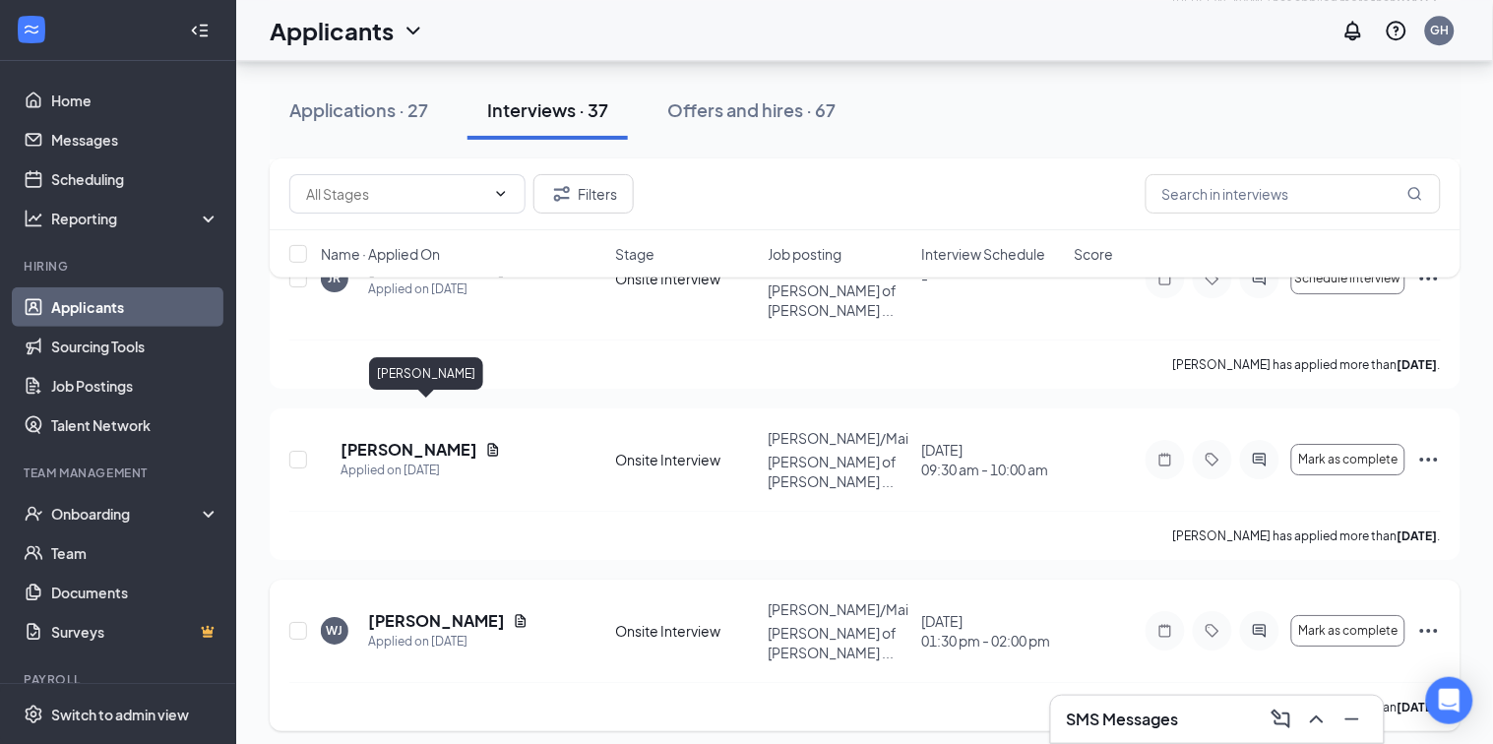
click at [402, 610] on h5 "[PERSON_NAME]" at bounding box center [436, 621] width 137 height 22
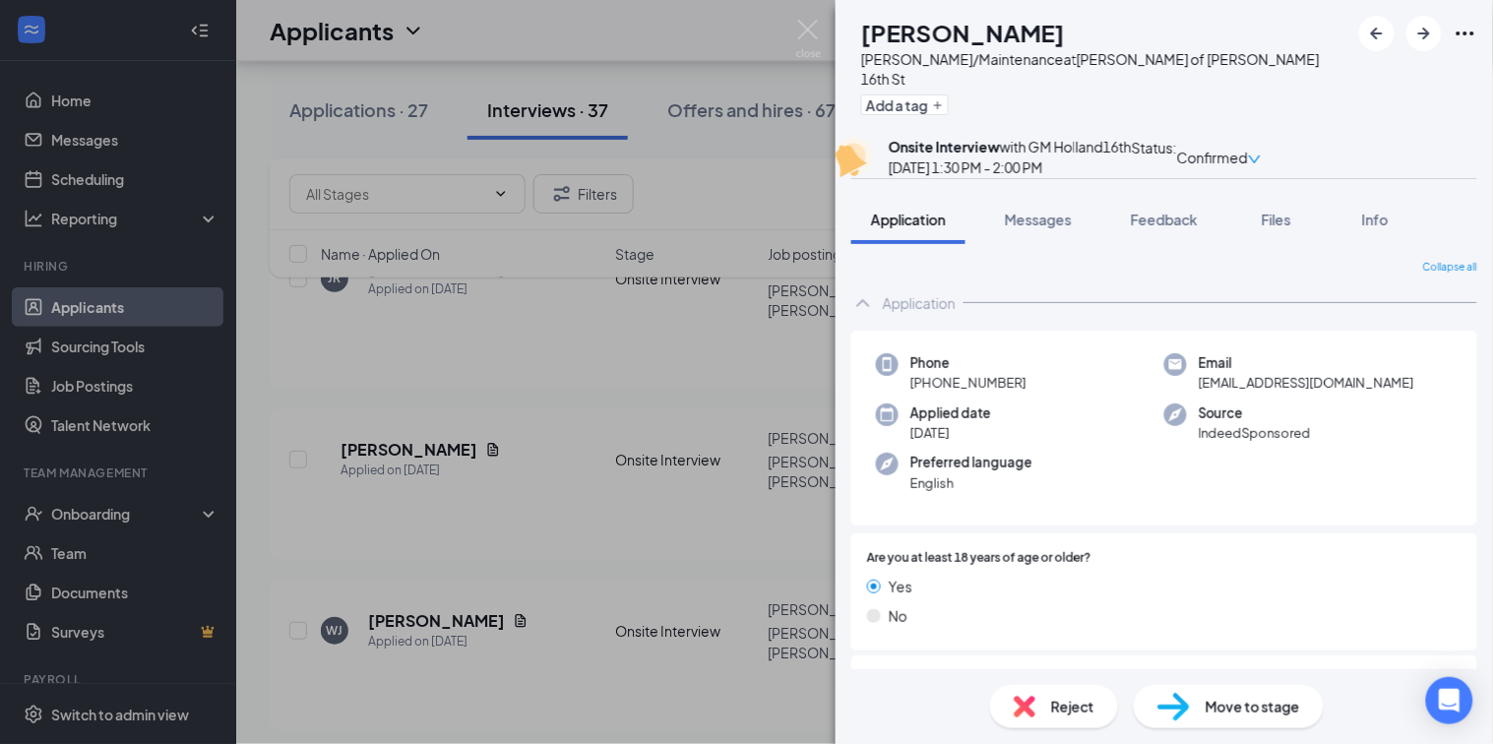
click at [1473, 375] on div "Phone [PHONE_NUMBER] Email [EMAIL_ADDRESS][DOMAIN_NAME] Applied date [DATE] Sou…" at bounding box center [1164, 429] width 626 height 196
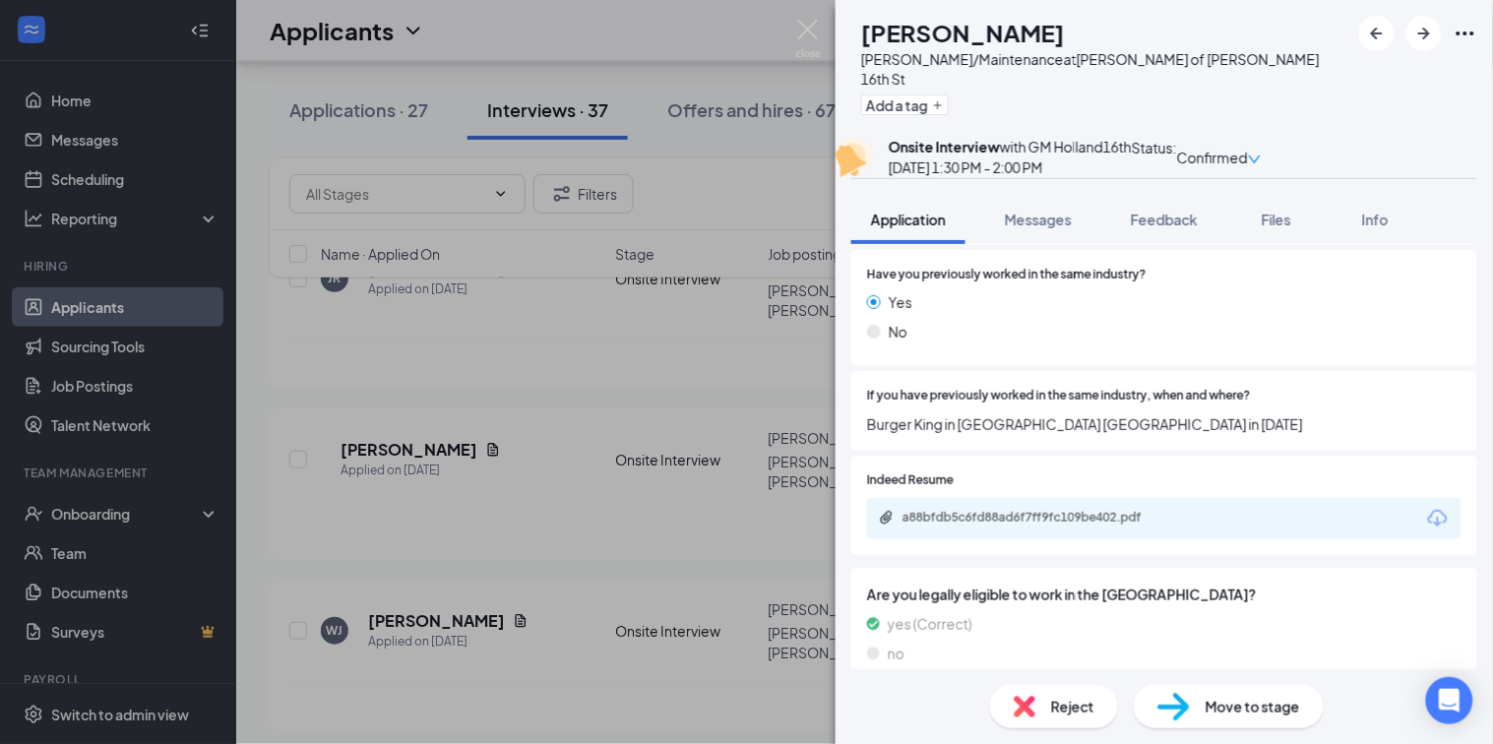
scroll to position [972, 0]
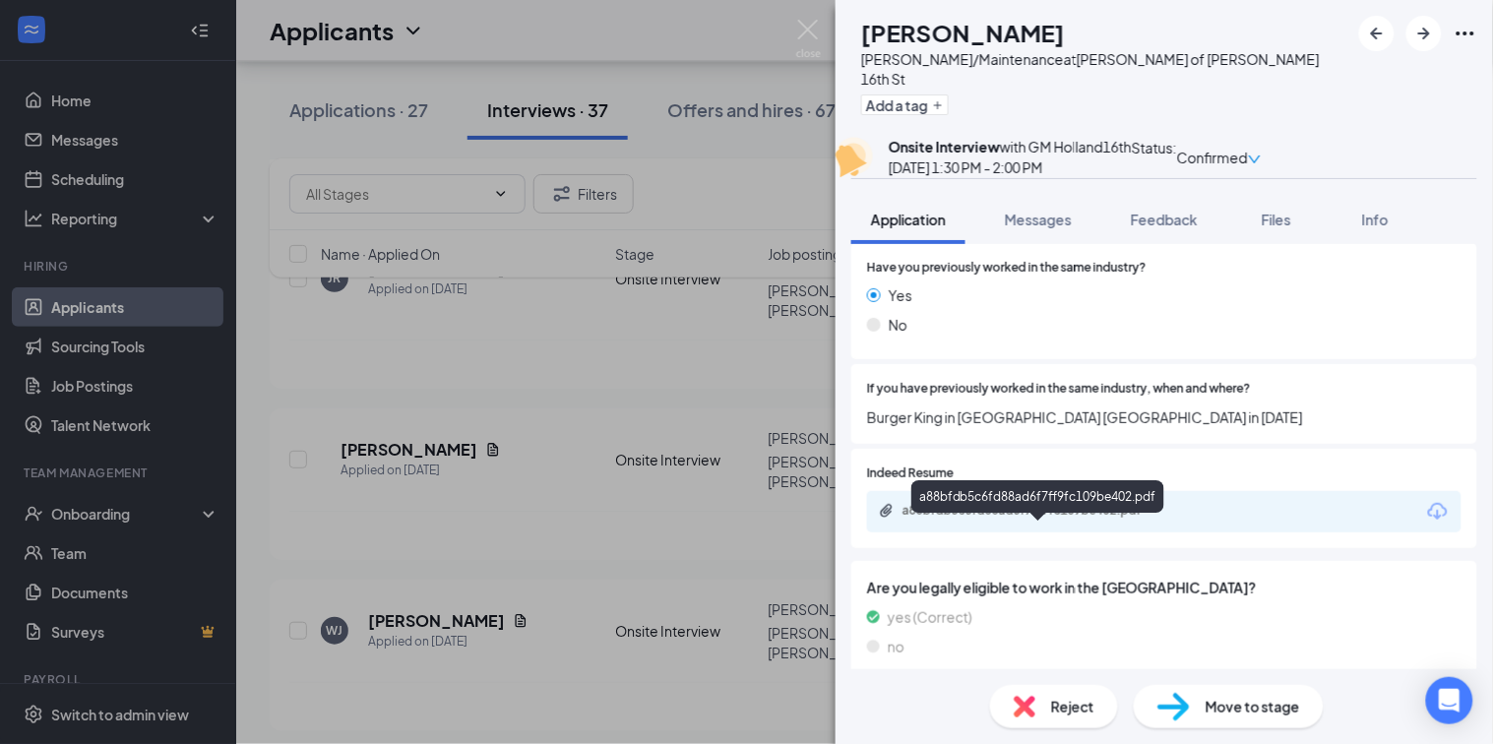
click at [1087, 519] on div "a88bfdb5c6fd88ad6f7ff9fc109be402.pdf" at bounding box center [1040, 511] width 276 height 16
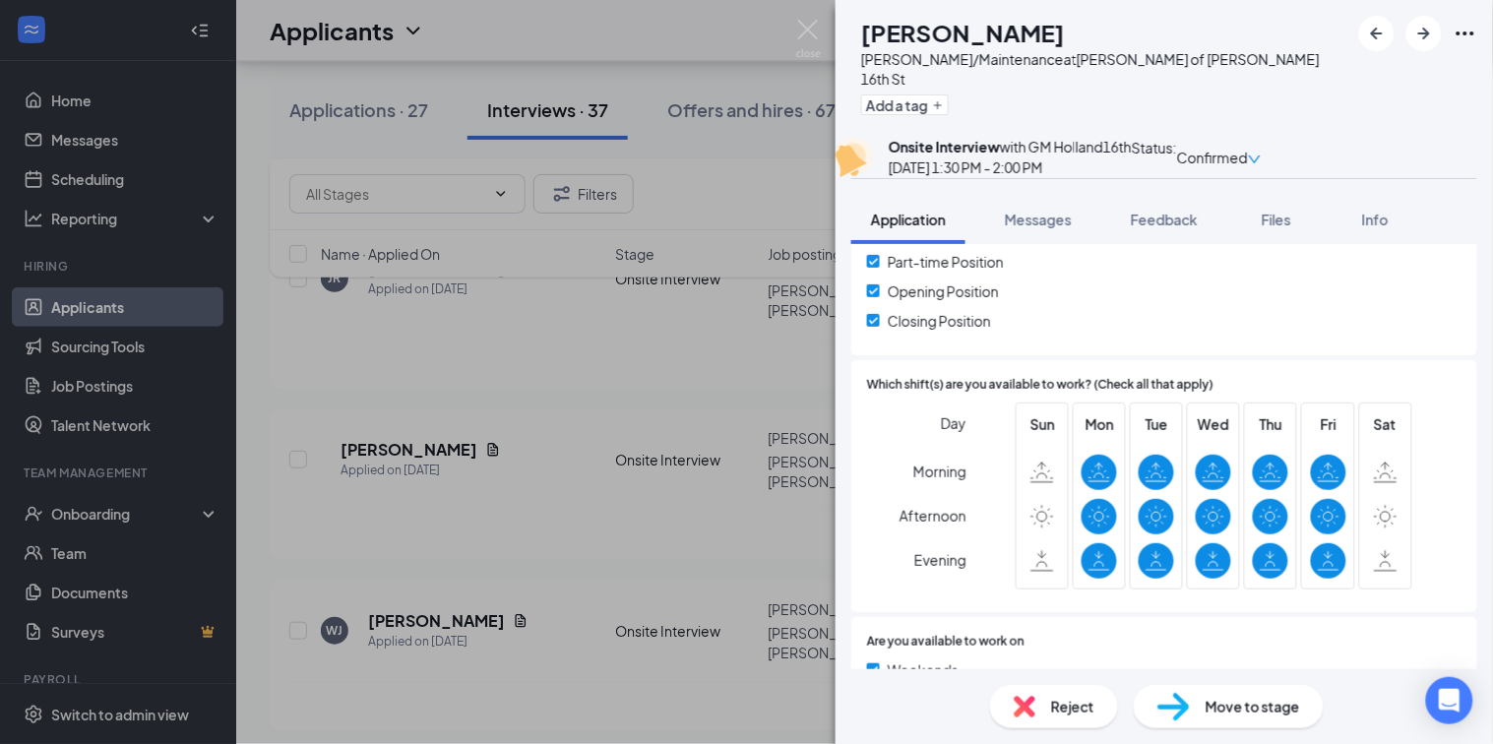
scroll to position [488, 0]
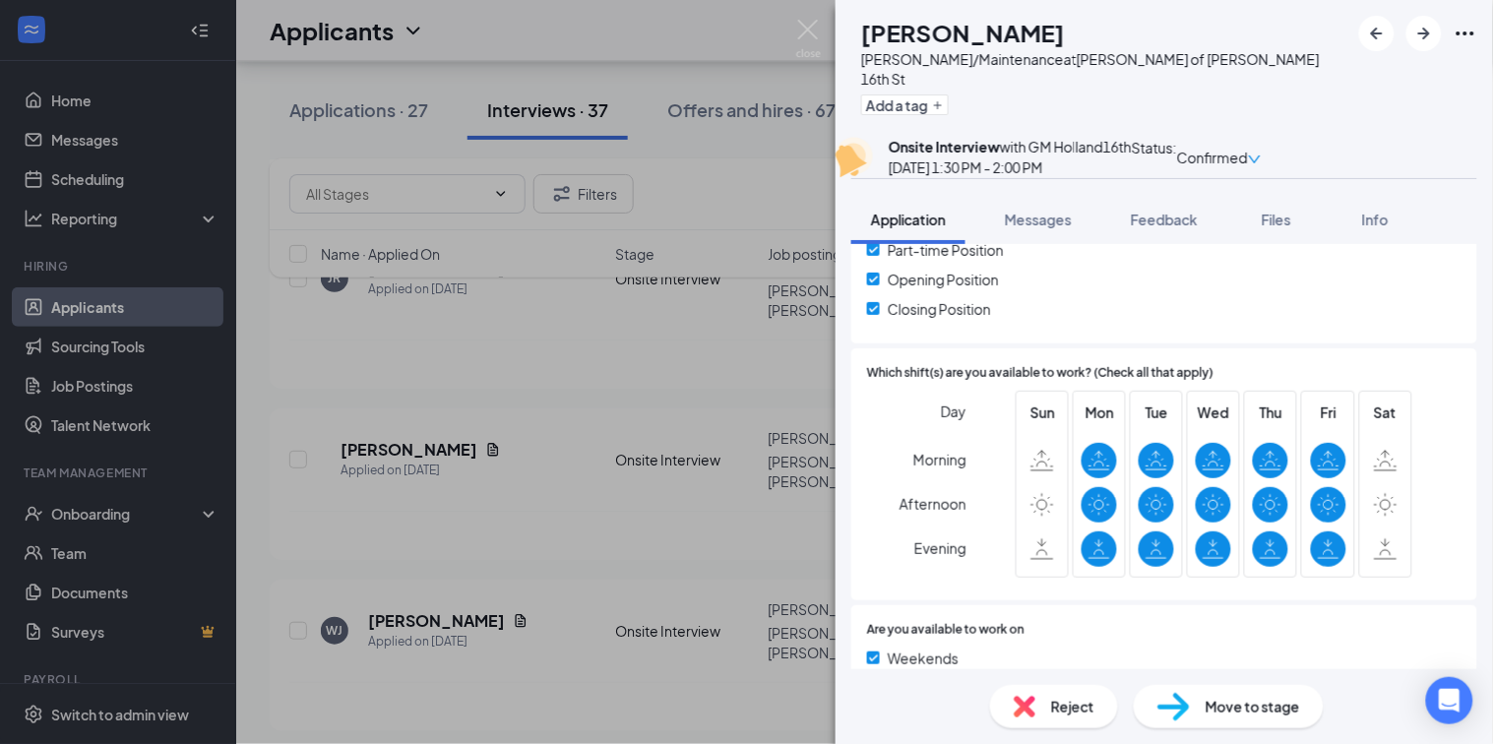
click at [792, 32] on div "[PERSON_NAME] [PERSON_NAME]/Maintenance at [PERSON_NAME] of [PERSON_NAME] 16th …" at bounding box center [746, 372] width 1493 height 744
click at [809, 28] on img at bounding box center [808, 39] width 25 height 38
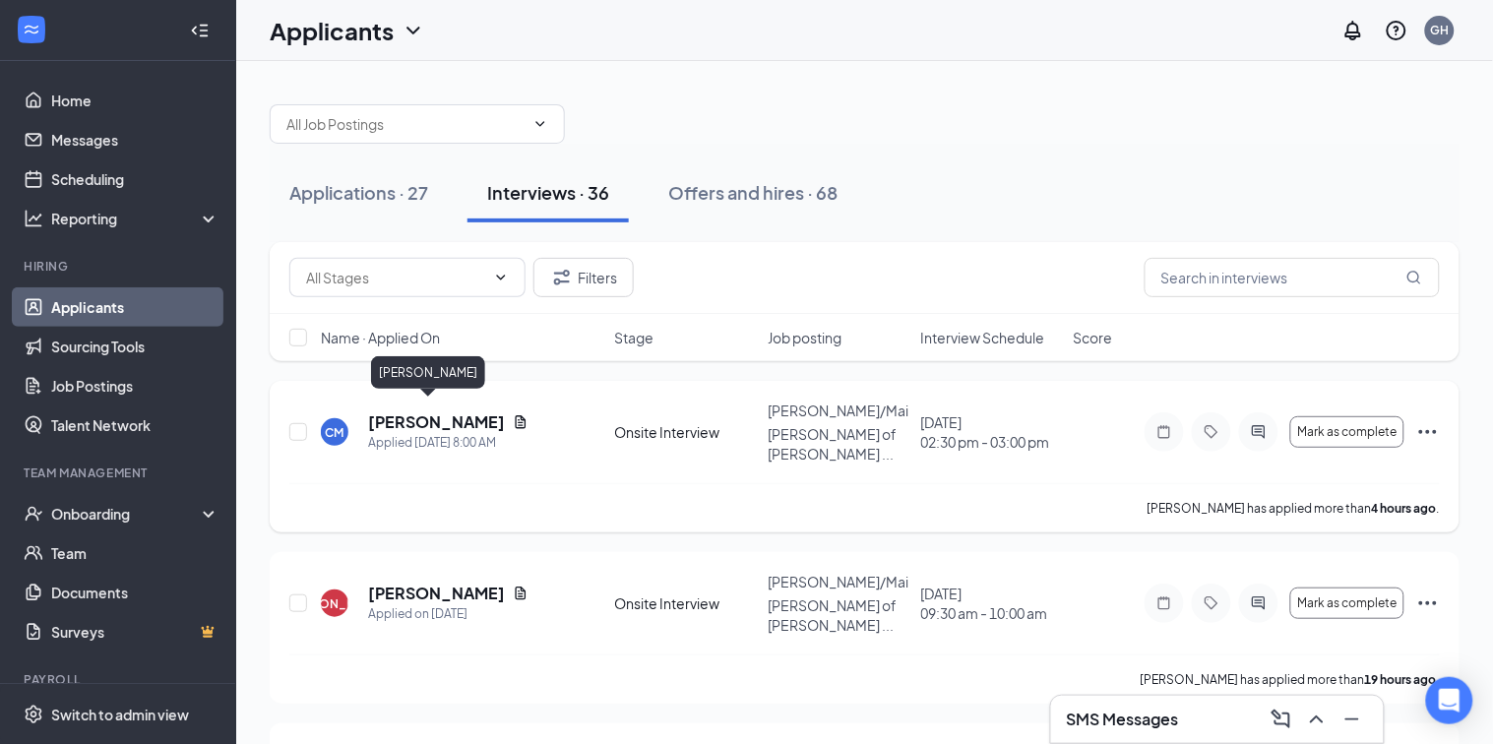
click at [438, 412] on h5 "[PERSON_NAME]" at bounding box center [436, 422] width 137 height 22
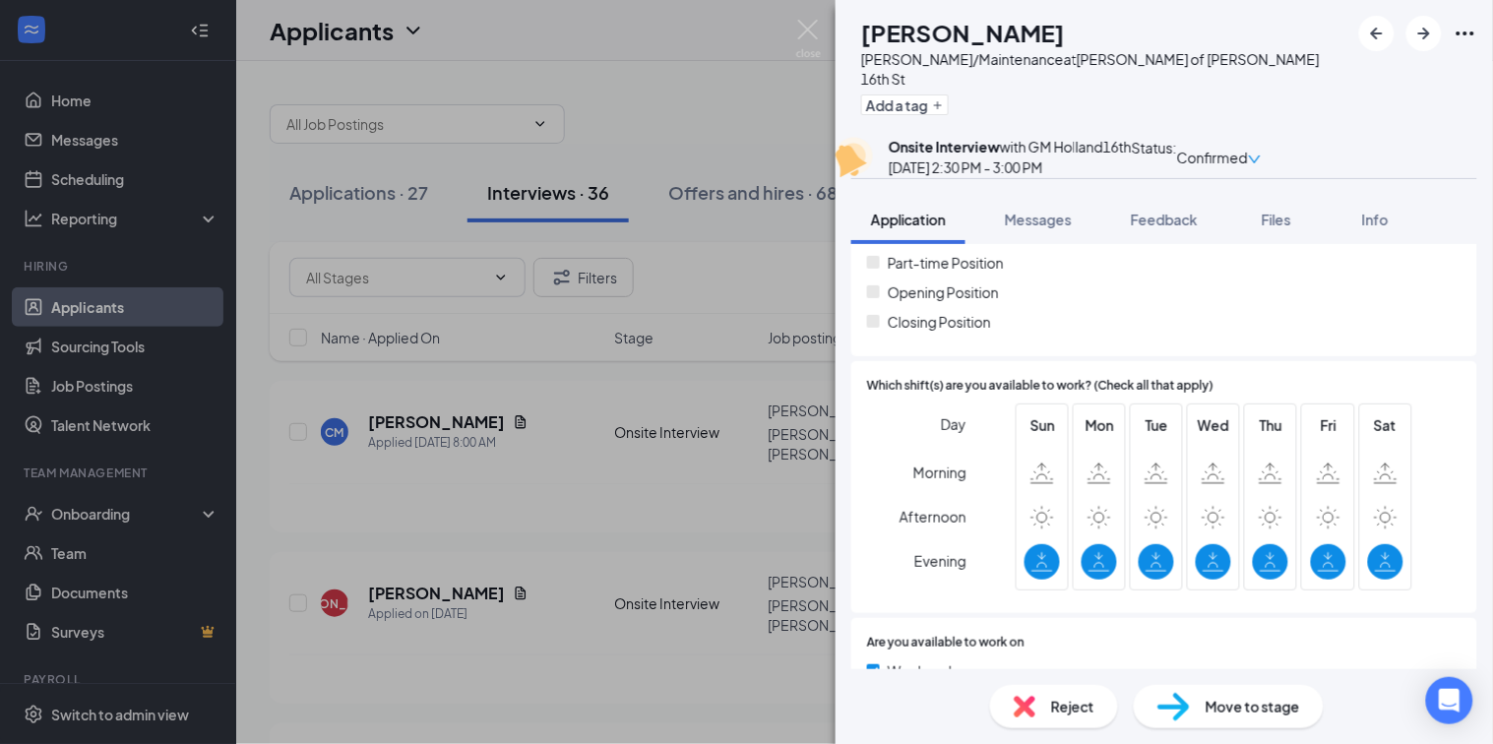
scroll to position [483, 0]
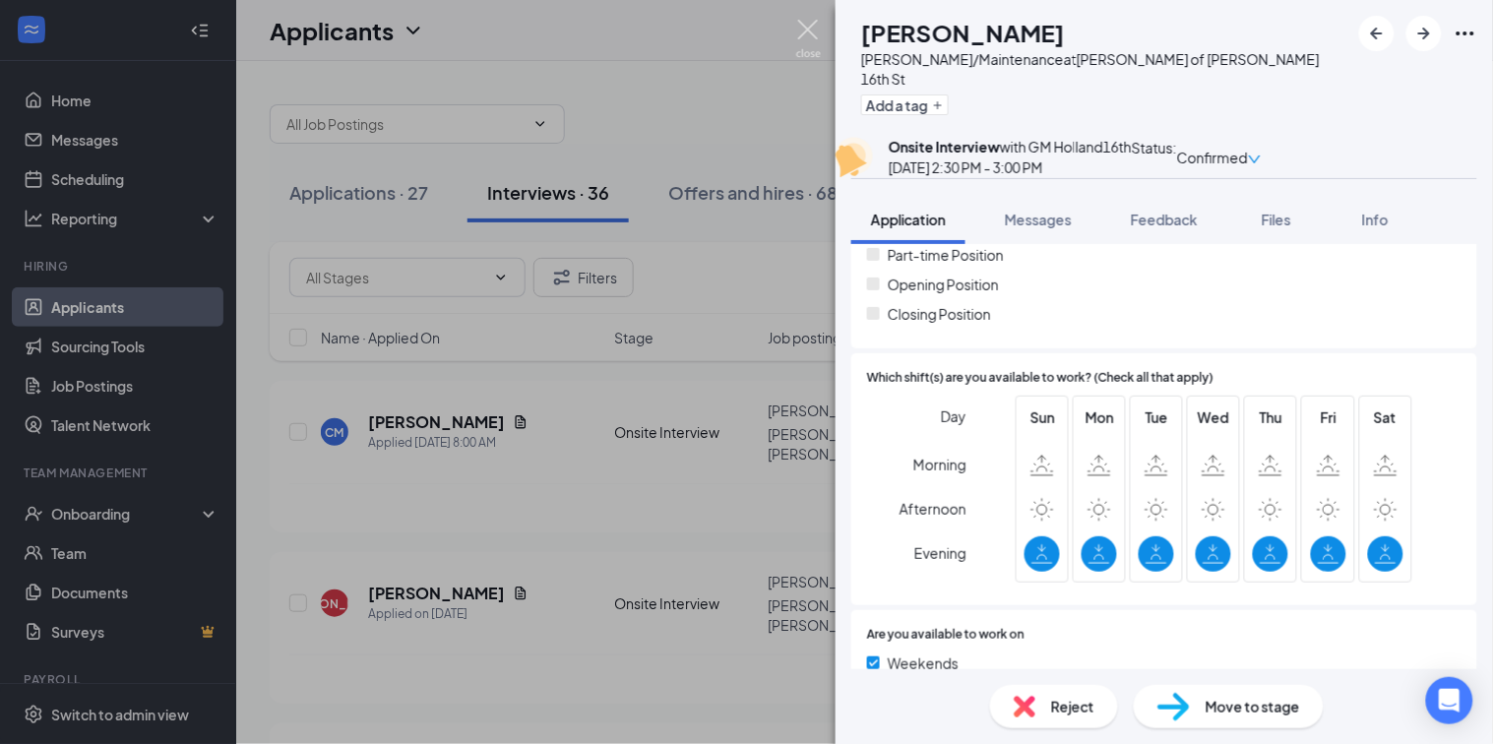
click at [810, 26] on img at bounding box center [808, 39] width 25 height 38
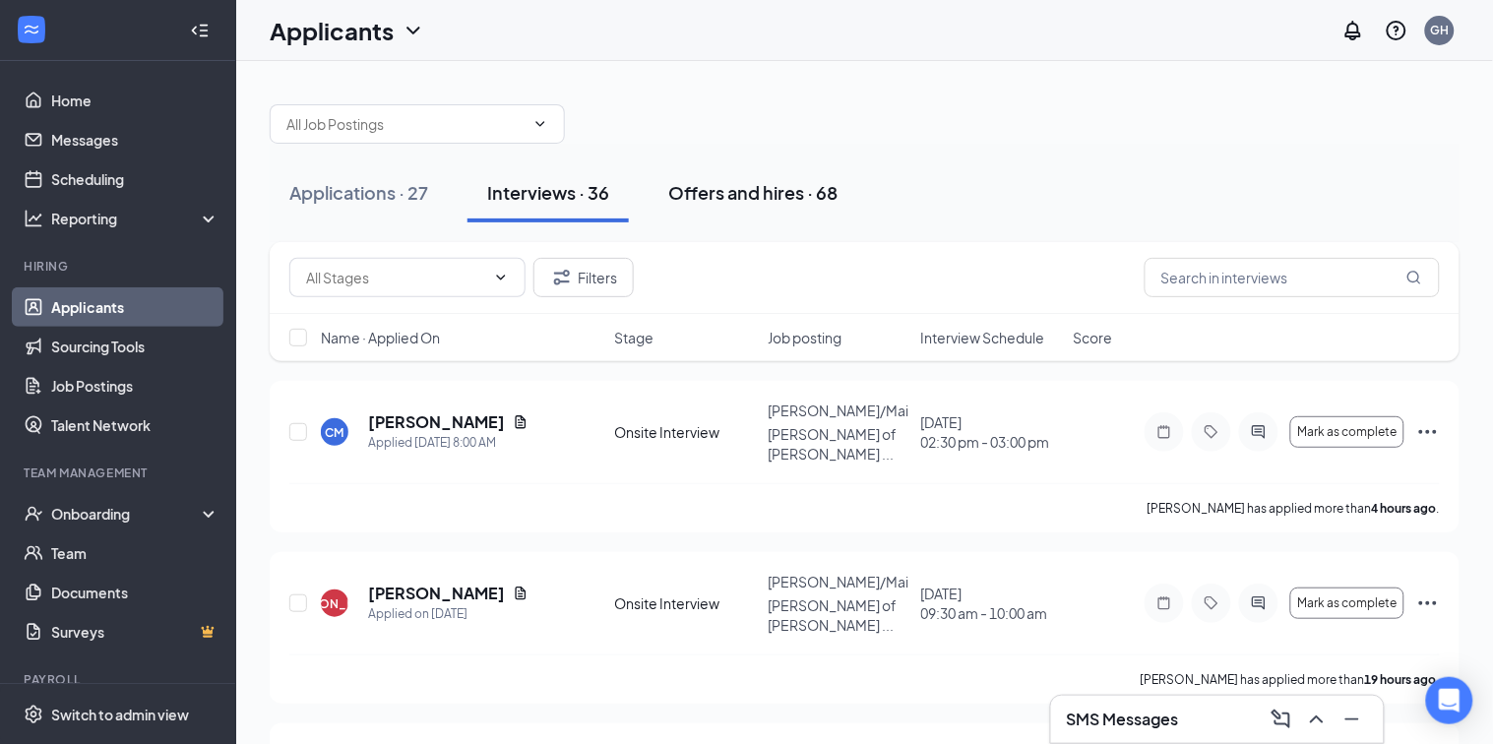
click at [723, 199] on div "Offers and hires · 68" at bounding box center [752, 192] width 169 height 25
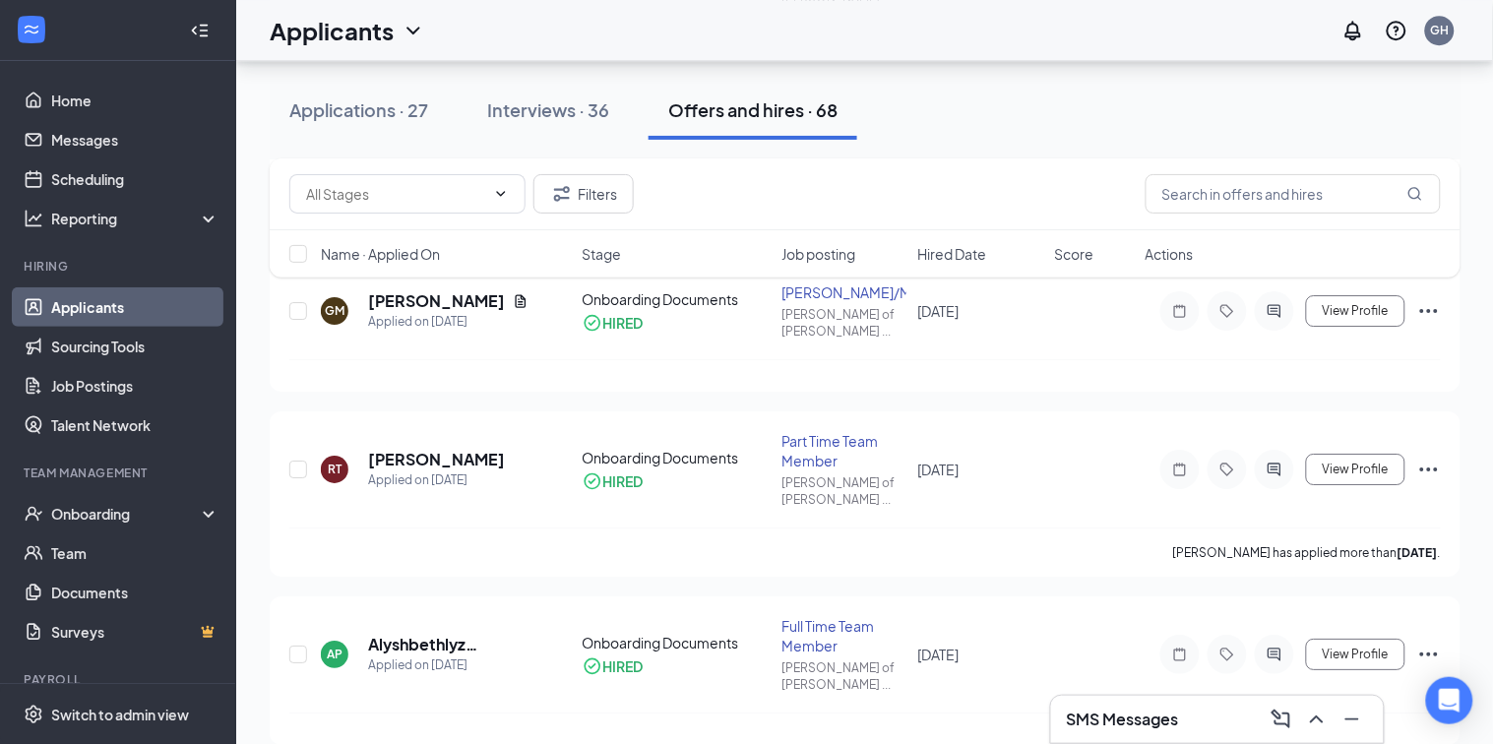
scroll to position [1543, 0]
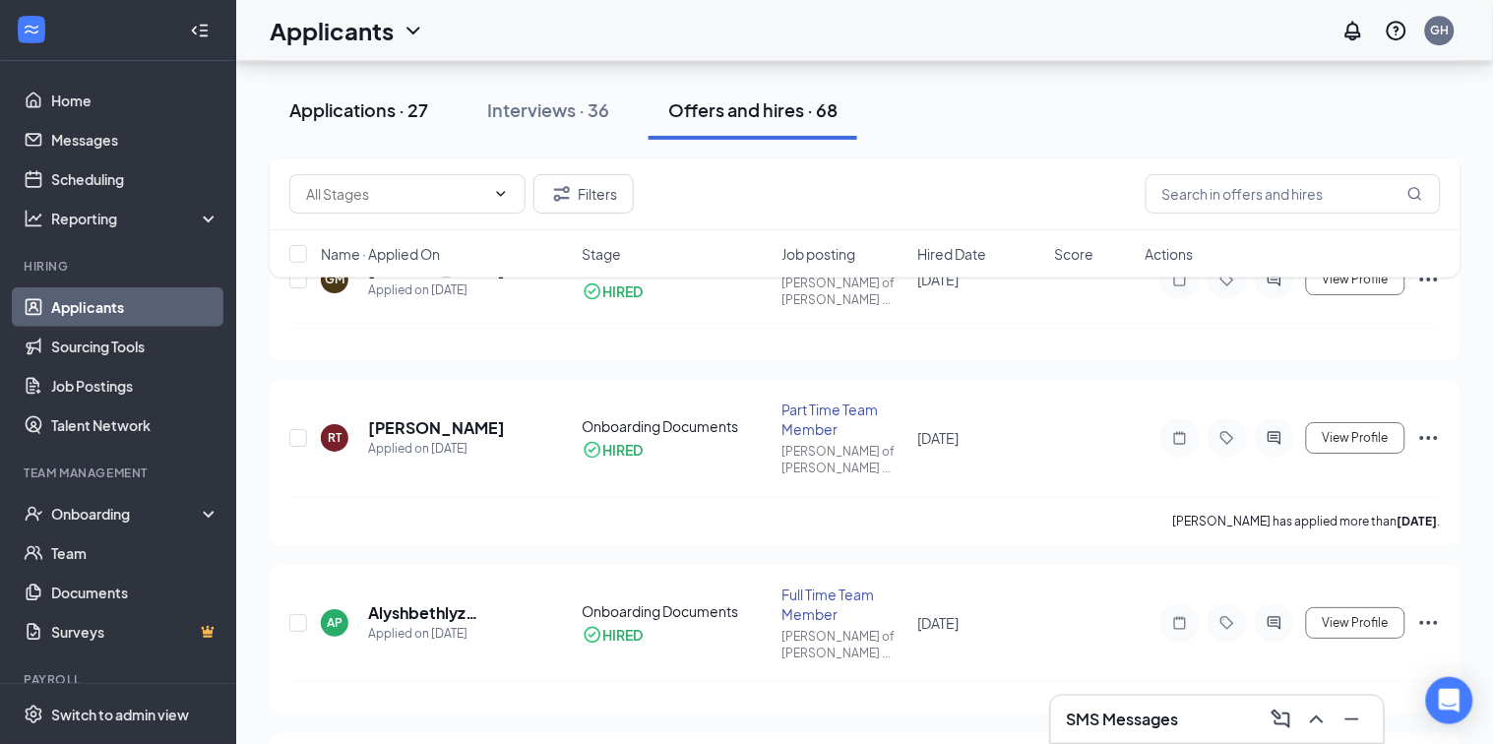
click at [396, 112] on div "Applications · 27" at bounding box center [358, 109] width 139 height 25
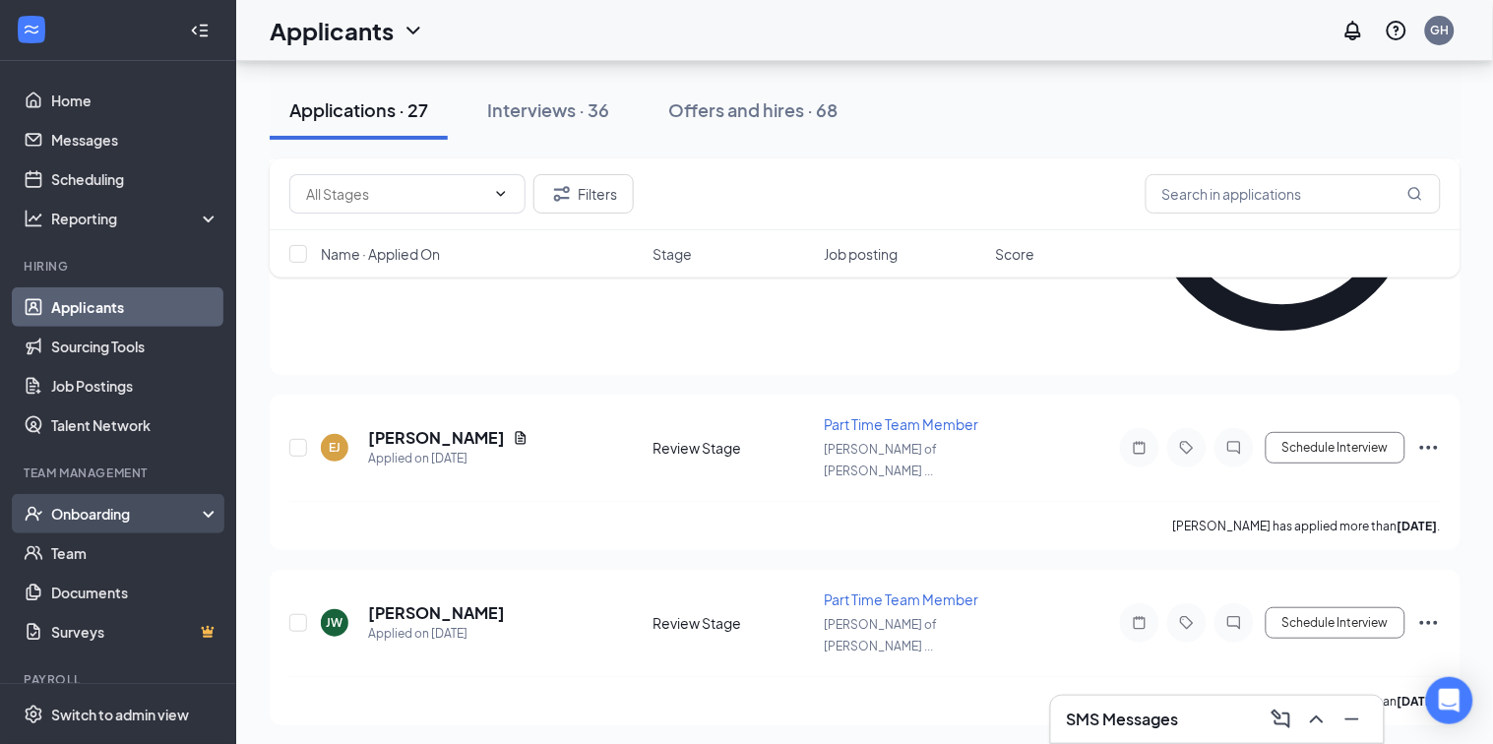
click at [132, 513] on div "Onboarding" at bounding box center [127, 514] width 152 height 20
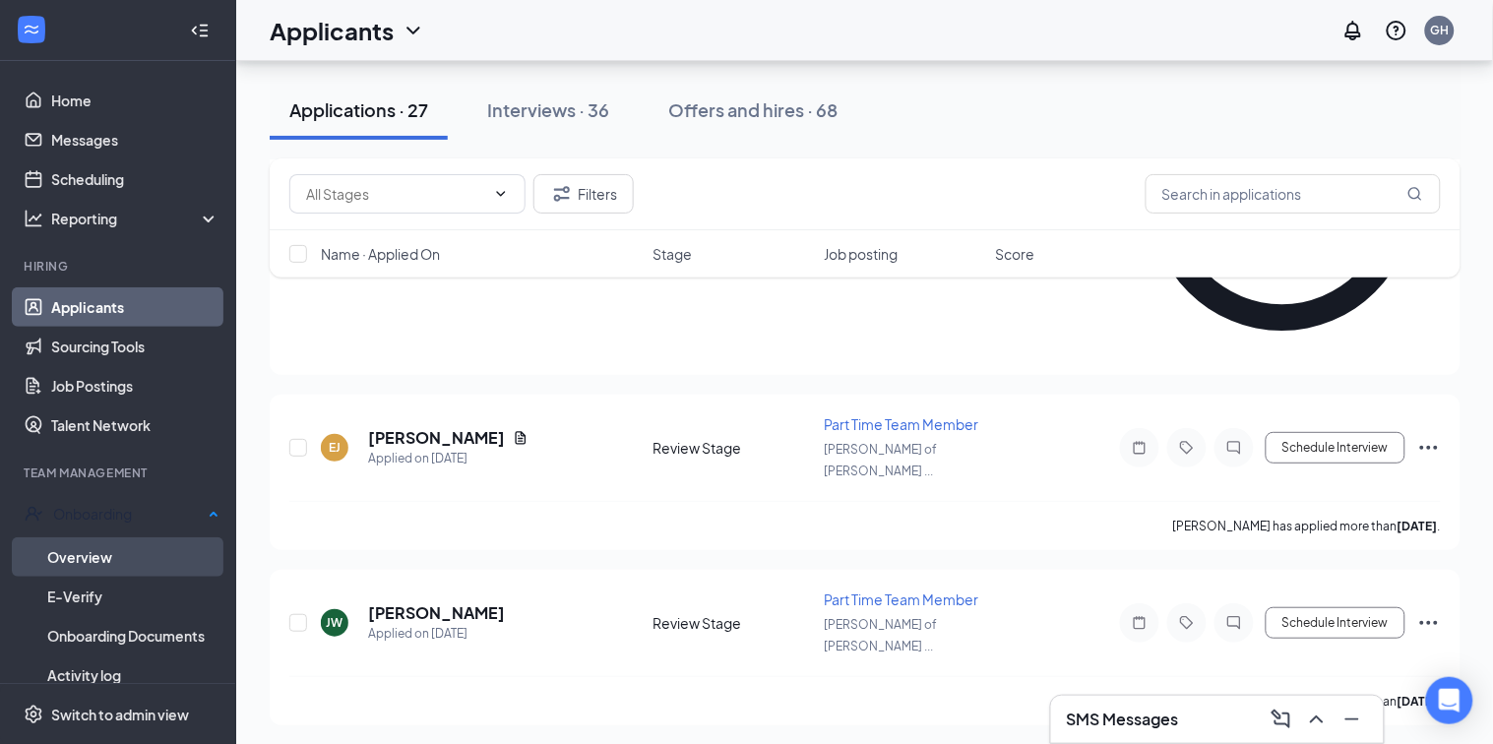
click at [69, 561] on link "Overview" at bounding box center [133, 556] width 172 height 39
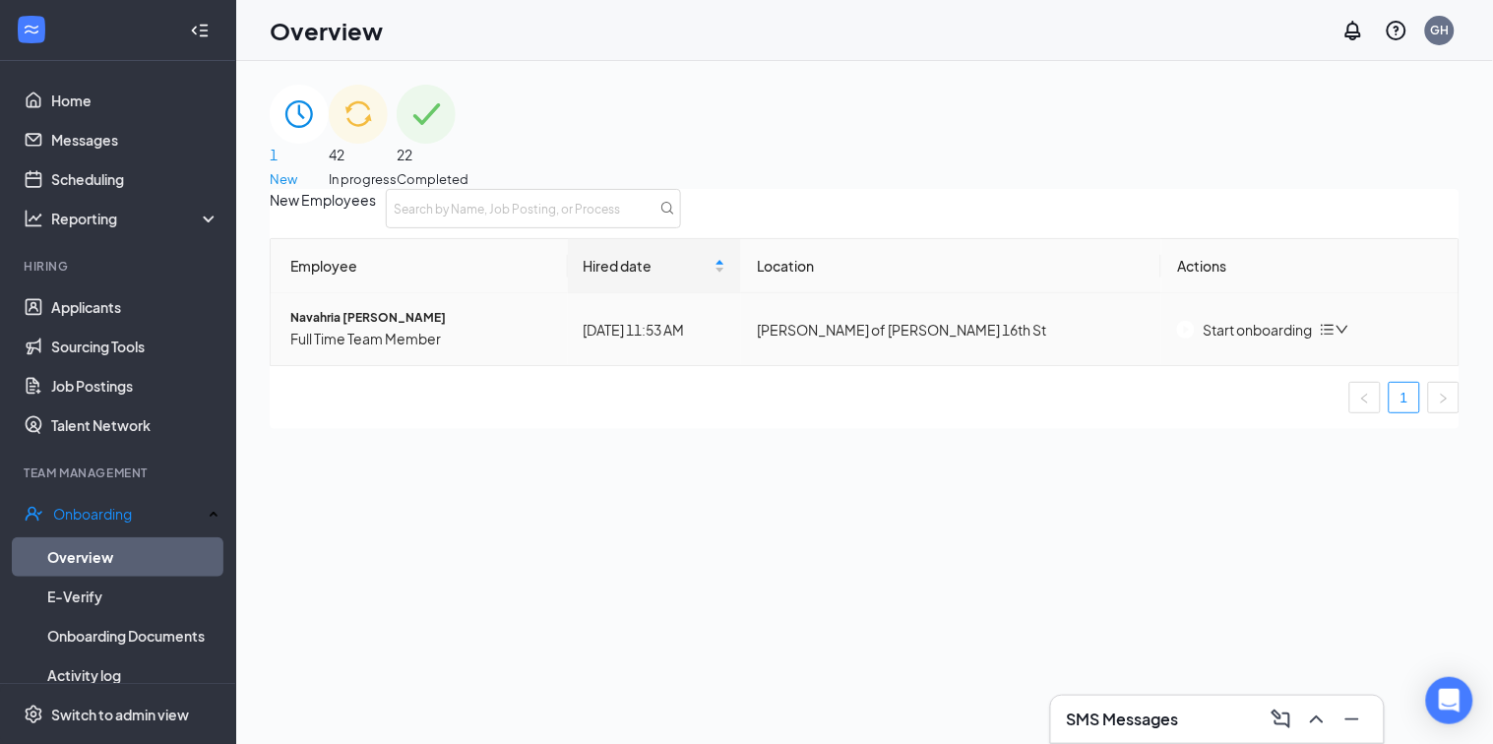
click at [1241, 340] on div "Start onboarding" at bounding box center [1244, 330] width 135 height 22
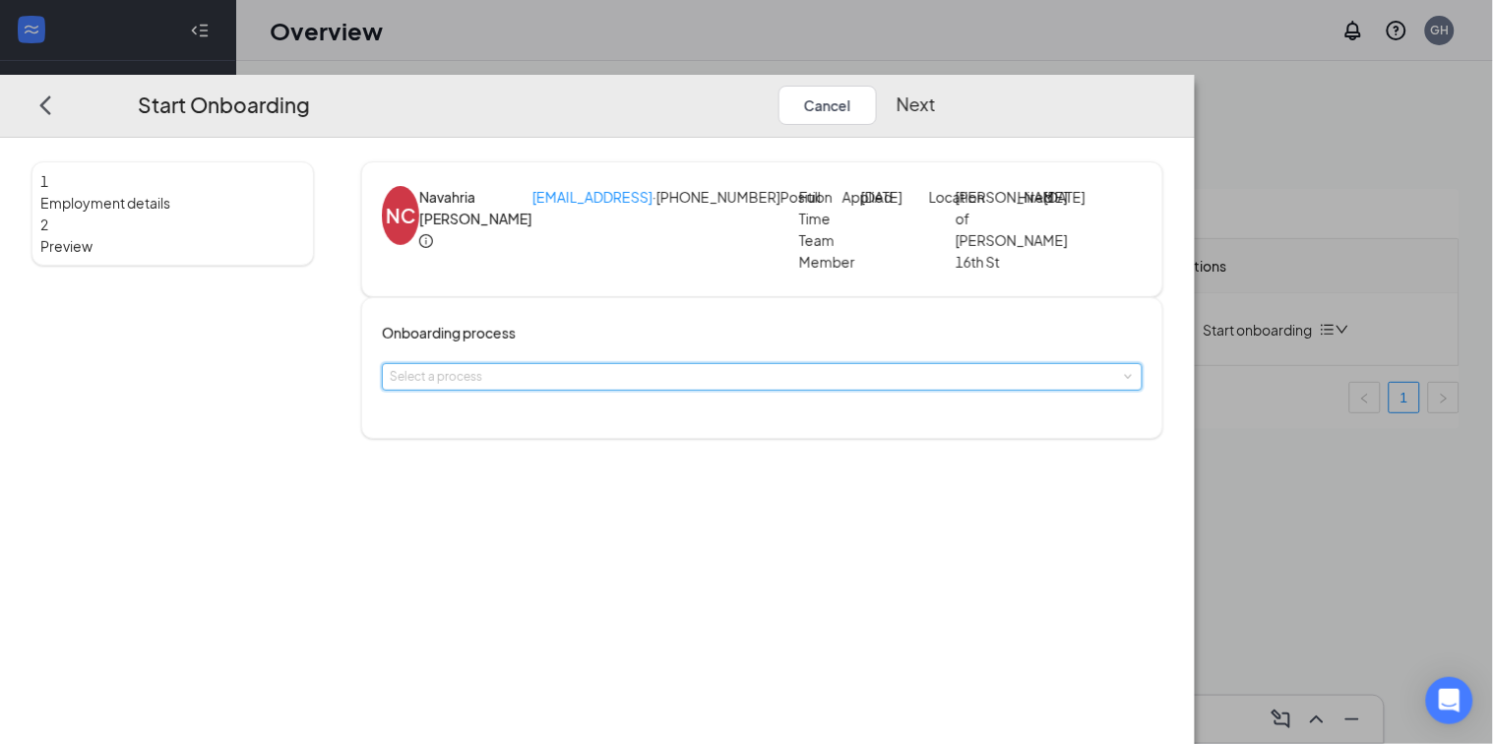
click at [834, 391] on div "Select a process" at bounding box center [762, 377] width 760 height 28
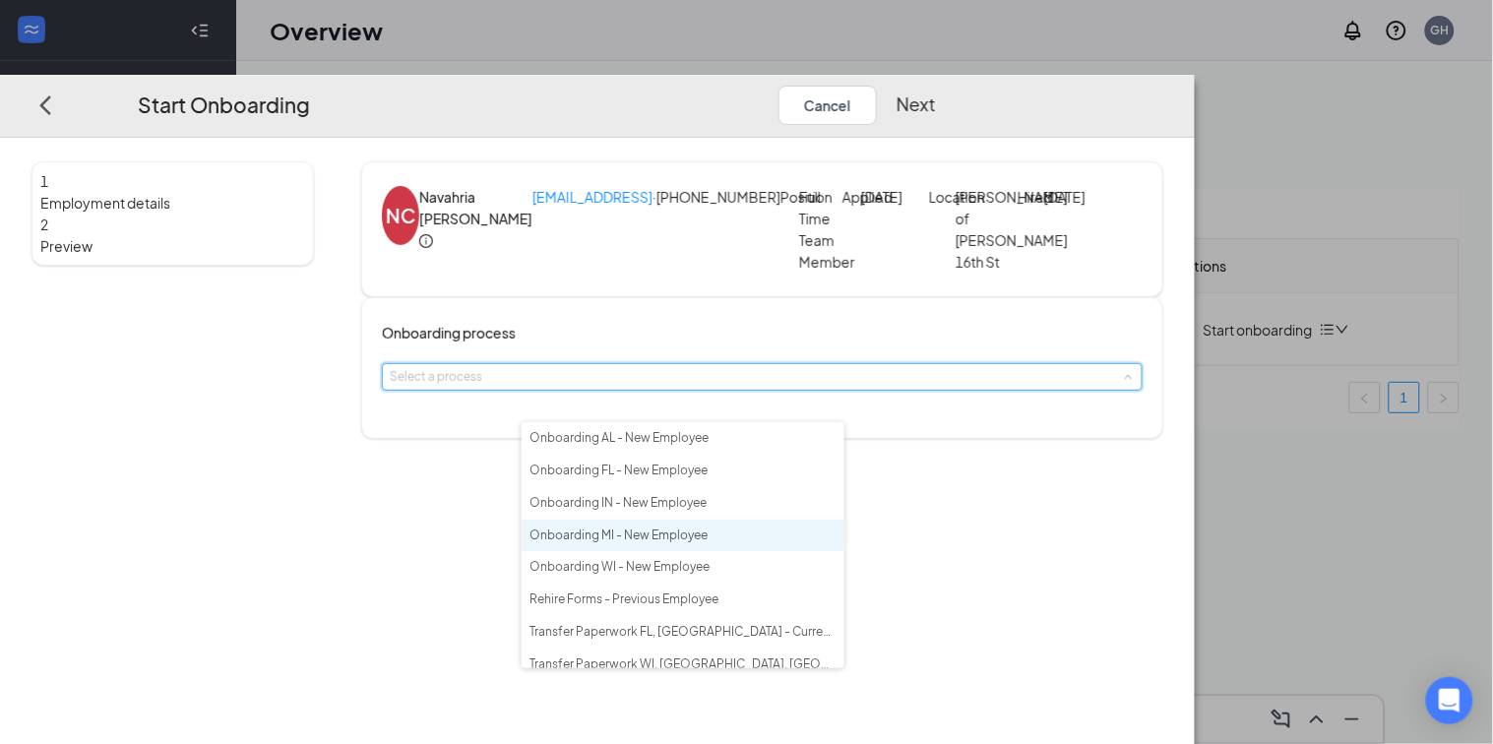
click at [708, 542] on span "Onboarding MI - New Employee" at bounding box center [618, 534] width 178 height 15
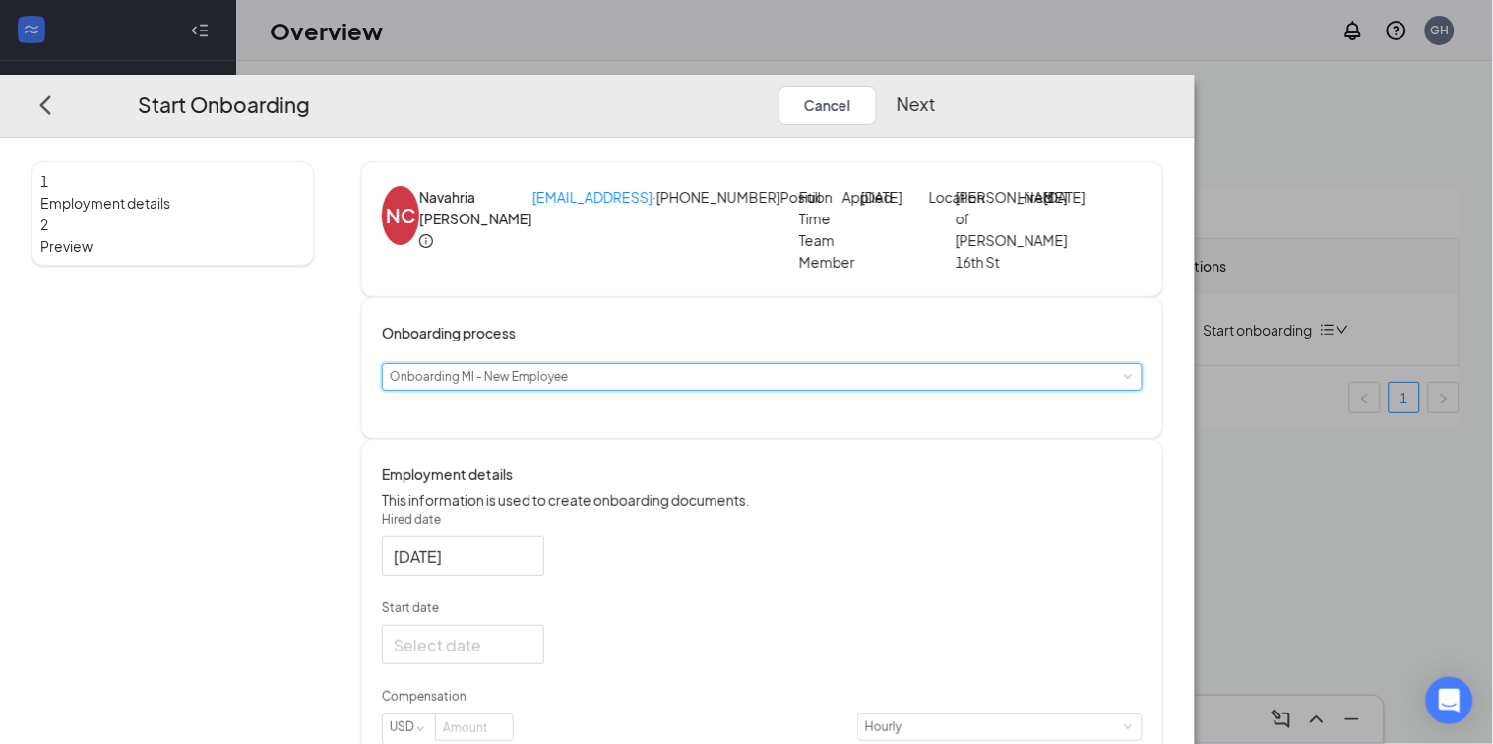
scroll to position [503, 0]
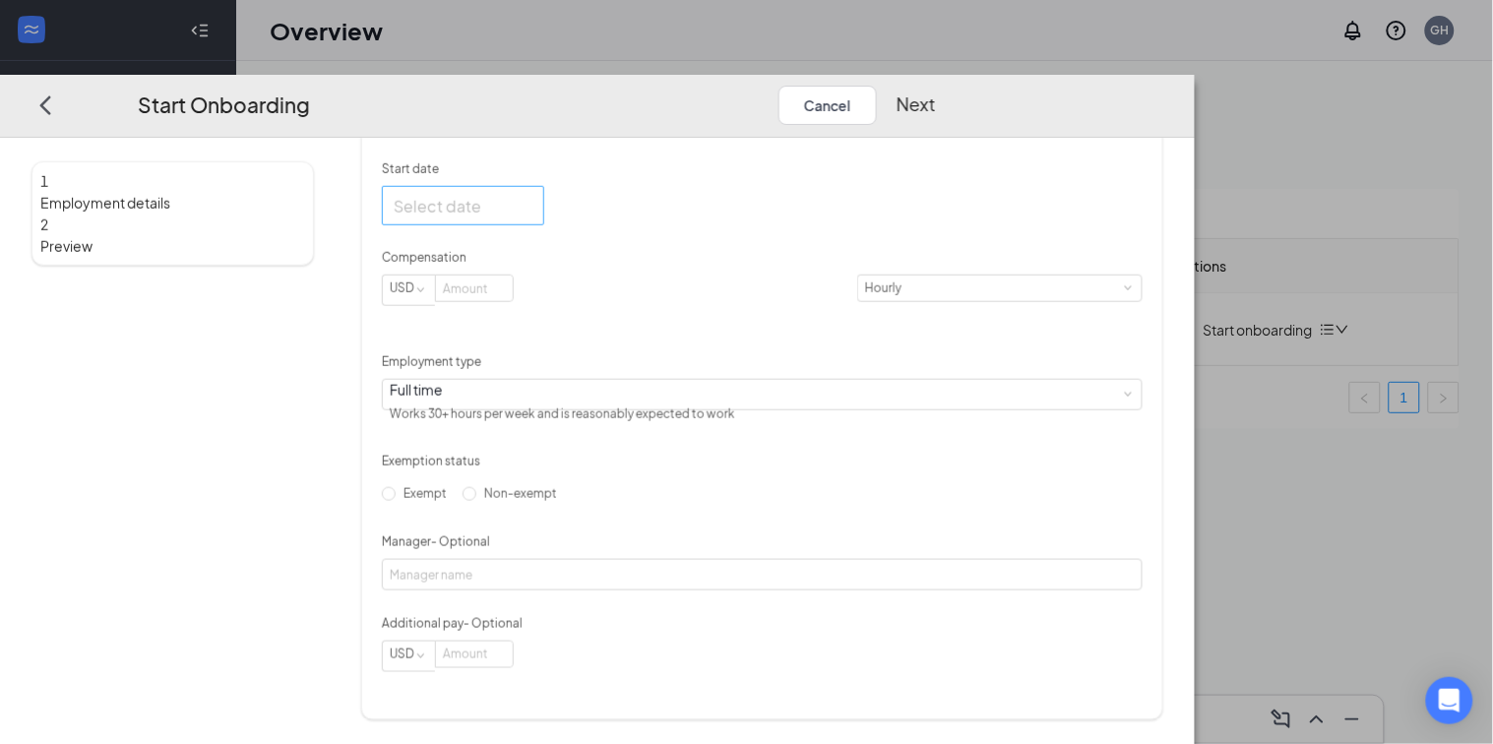
click at [528, 205] on input "Start date" at bounding box center [461, 205] width 135 height 25
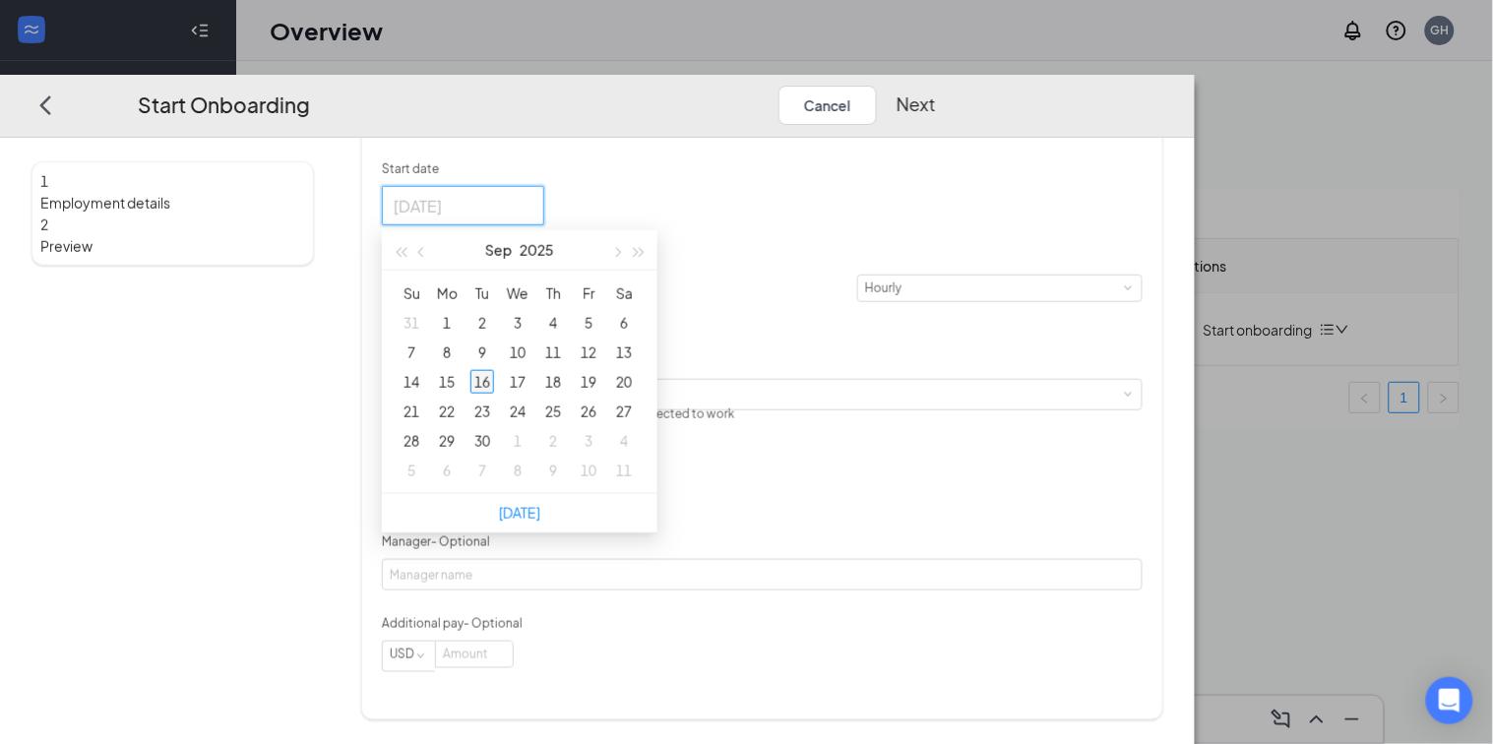
type input "[DATE]"
click at [494, 377] on div "16" at bounding box center [482, 382] width 24 height 24
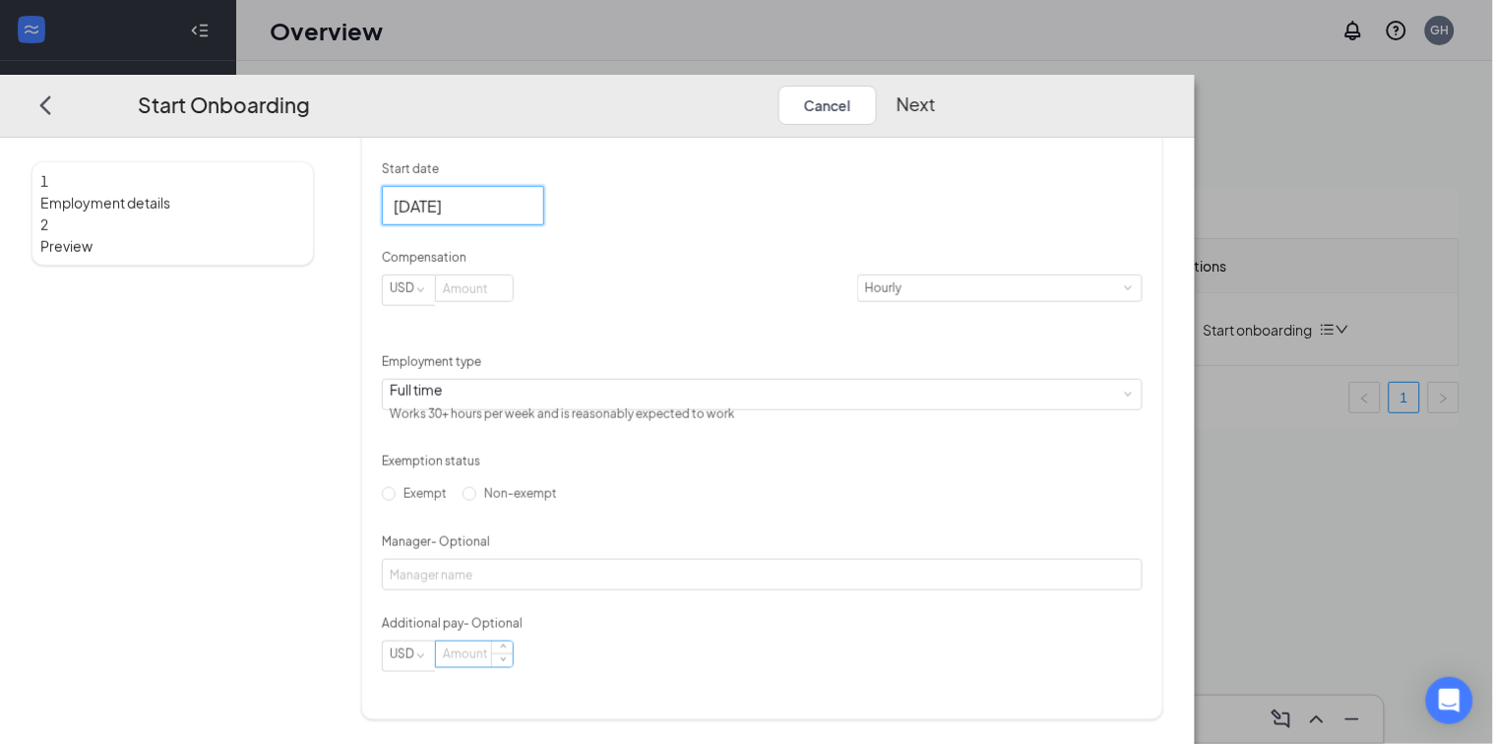
click at [513, 666] on input at bounding box center [474, 654] width 77 height 26
type input "15.75"
click at [1142, 503] on div "Hired date [DATE] Start date [DATE] [DATE] Su Mo Tu We Th Fr Sa 31 1 2 3 4 5 6 …" at bounding box center [762, 372] width 760 height 600
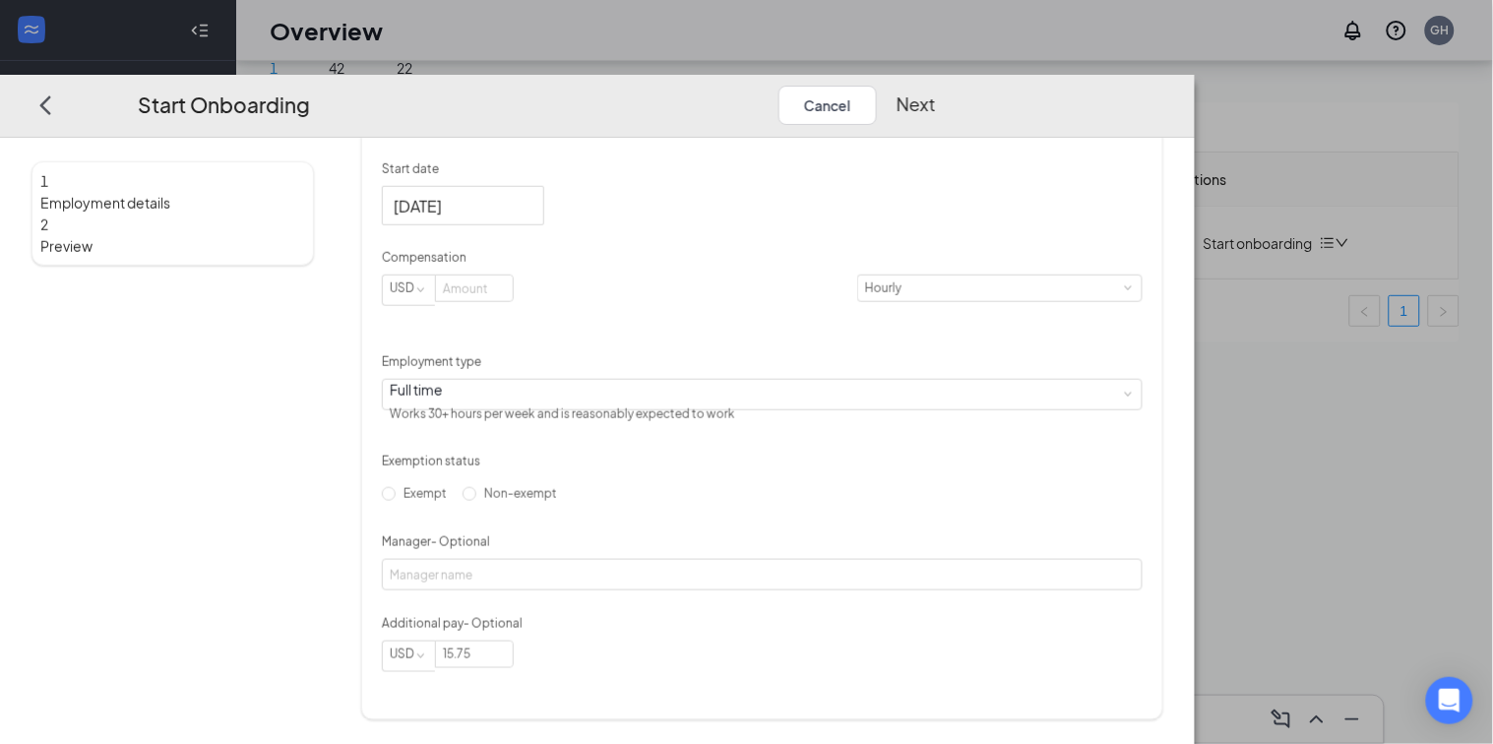
scroll to position [89, 0]
click at [476, 501] on input "Non-exempt" at bounding box center [470, 494] width 14 height 14
radio input "true"
click at [1142, 414] on div "Hired date [DATE] Start date [DATE] [DATE] Su Mo Tu We Th Fr Sa 31 1 2 3 4 5 6 …" at bounding box center [762, 372] width 760 height 600
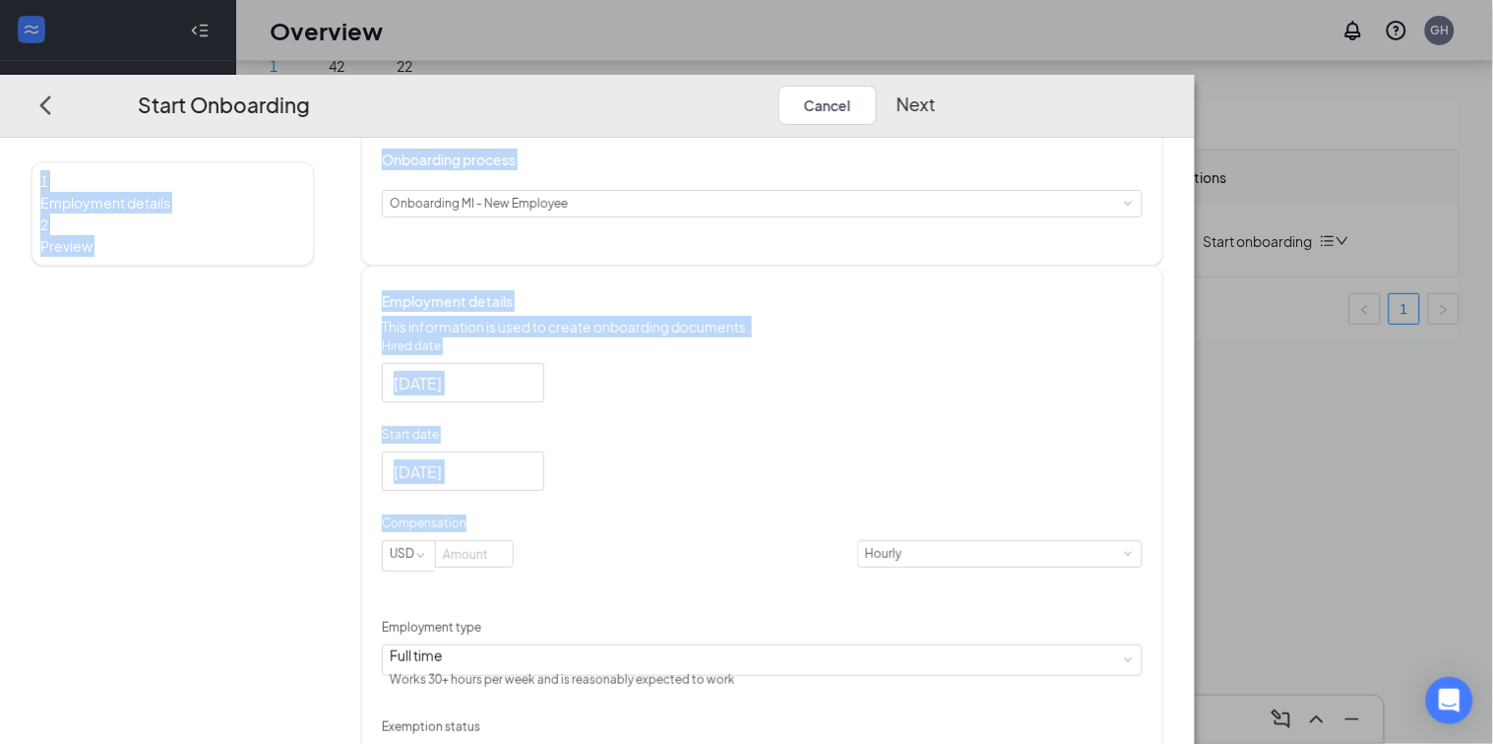
scroll to position [0, 0]
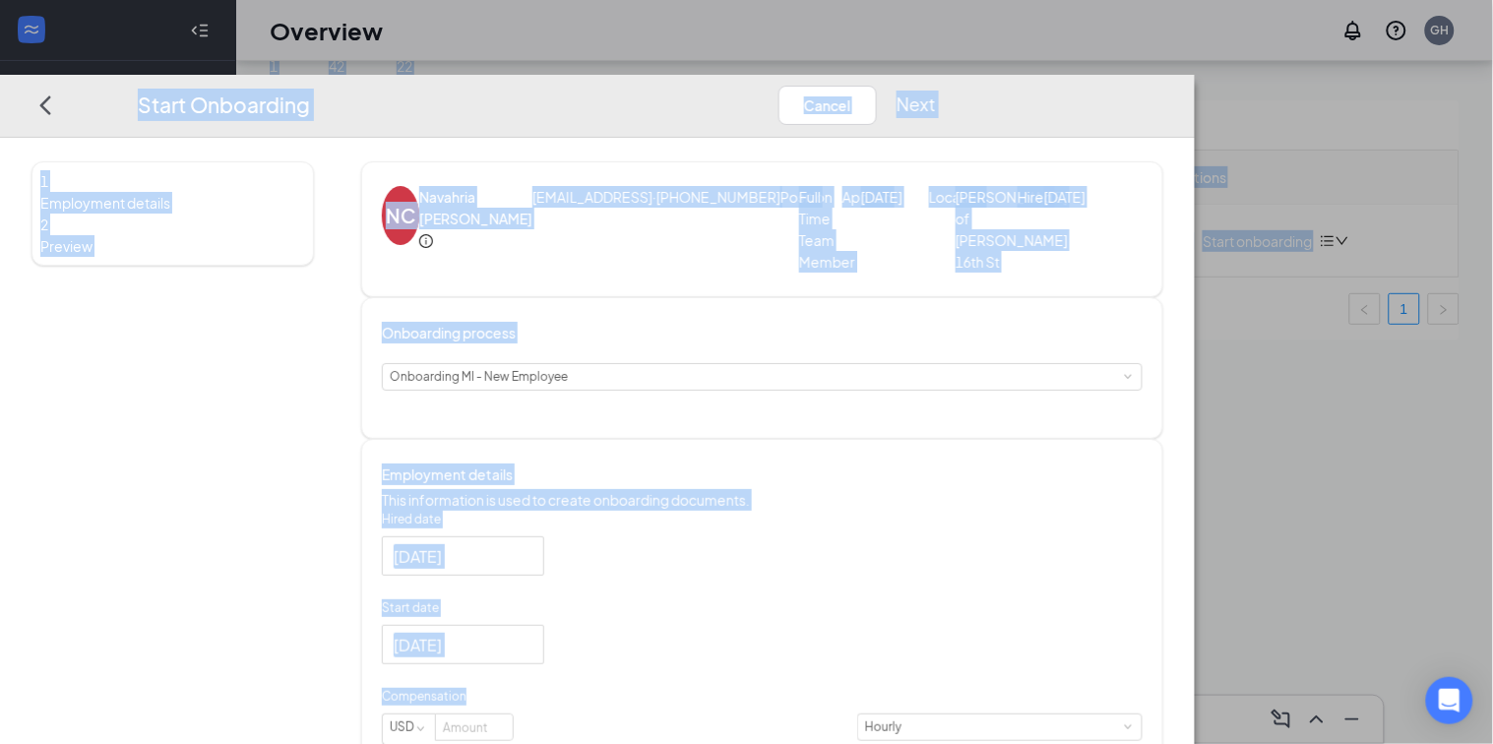
drag, startPoint x: 1401, startPoint y: 234, endPoint x: 1366, endPoint y: -29, distance: 265.1
click at [1366, 0] on html "Home Messages Scheduling Reporting Hiring Applicants Sourcing Tools Job Posting…" at bounding box center [746, 283] width 1493 height 744
click at [1195, 253] on div "1 Employment details 2 Preview NC Navahria [PERSON_NAME] [EMAIL_ADDRESS] · [PHO…" at bounding box center [597, 441] width 1195 height 606
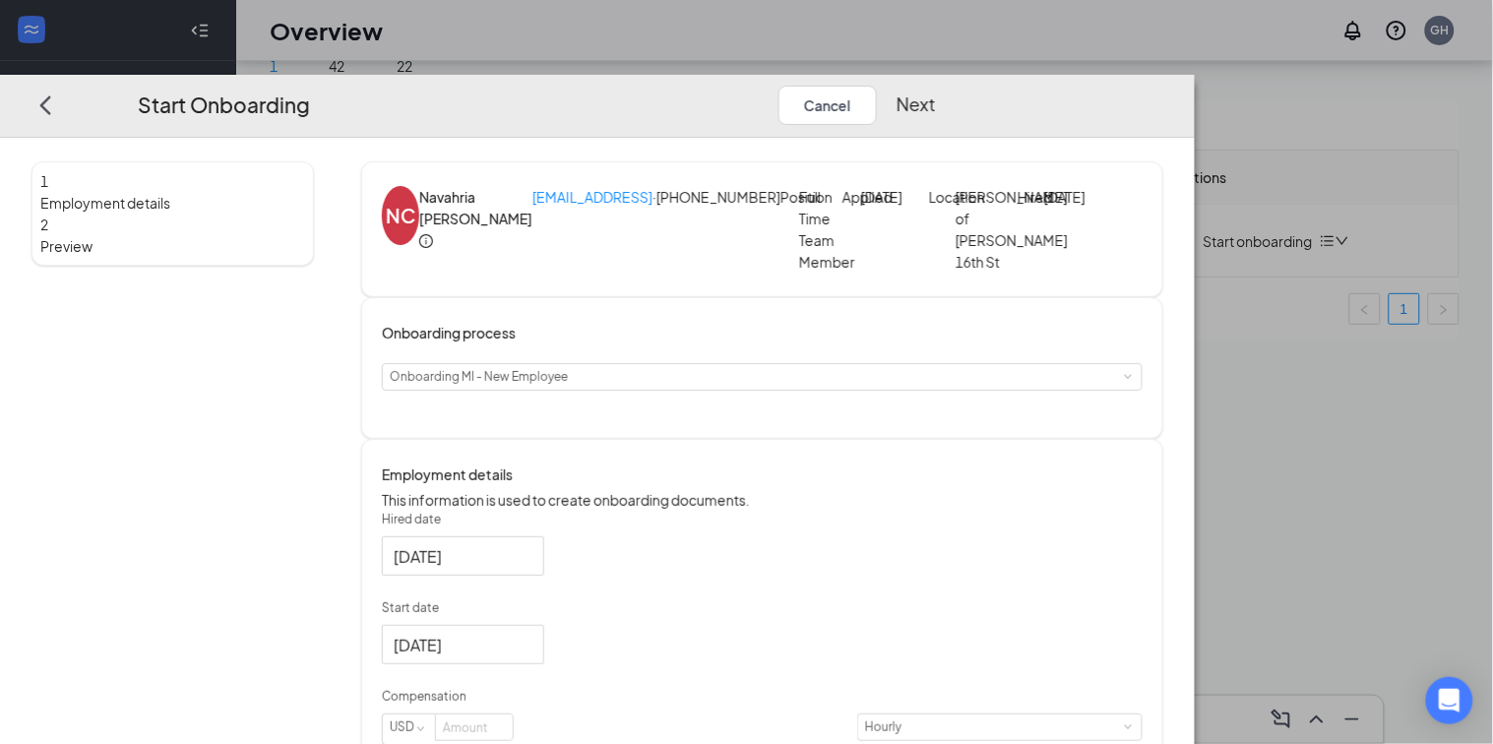
click at [1195, 188] on div "1 Employment details 2 Preview NC Navahria [PERSON_NAME] [EMAIL_ADDRESS] · [PHO…" at bounding box center [597, 441] width 1195 height 606
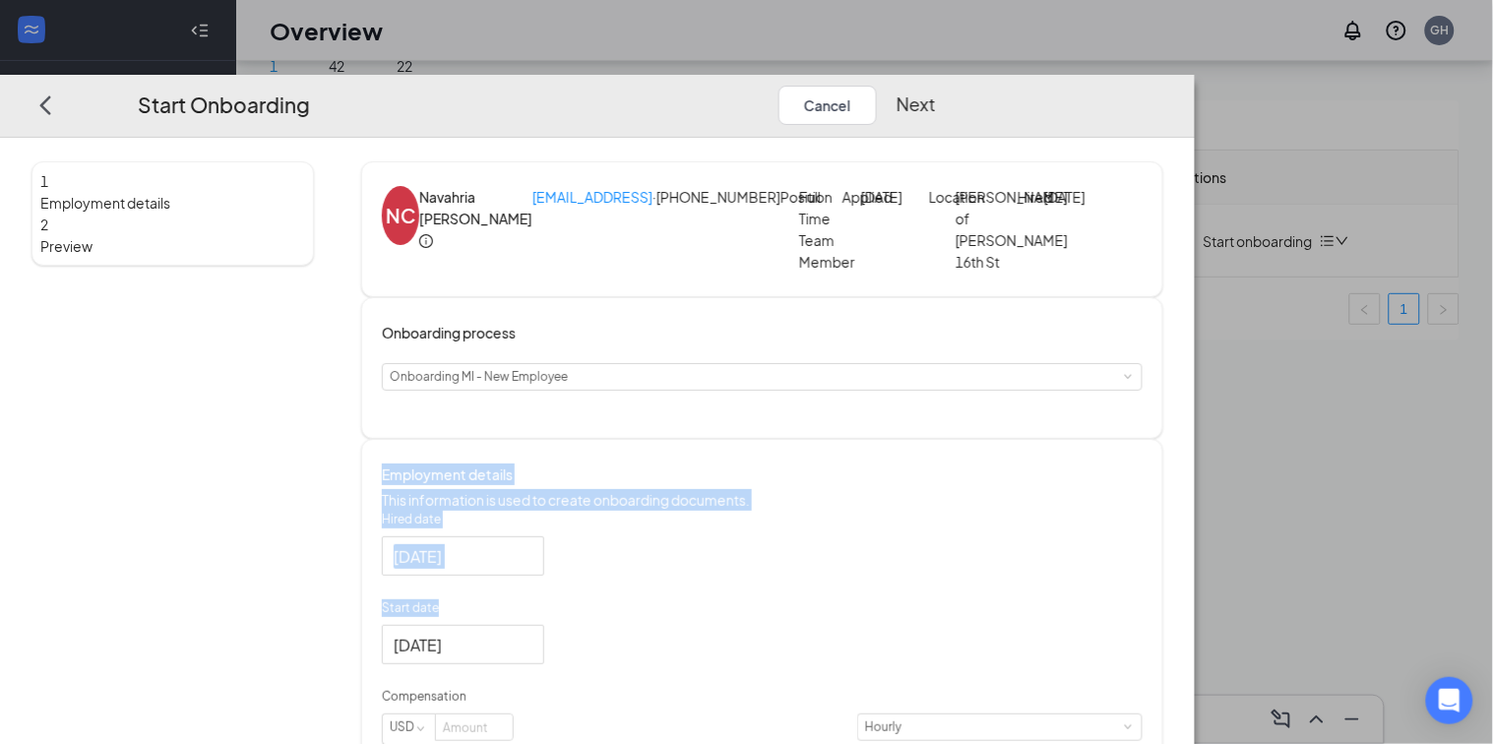
drag, startPoint x: 1424, startPoint y: 433, endPoint x: 1481, endPoint y: 676, distance: 249.7
click at [1195, 676] on div "1 Employment details 2 Preview NC Navahria [PERSON_NAME] [EMAIL_ADDRESS] · [PHO…" at bounding box center [597, 441] width 1195 height 606
click at [1195, 504] on div "1 Employment details 2 Preview NC Navahria [PERSON_NAME] [EMAIL_ADDRESS] · [PHO…" at bounding box center [597, 441] width 1195 height 606
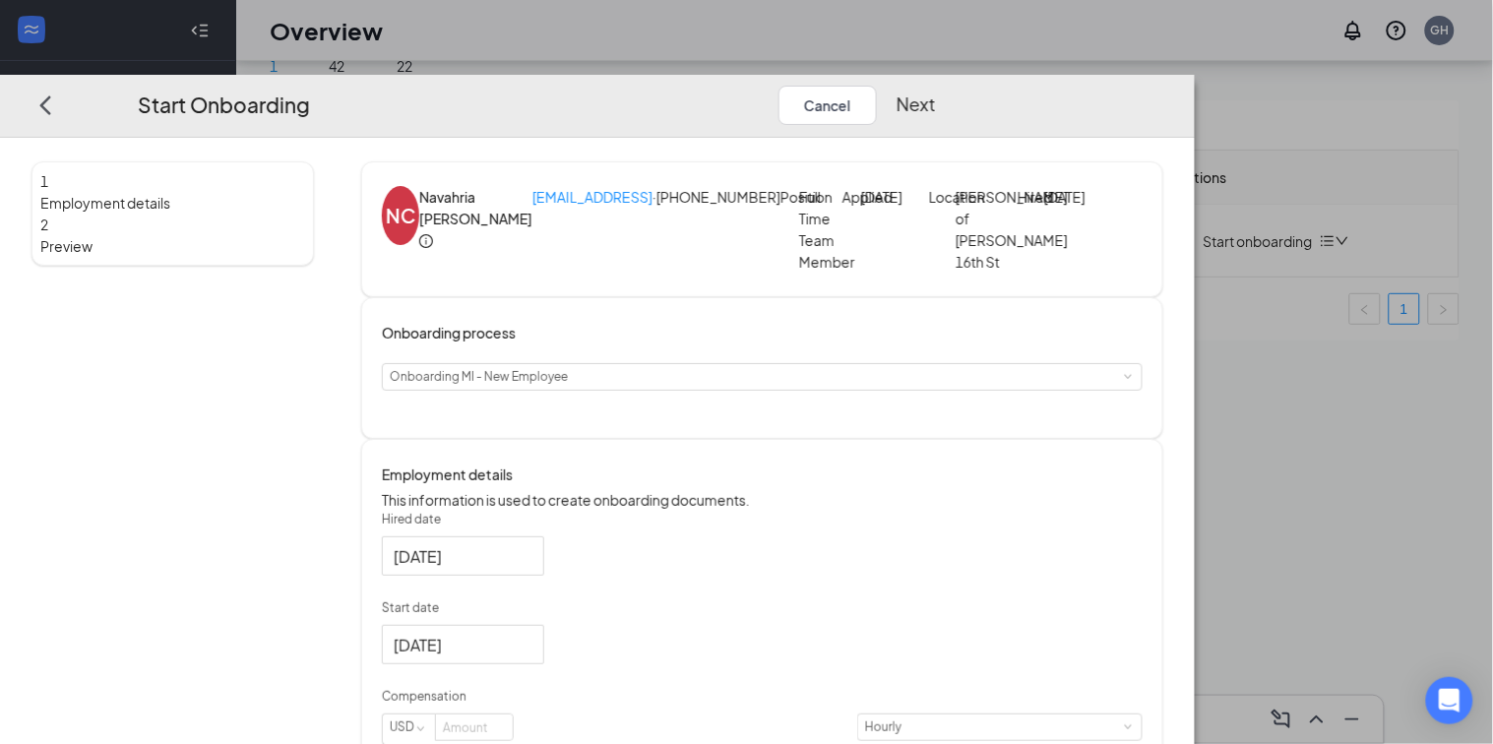
click at [1195, 495] on div "1 Employment details 2 Preview NC Navahria [PERSON_NAME] [EMAIL_ADDRESS] · [PHO…" at bounding box center [597, 441] width 1195 height 606
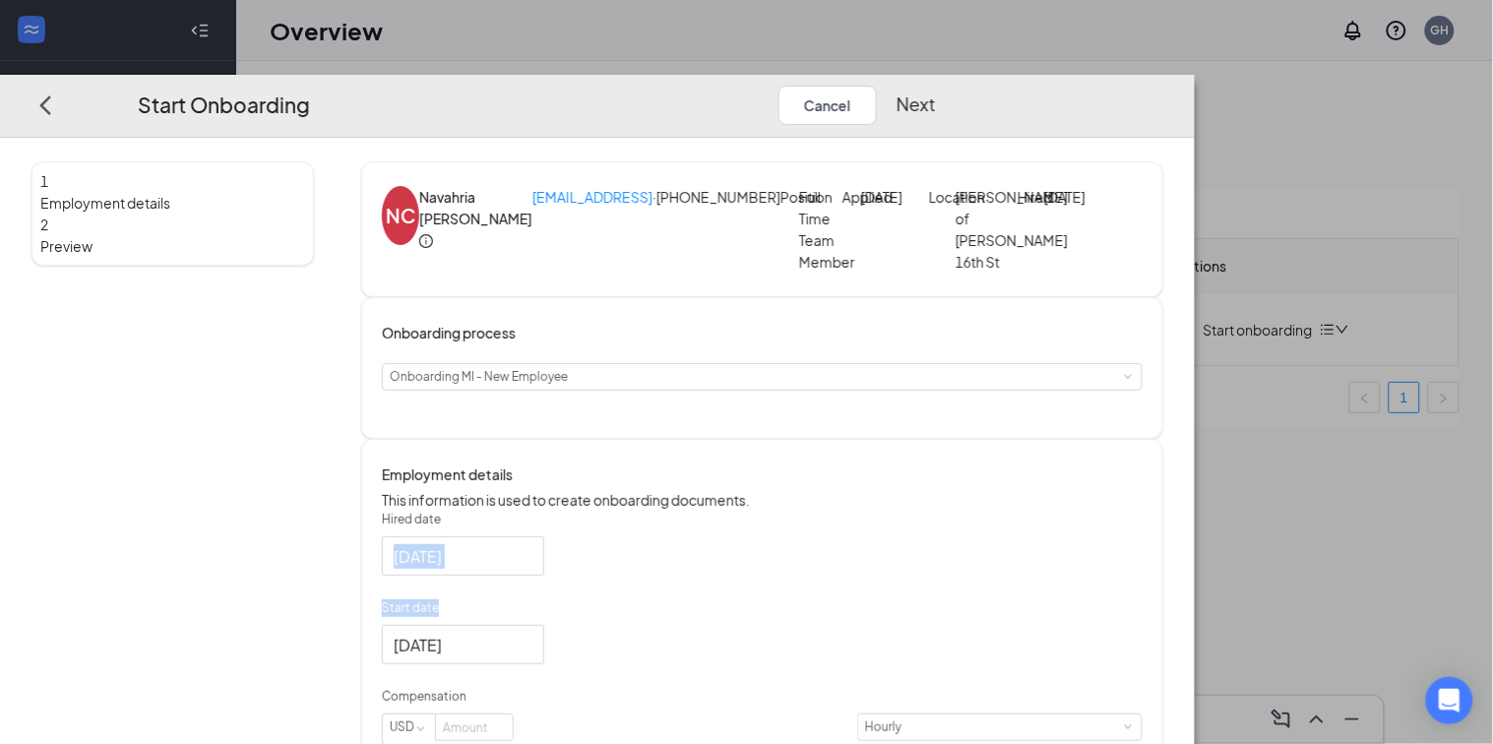
drag, startPoint x: 971, startPoint y: 609, endPoint x: 1044, endPoint y: 712, distance: 126.4
click at [1195, 357] on div "1 Employment details 2 Preview NC Navahria [PERSON_NAME] [EMAIL_ADDRESS] · [PHO…" at bounding box center [597, 441] width 1195 height 606
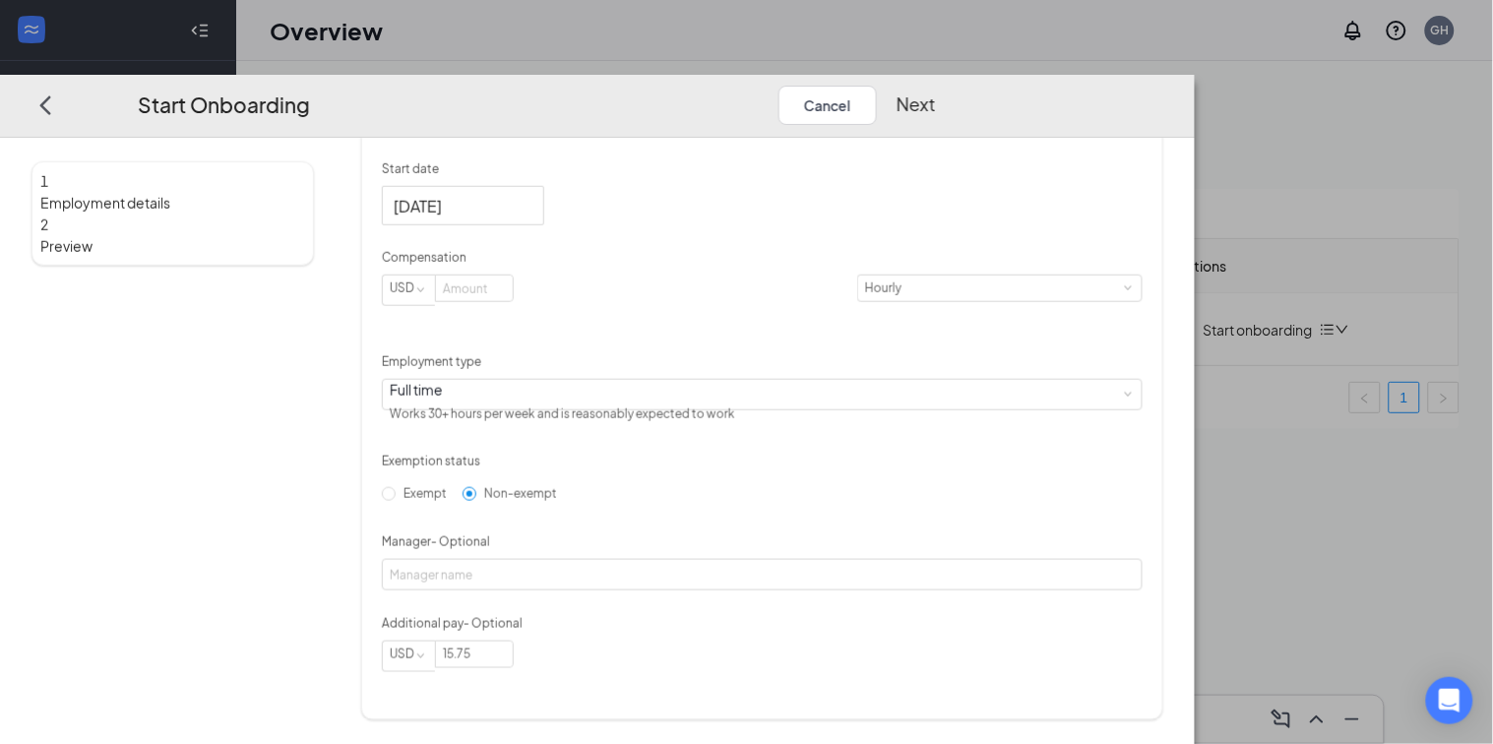
scroll to position [89, 0]
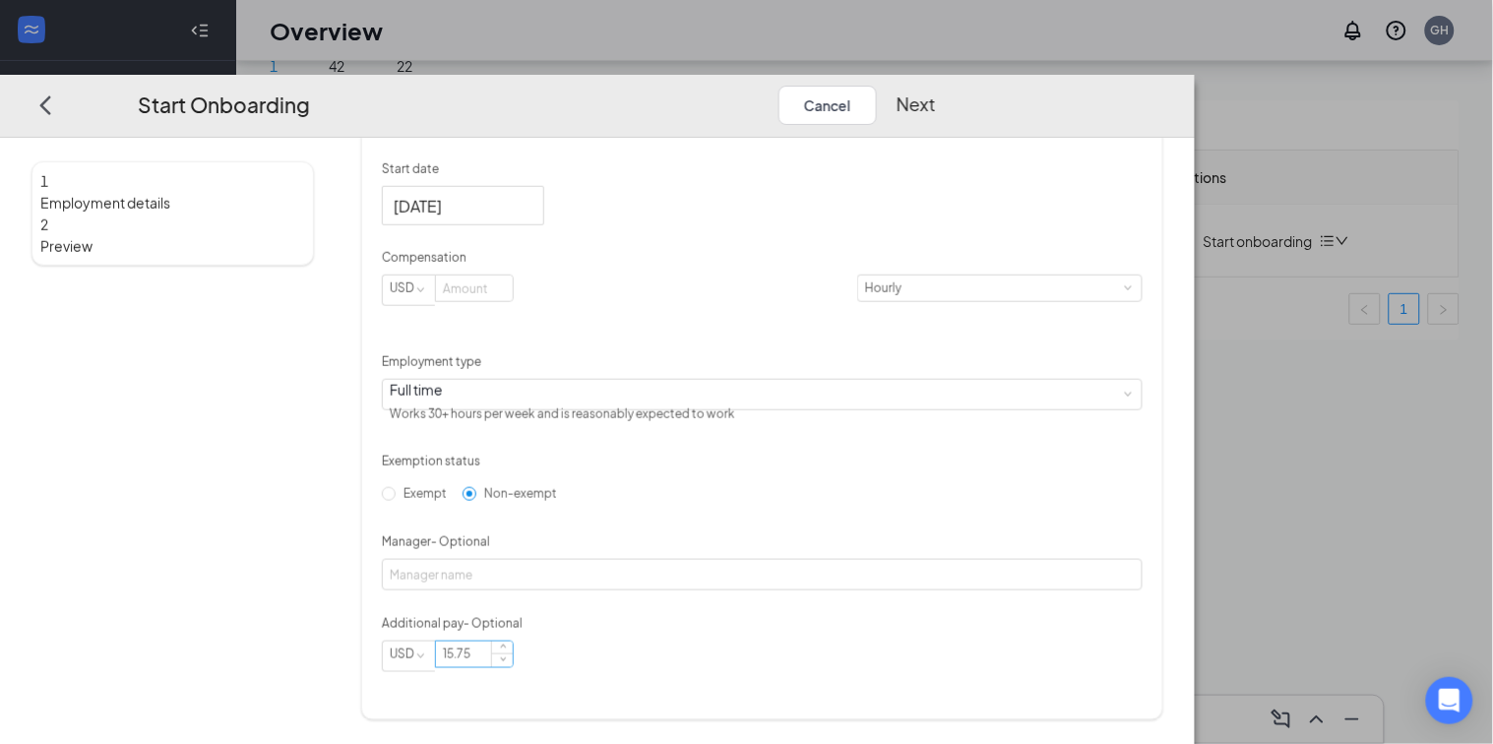
click at [513, 666] on input "15.75" at bounding box center [474, 654] width 77 height 26
type input "1"
click at [513, 301] on input at bounding box center [474, 289] width 77 height 26
type input "2"
type input "15.75"
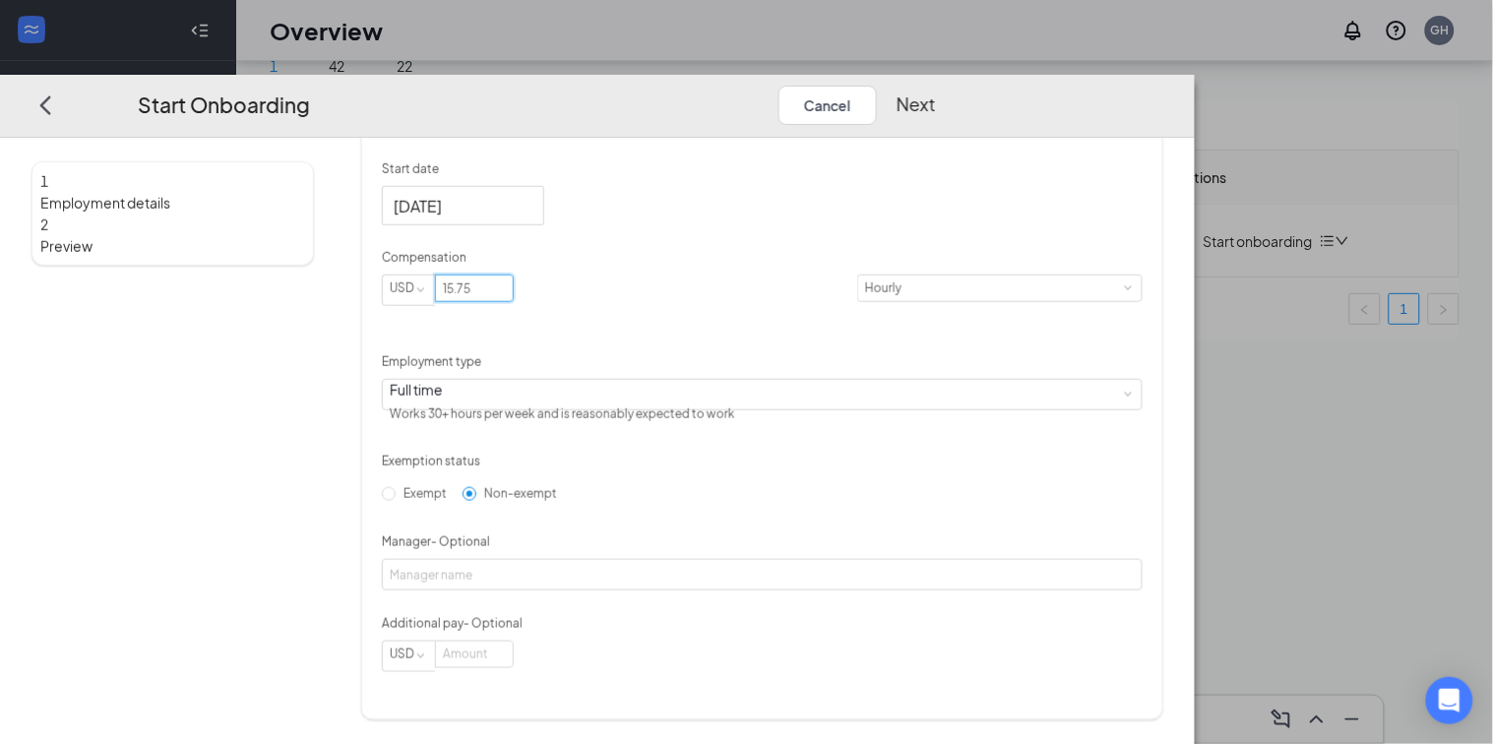
click at [936, 85] on button "Next" at bounding box center [916, 104] width 39 height 39
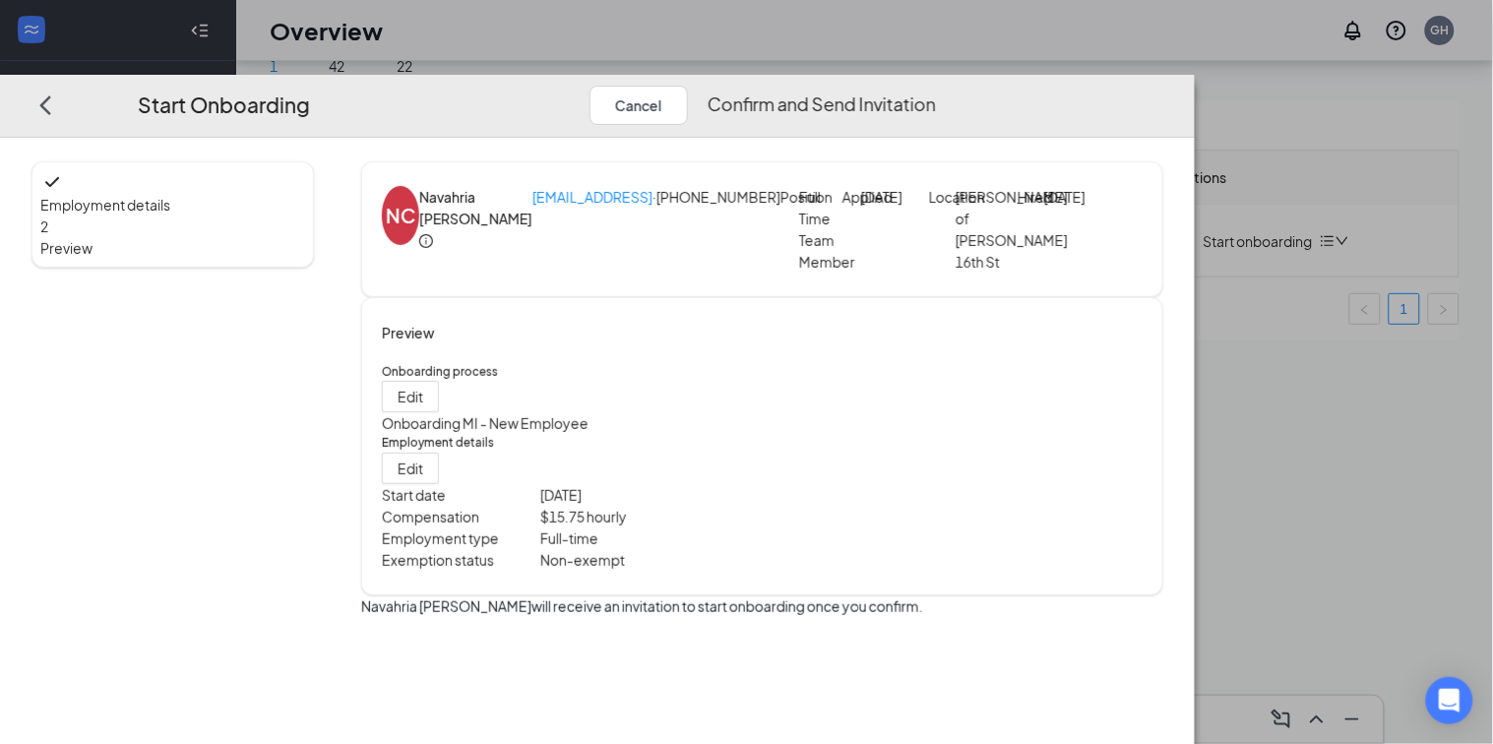
click at [936, 85] on button "Confirm and Send Invitation" at bounding box center [822, 104] width 228 height 39
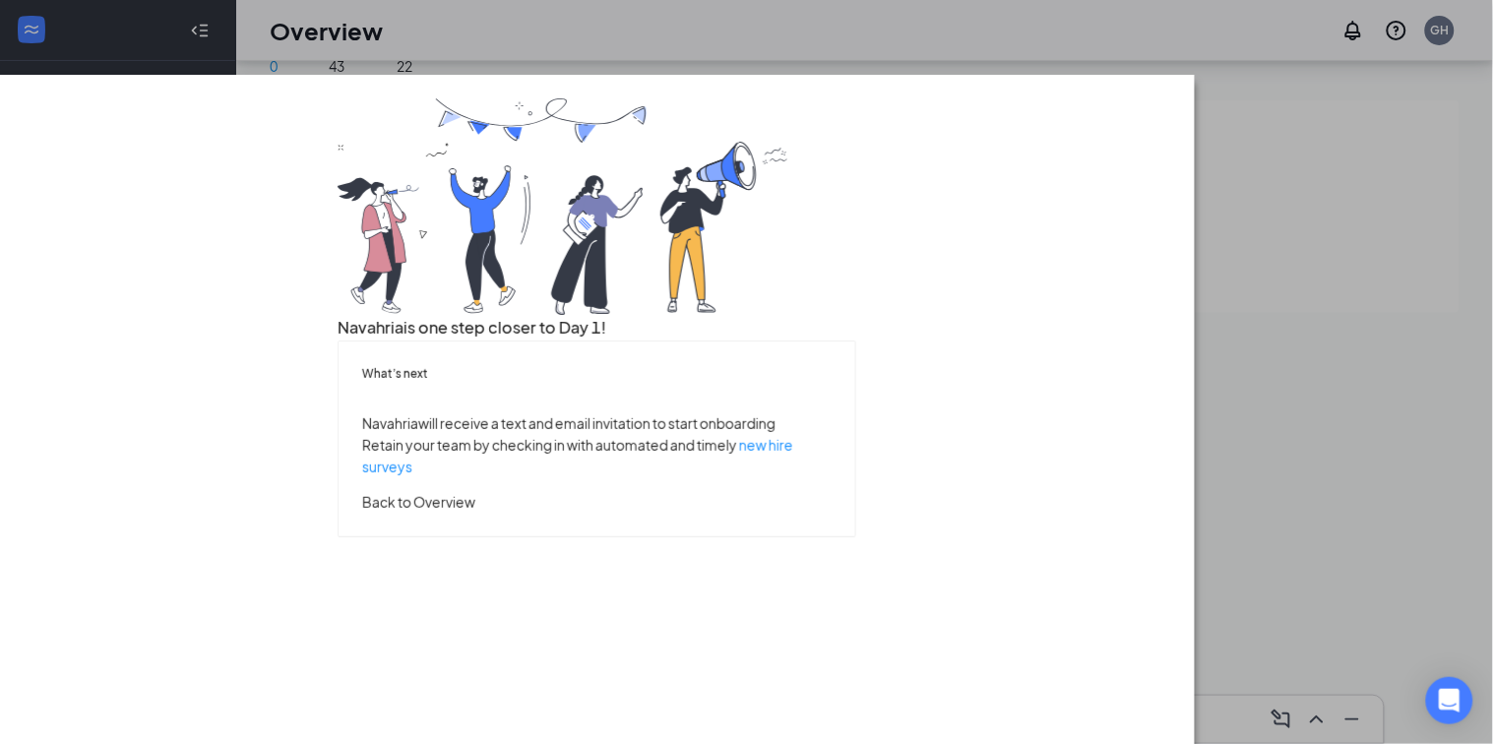
click at [475, 513] on button "Back to Overview" at bounding box center [418, 502] width 113 height 22
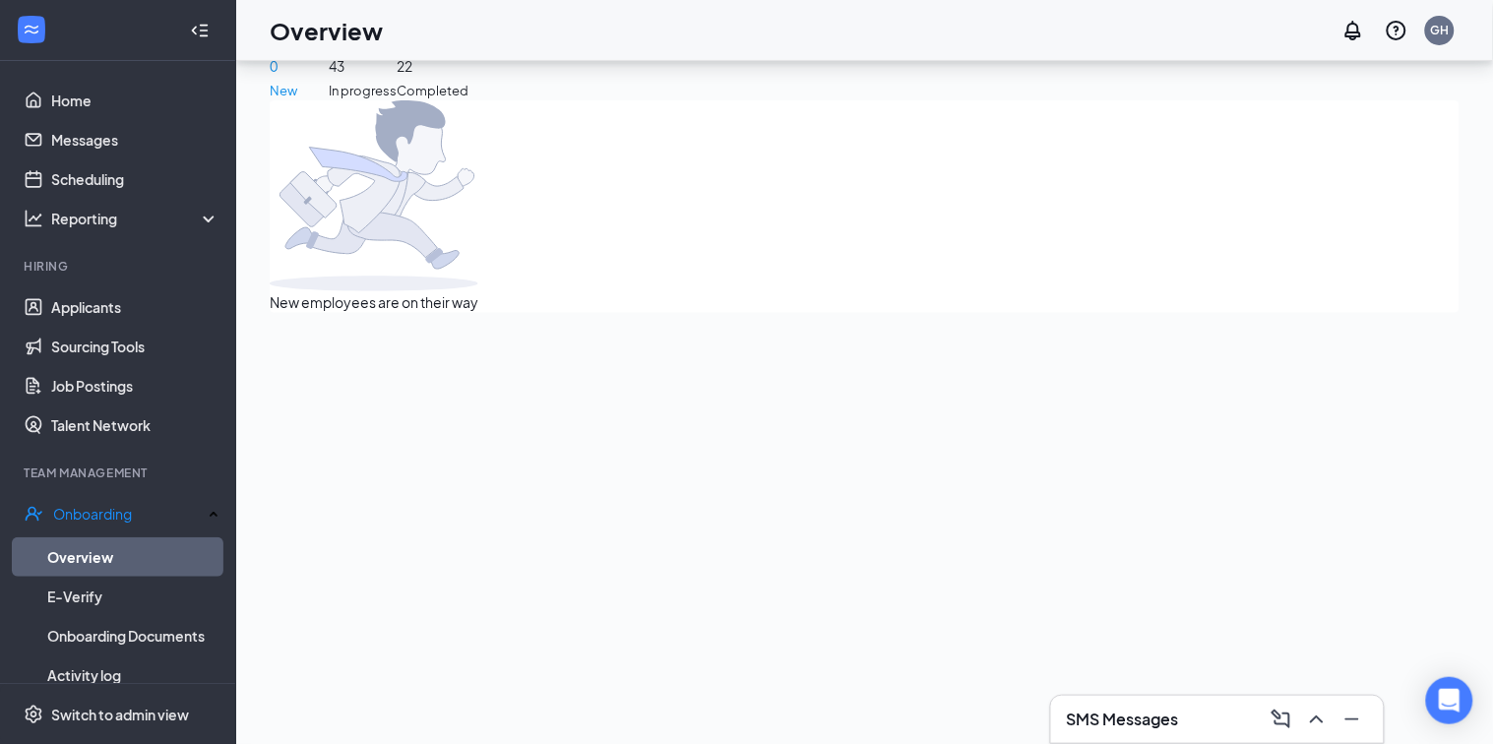
click at [951, 152] on div "New employees are on their way" at bounding box center [865, 206] width 1190 height 213
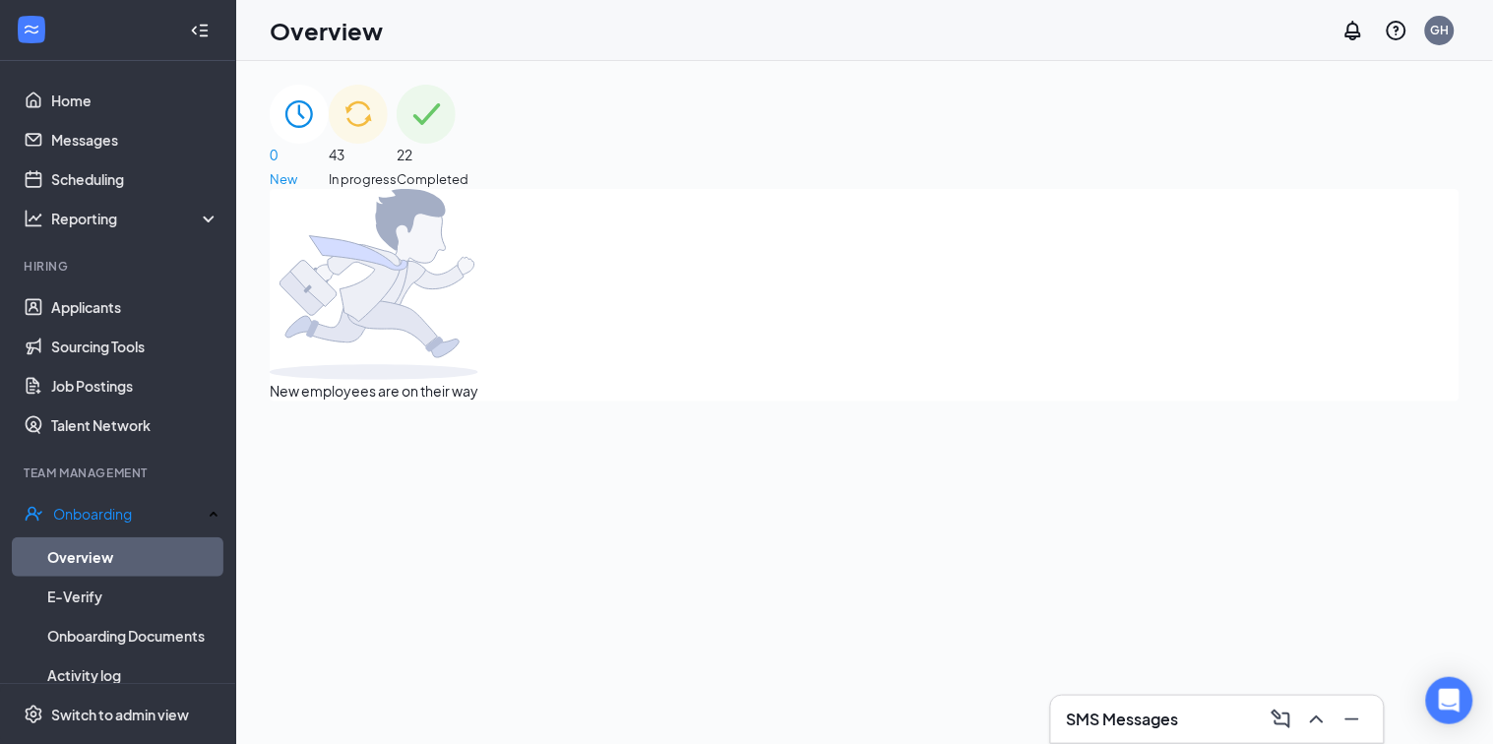
click at [397, 171] on div "43 In progress" at bounding box center [363, 137] width 68 height 104
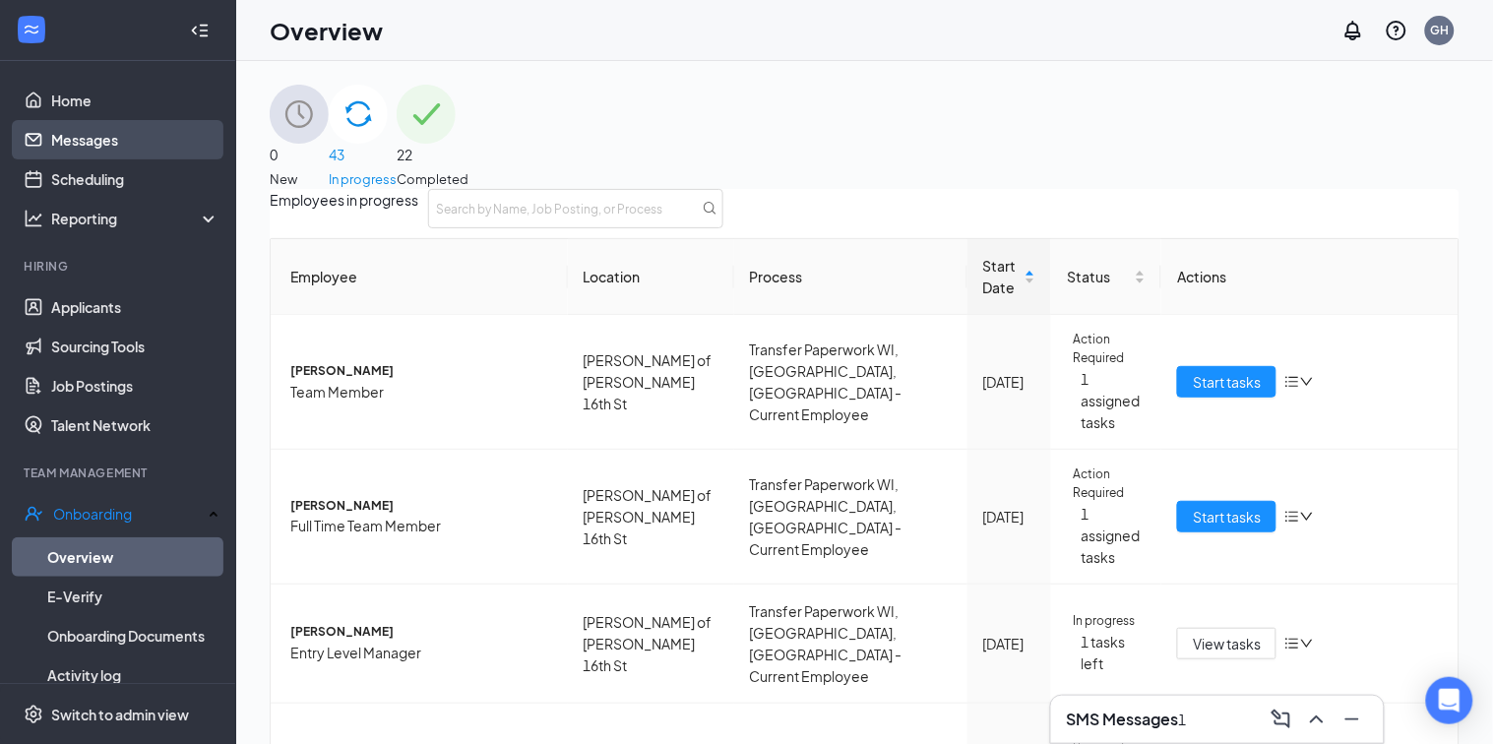
click at [114, 144] on link "Messages" at bounding box center [135, 139] width 168 height 39
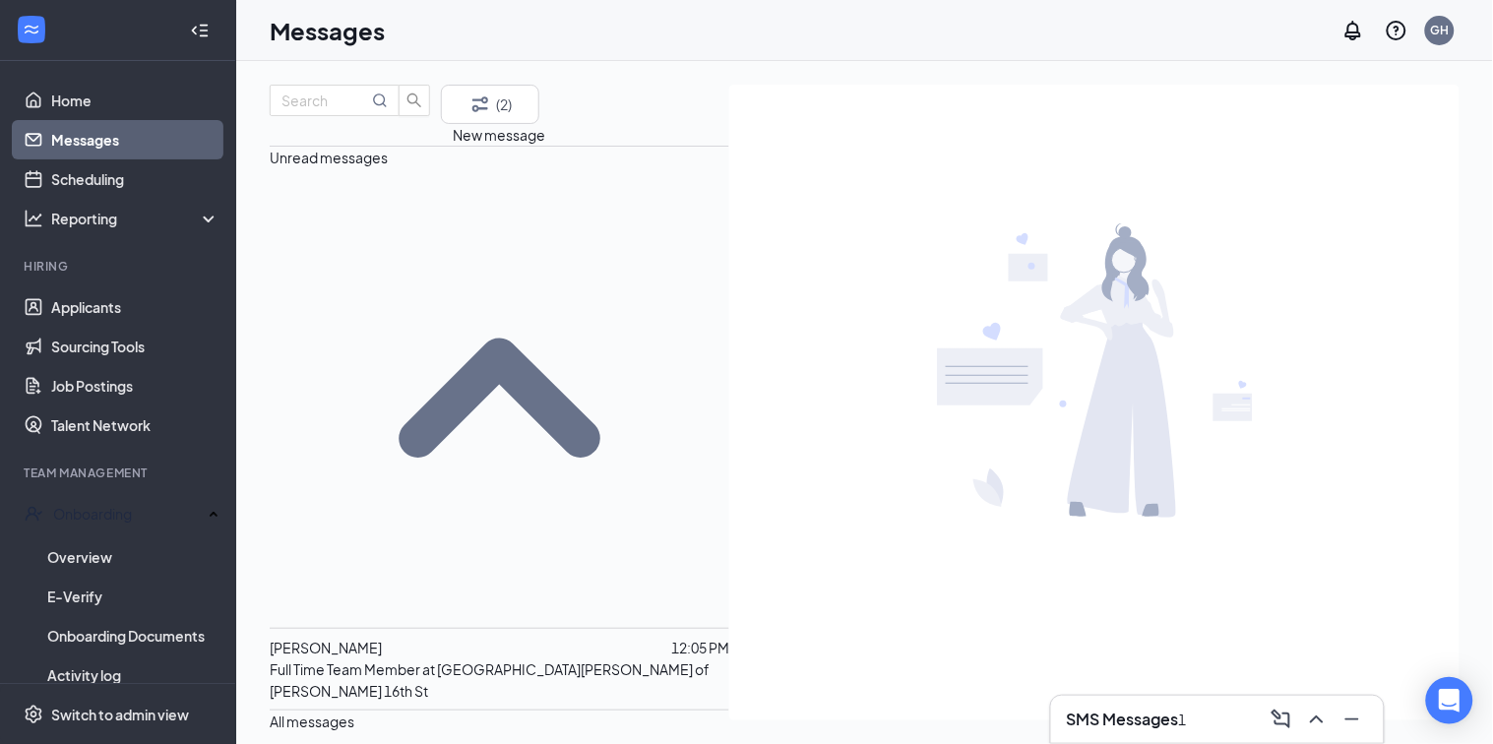
click at [87, 148] on link "Messages" at bounding box center [135, 139] width 168 height 39
